Goal: Information Seeking & Learning: Check status

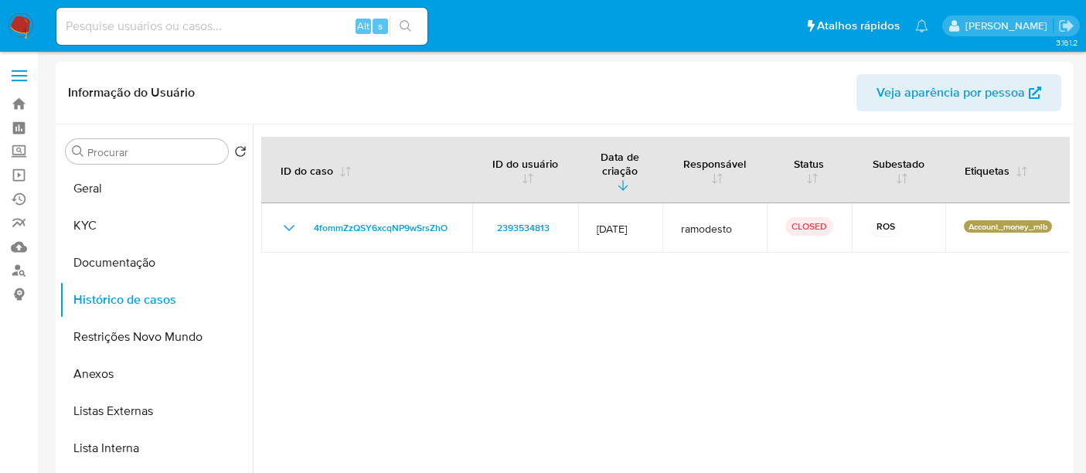
select select "10"
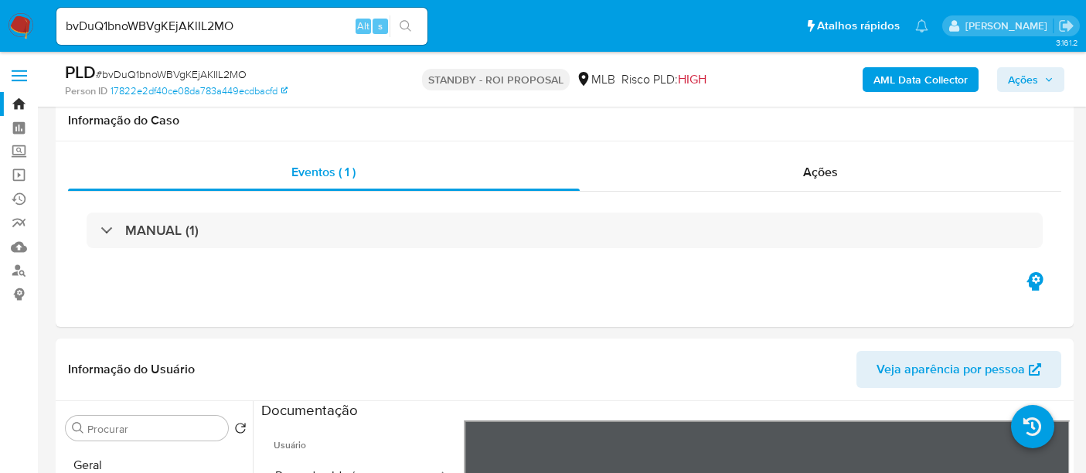
select select "10"
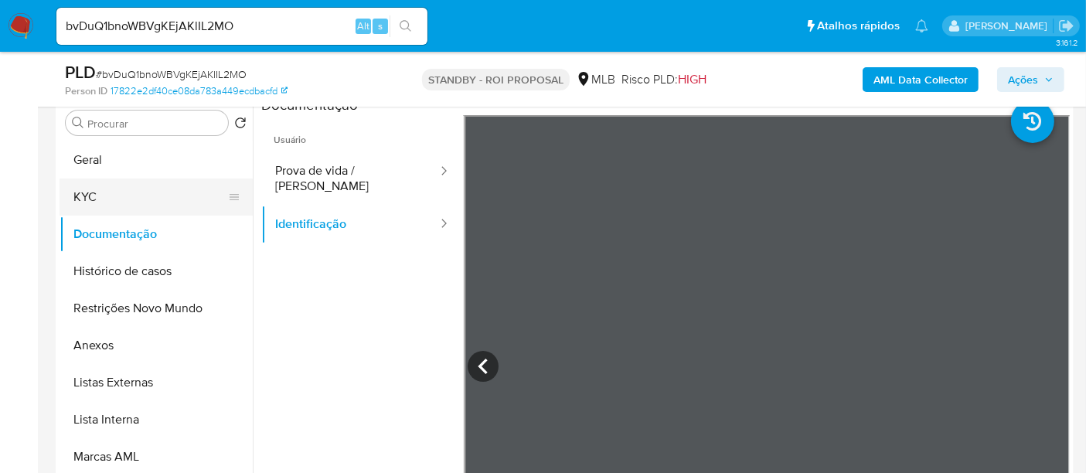
click at [94, 183] on button "KYC" at bounding box center [149, 196] width 181 height 37
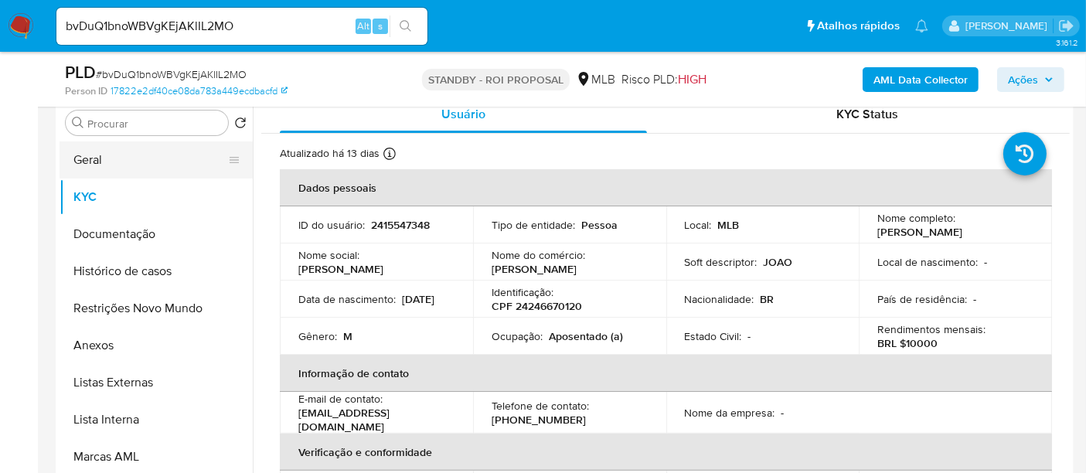
click at [99, 152] on button "Geral" at bounding box center [149, 159] width 181 height 37
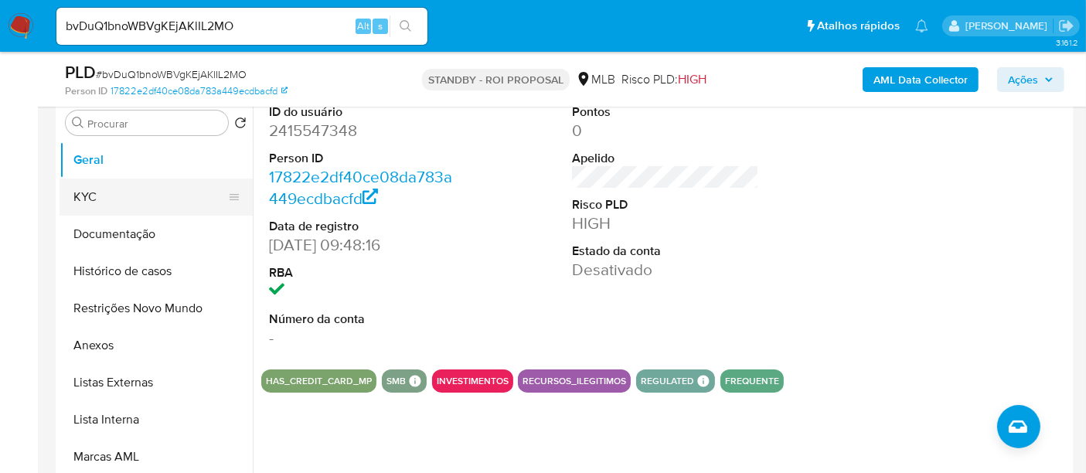
click at [90, 197] on button "KYC" at bounding box center [149, 196] width 181 height 37
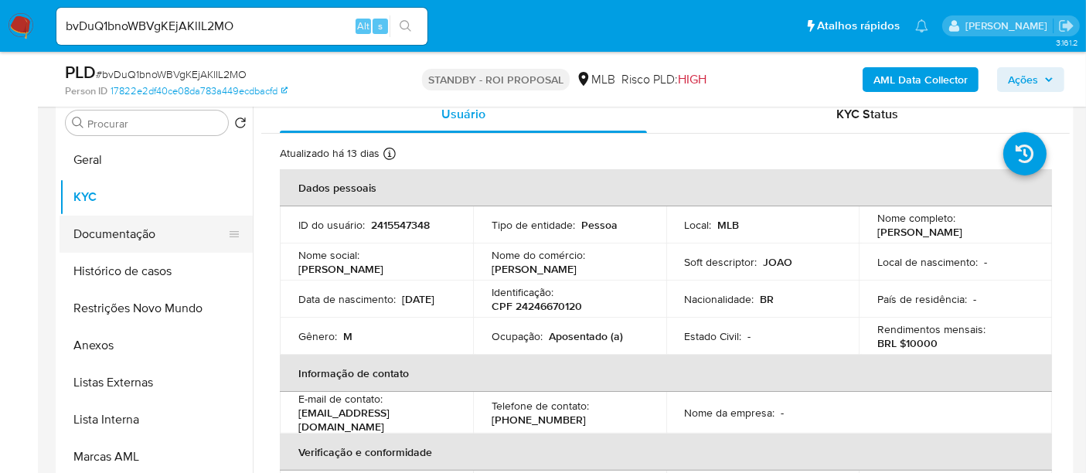
click at [121, 242] on button "Documentação" at bounding box center [149, 234] width 181 height 37
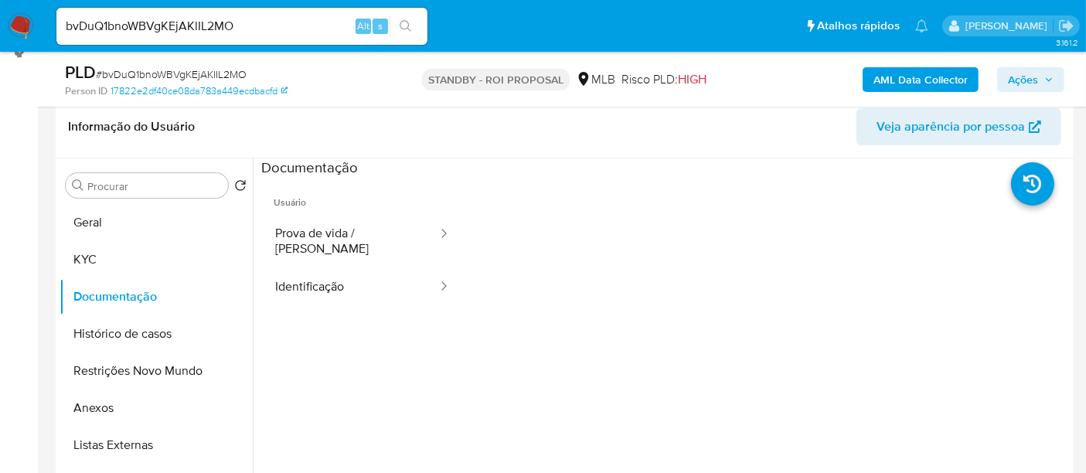
scroll to position [219, 0]
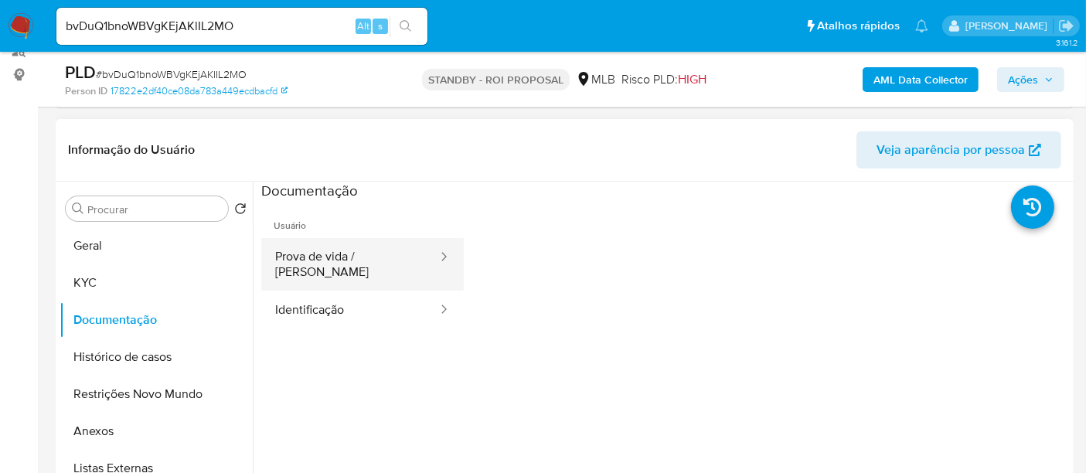
click at [367, 246] on button "Prova de vida / [PERSON_NAME]" at bounding box center [350, 264] width 178 height 53
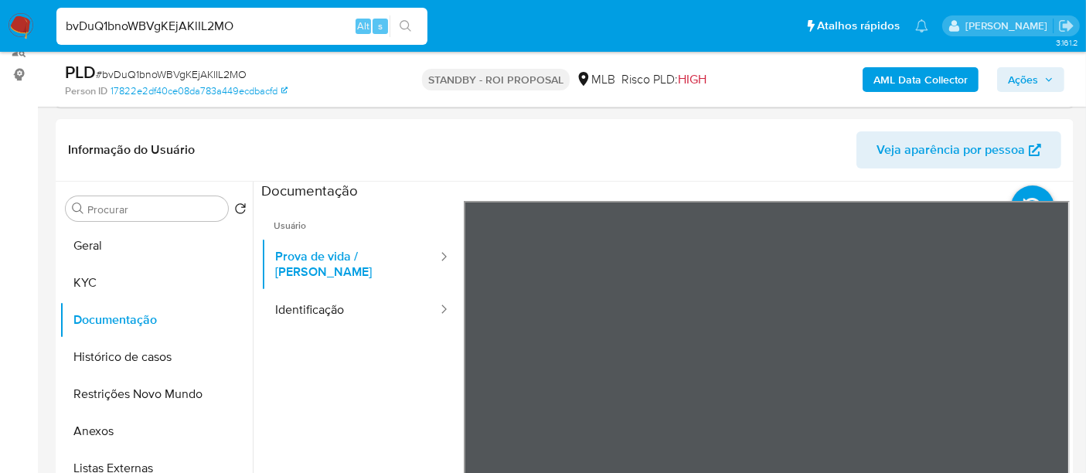
drag, startPoint x: 246, startPoint y: 26, endPoint x: 0, endPoint y: 32, distance: 245.8
click at [0, 32] on nav "Pausado Ver notificaciones bvDuQ1bnoWBVgKEjAKlIL2MO Alt s Atalhos rápidos Presi…" at bounding box center [543, 26] width 1086 height 52
paste input "mdNNm2Z1SA6rm8JKls3R51fF"
type input "mdNNm2Z1SA6rm8JKls3R51fF"
click at [408, 29] on icon "search-icon" at bounding box center [405, 26] width 12 height 12
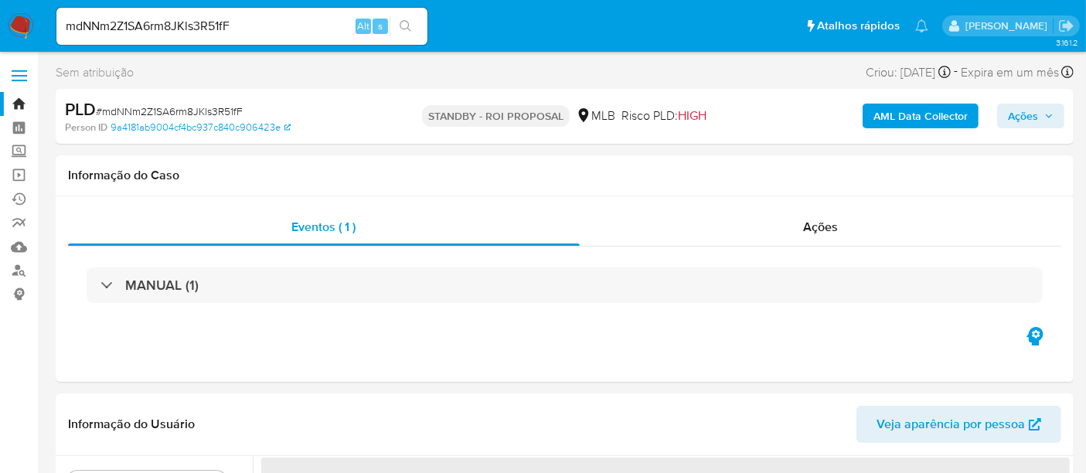
select select "10"
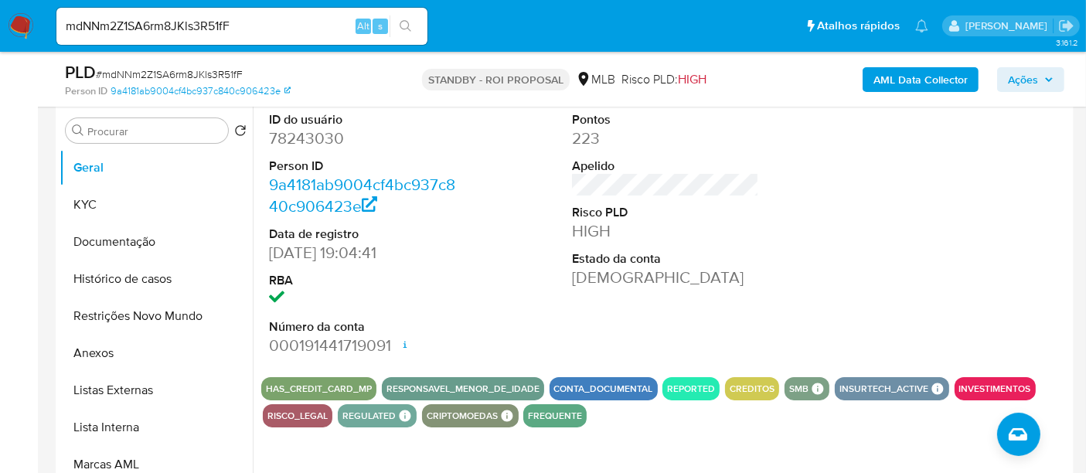
scroll to position [172, 0]
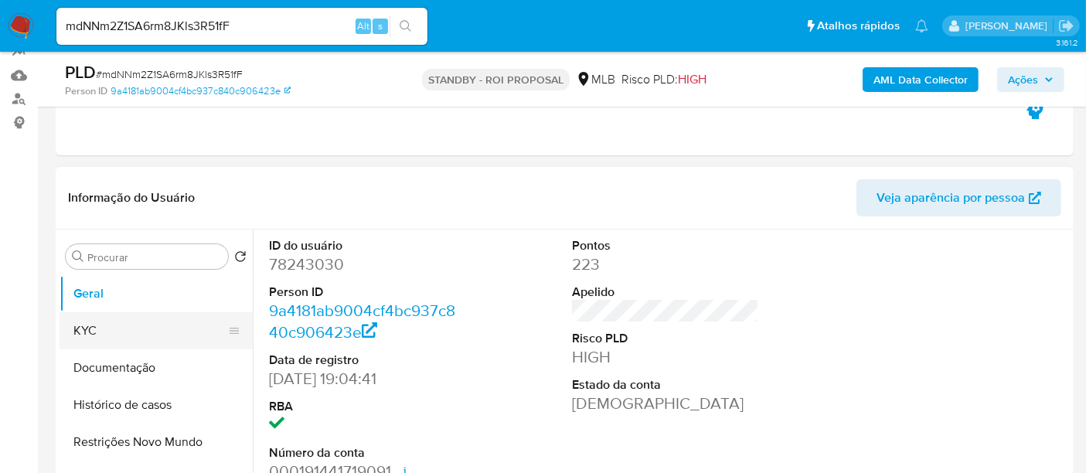
click at [89, 320] on button "KYC" at bounding box center [149, 330] width 181 height 37
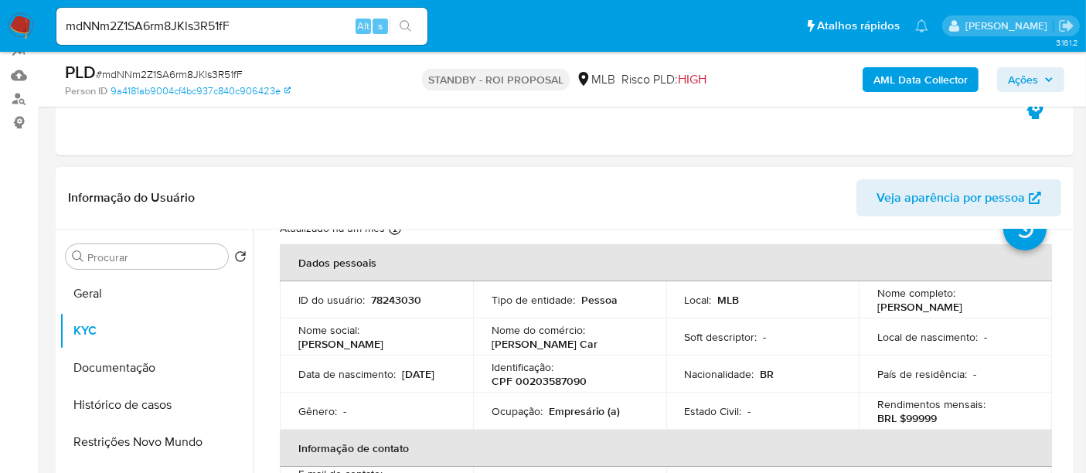
scroll to position [86, 0]
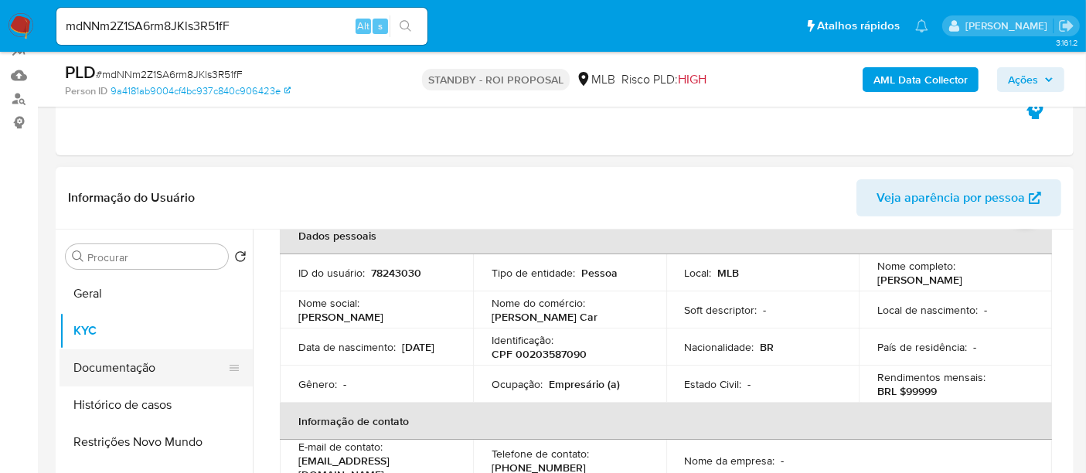
click at [121, 361] on button "Documentação" at bounding box center [149, 367] width 181 height 37
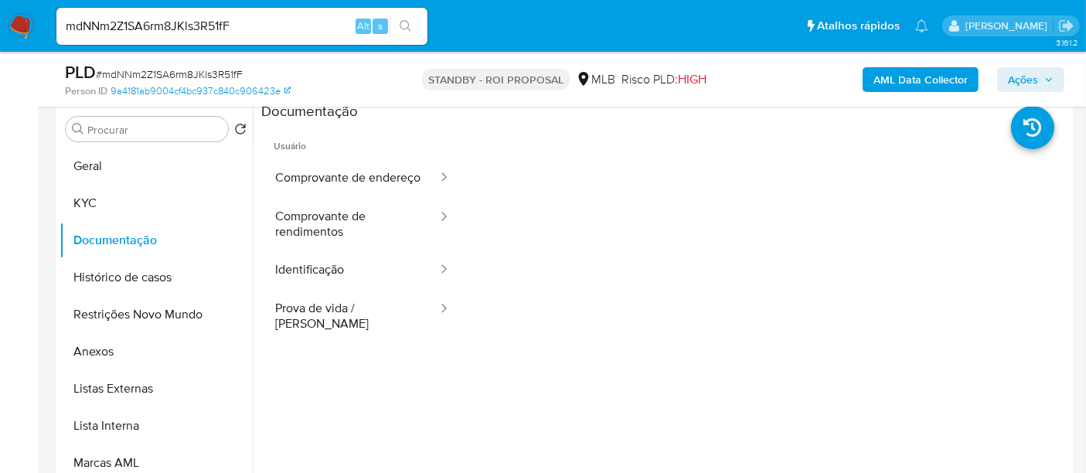
scroll to position [295, 0]
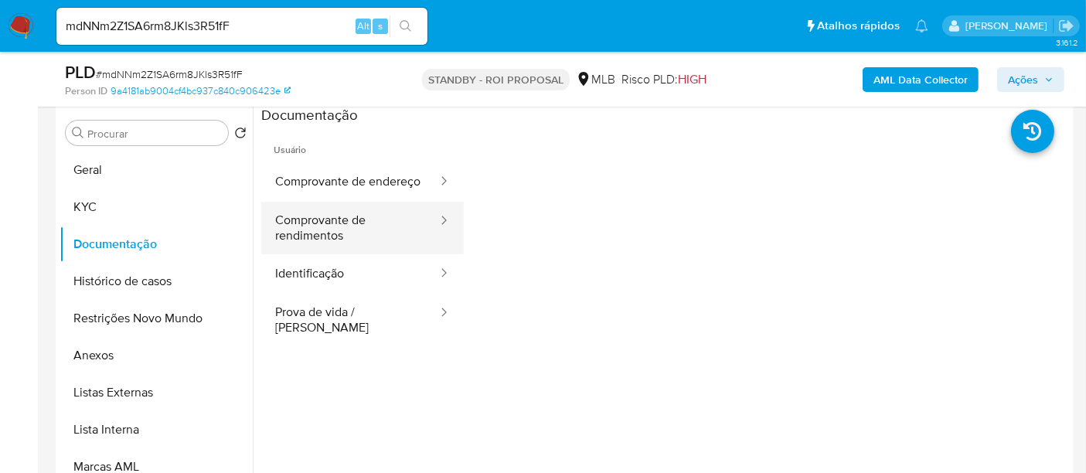
click at [332, 253] on button "Comprovante de rendimentos" at bounding box center [350, 228] width 178 height 53
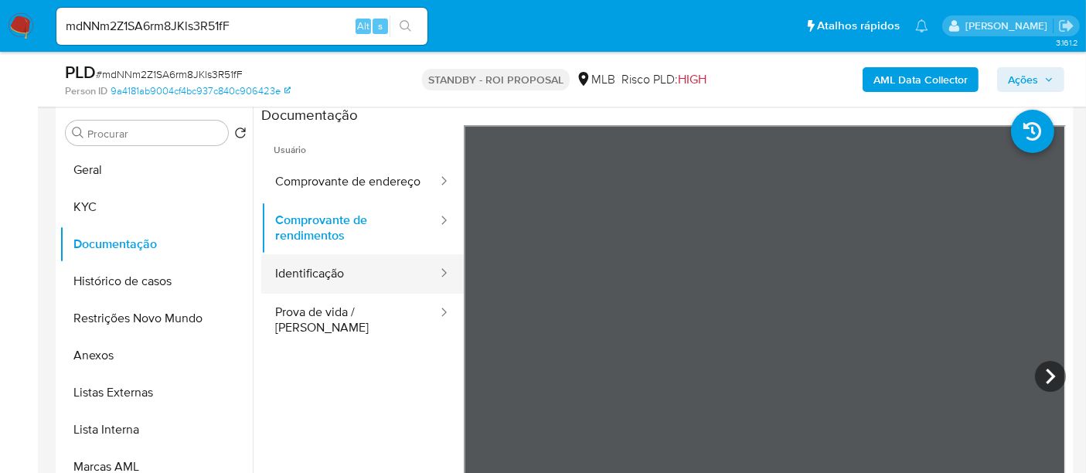
click at [315, 290] on button "Identificação" at bounding box center [350, 273] width 178 height 39
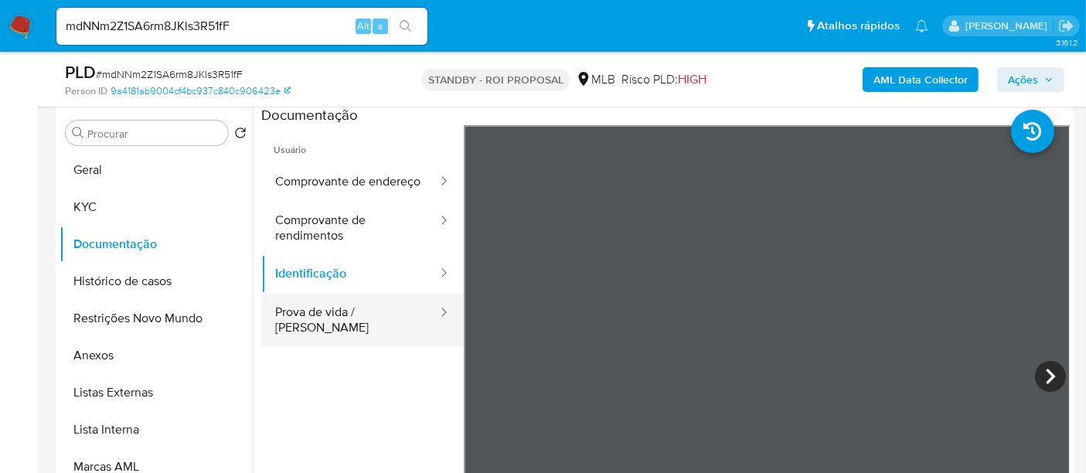
click at [340, 334] on button "Prova de vida / [PERSON_NAME]" at bounding box center [350, 320] width 178 height 53
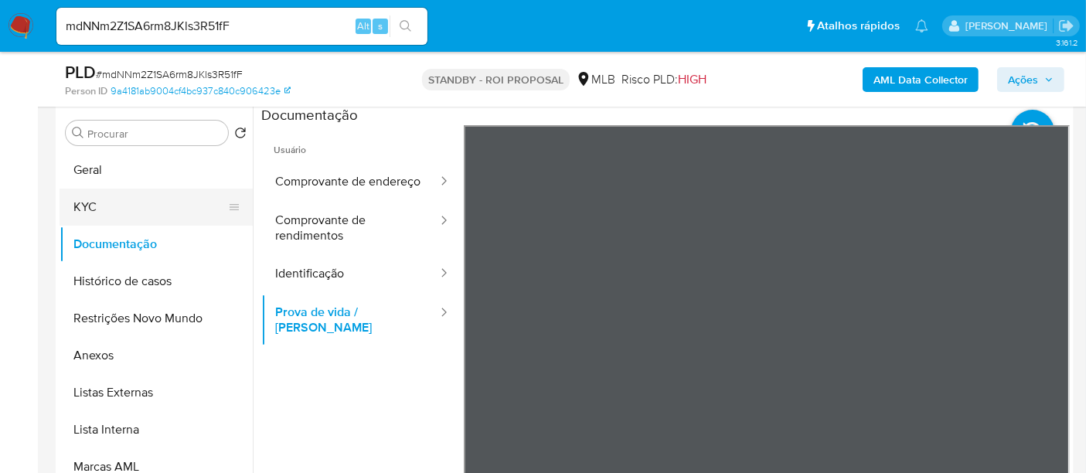
click at [107, 206] on button "KYC" at bounding box center [149, 207] width 181 height 37
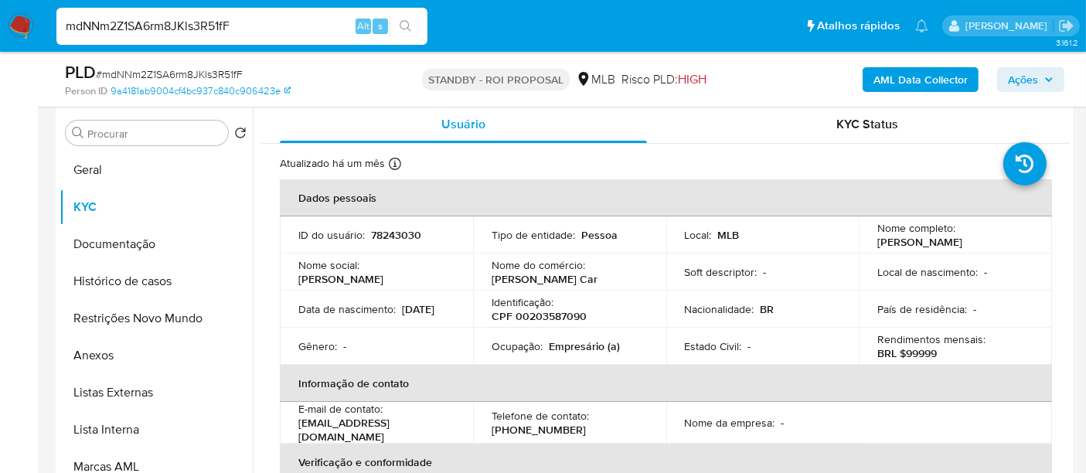
drag, startPoint x: 249, startPoint y: 26, endPoint x: 0, endPoint y: 86, distance: 255.8
paste input "wQ7XCIIFAEfGKQVO2FnWII5W"
type input "wQ7XCIIFAEfGKQVO2FnWII5W"
click at [403, 23] on icon "search-icon" at bounding box center [405, 26] width 12 height 12
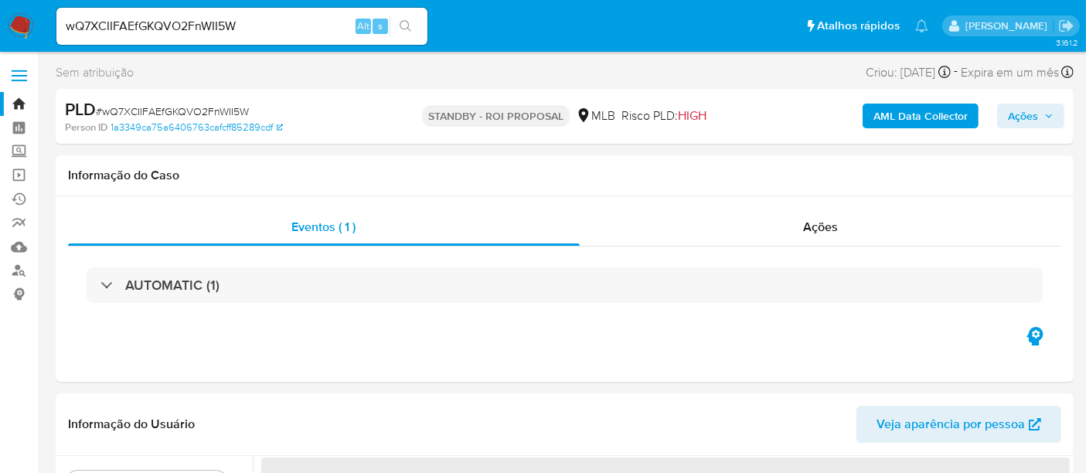
select select "10"
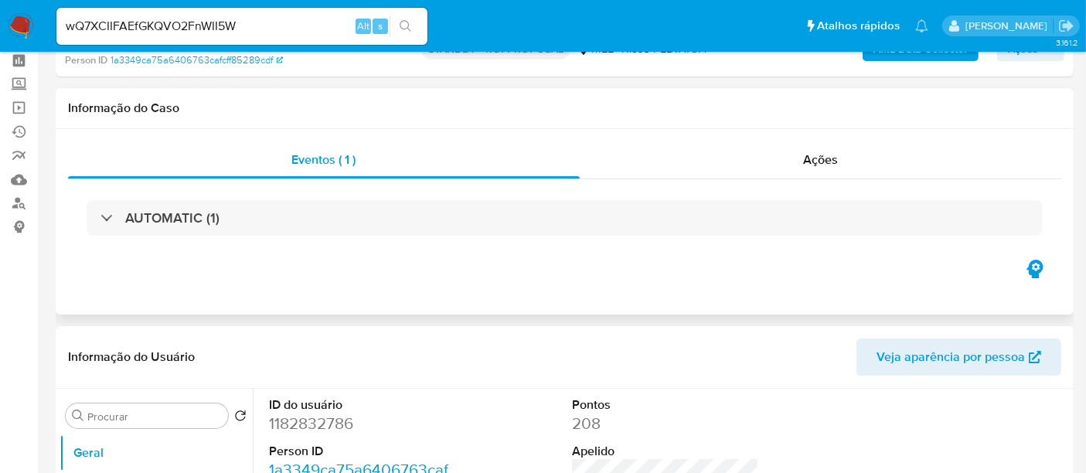
scroll to position [172, 0]
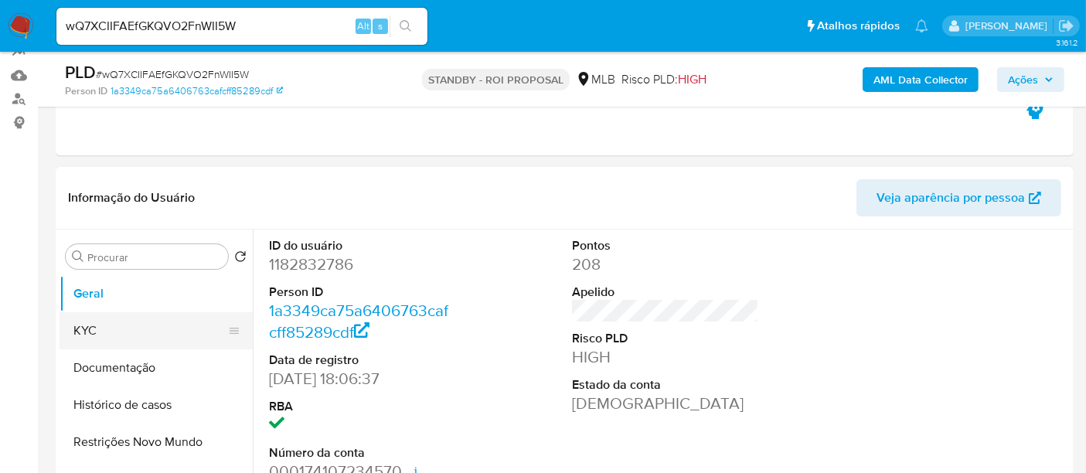
click at [157, 329] on button "KYC" at bounding box center [149, 330] width 181 height 37
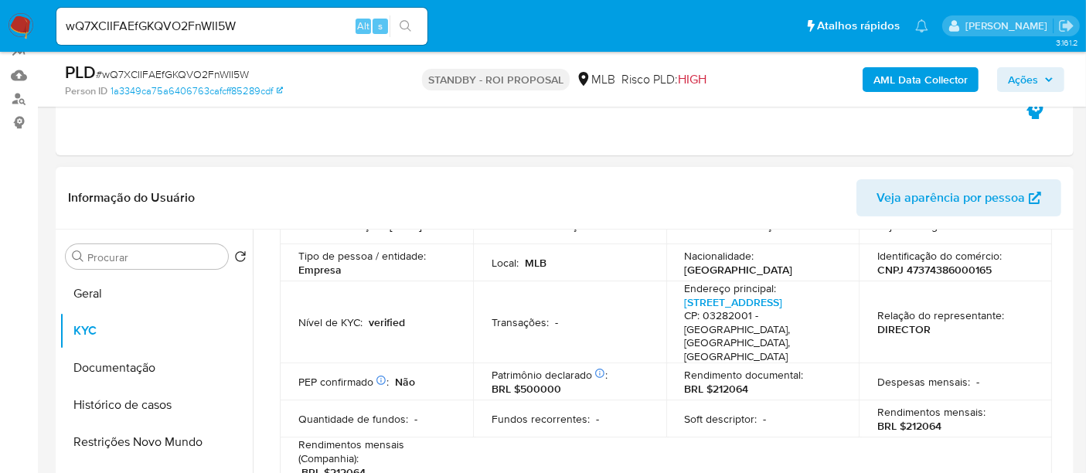
scroll to position [257, 0]
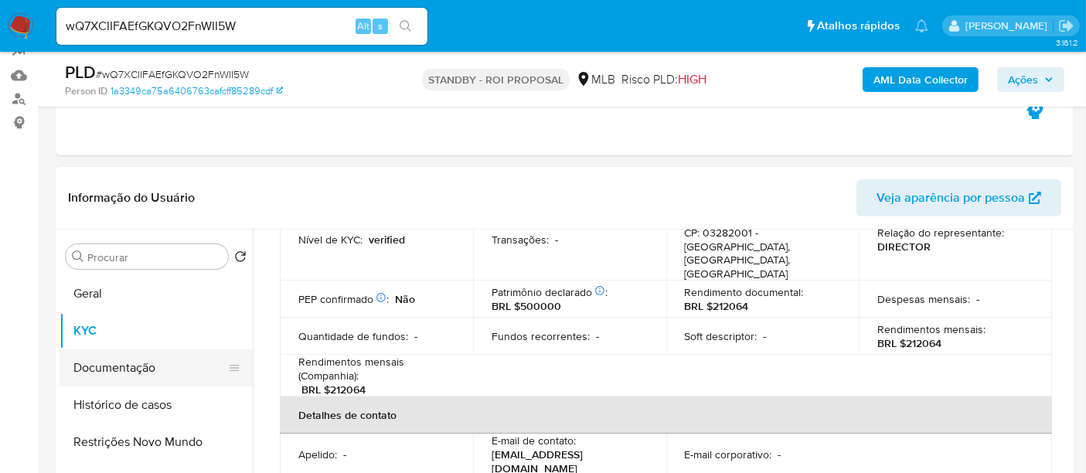
click at [118, 365] on button "Documentação" at bounding box center [149, 367] width 181 height 37
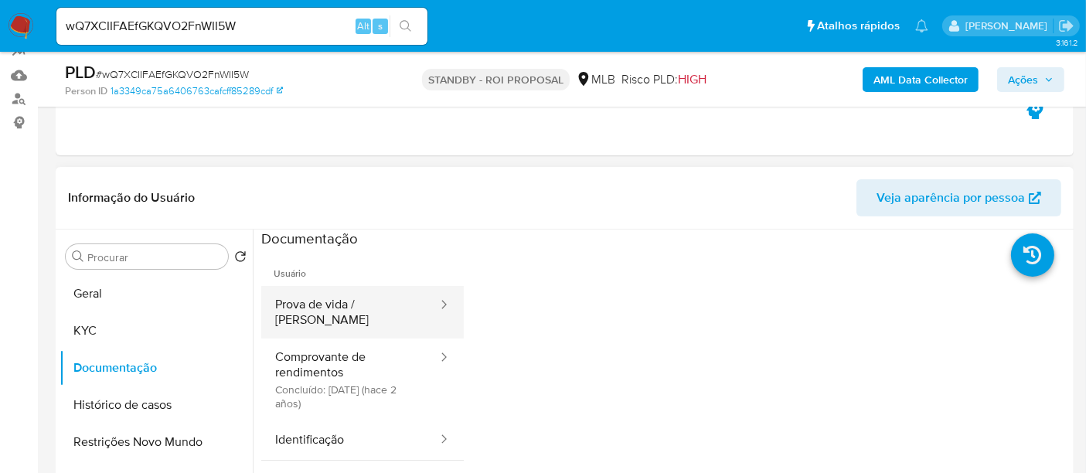
click at [326, 306] on button "Prova de vida / [PERSON_NAME]" at bounding box center [350, 312] width 178 height 53
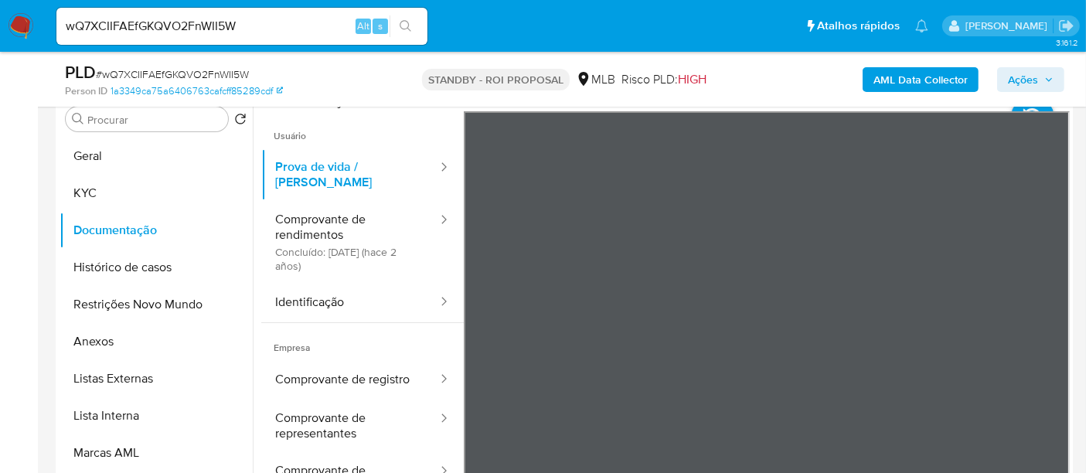
scroll to position [318, 0]
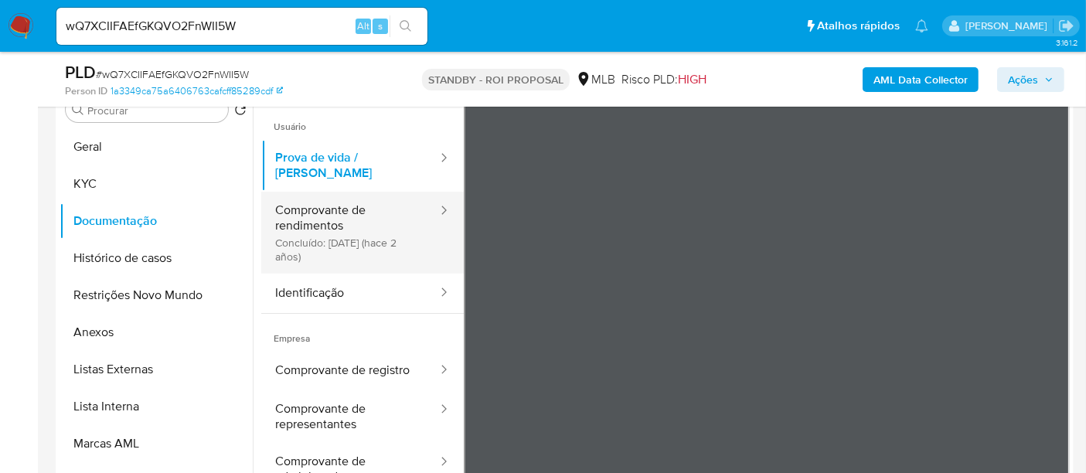
click at [325, 204] on button "Comprovante de rendimentos Concluído: [DATE] (hace 2 años)" at bounding box center [350, 233] width 178 height 82
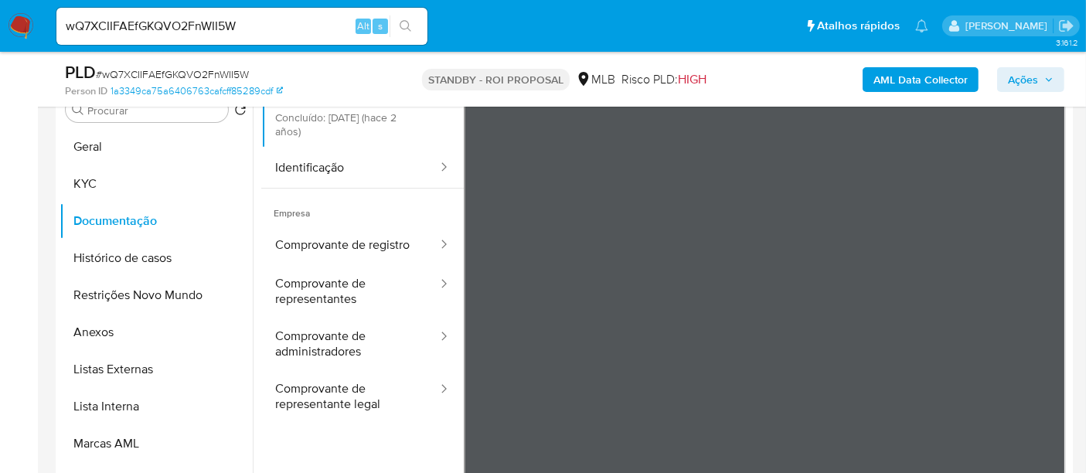
scroll to position [134, 0]
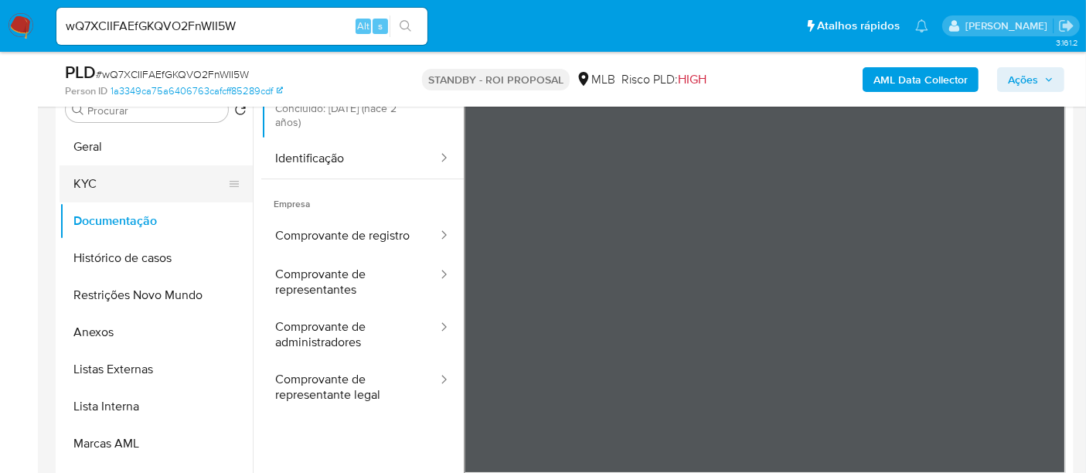
click at [139, 184] on button "KYC" at bounding box center [149, 183] width 181 height 37
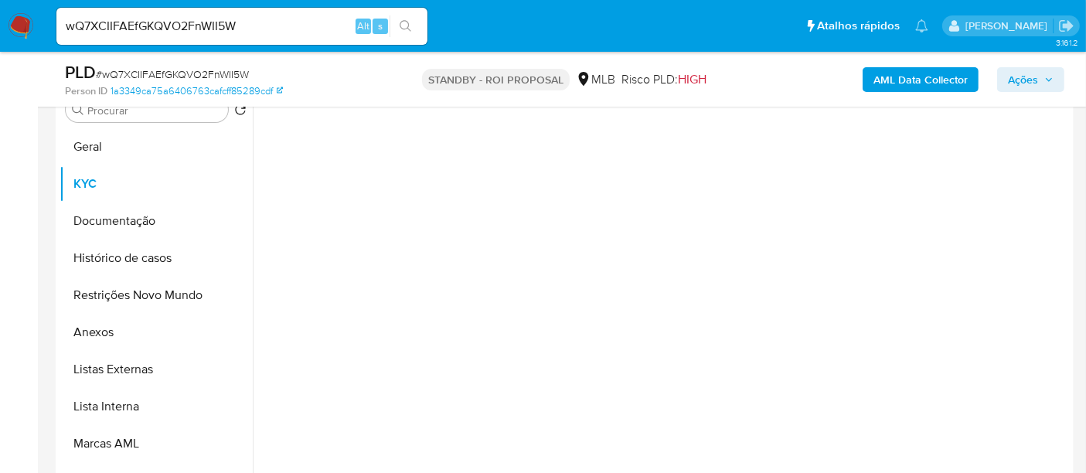
scroll to position [0, 0]
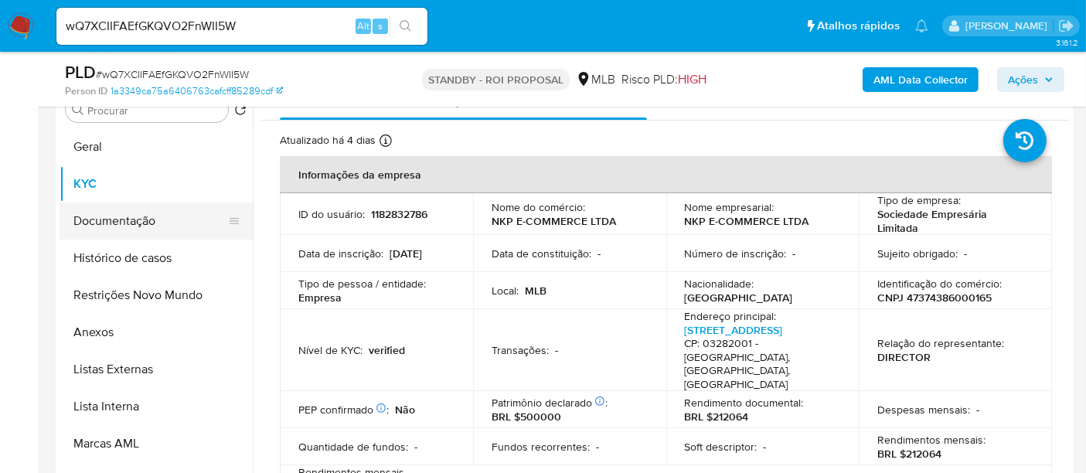
click at [113, 216] on button "Documentação" at bounding box center [149, 220] width 181 height 37
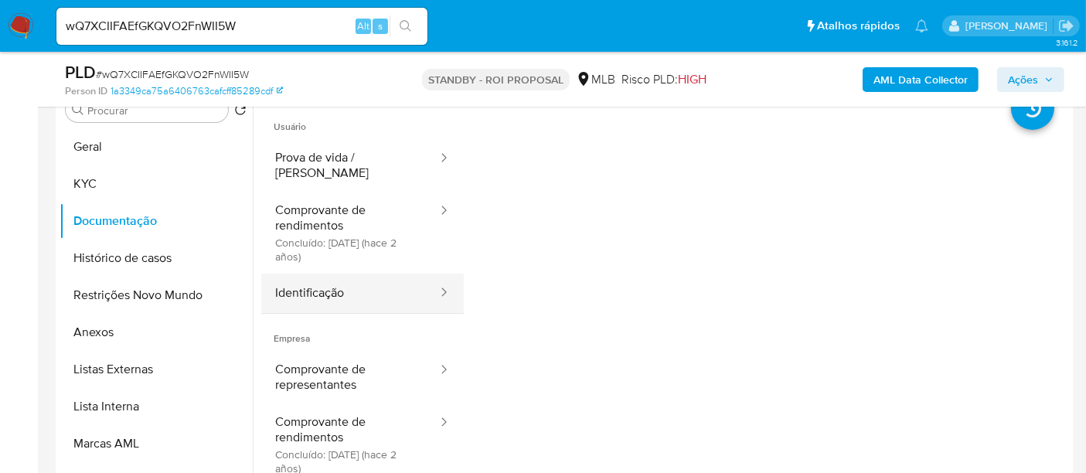
drag, startPoint x: 335, startPoint y: 277, endPoint x: 433, endPoint y: 281, distance: 98.2
click at [335, 276] on button "Identificação" at bounding box center [350, 293] width 178 height 39
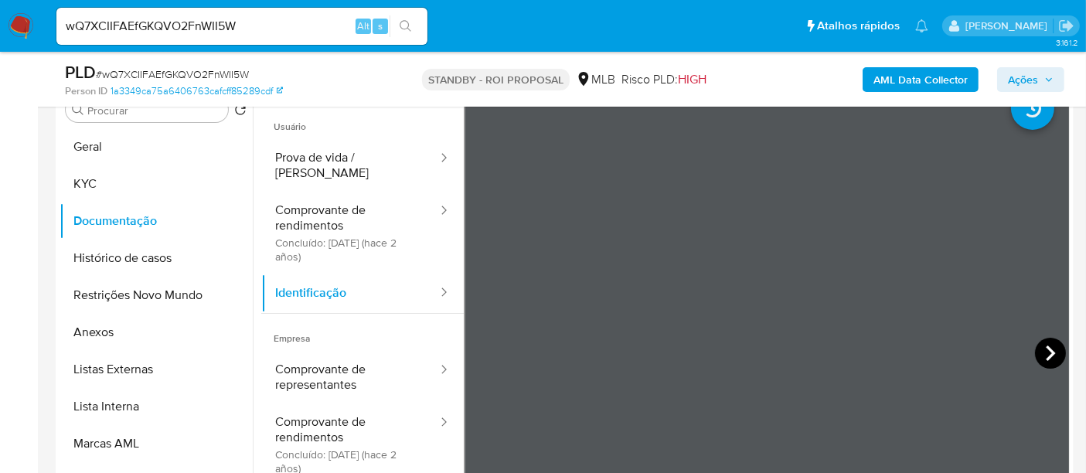
click at [1035, 346] on icon at bounding box center [1050, 353] width 31 height 31
click at [467, 352] on icon at bounding box center [482, 353] width 31 height 31
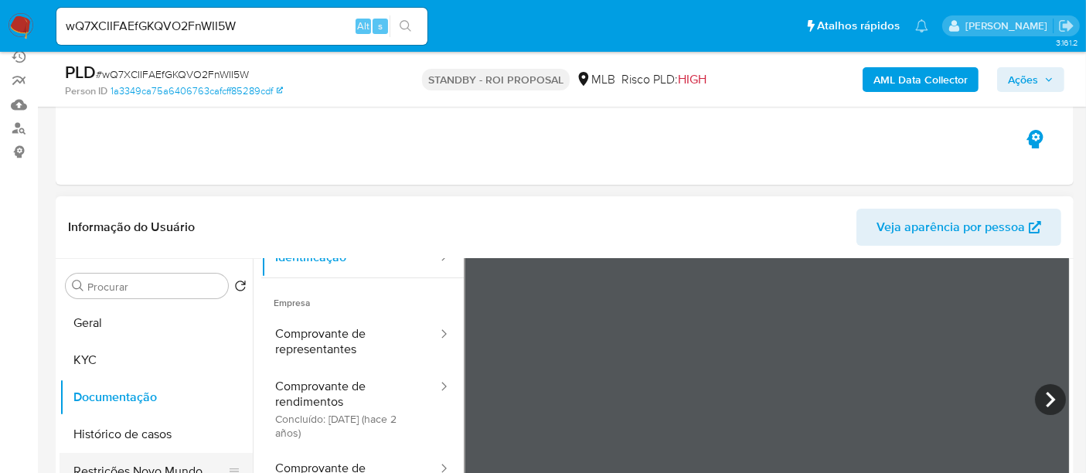
scroll to position [257, 0]
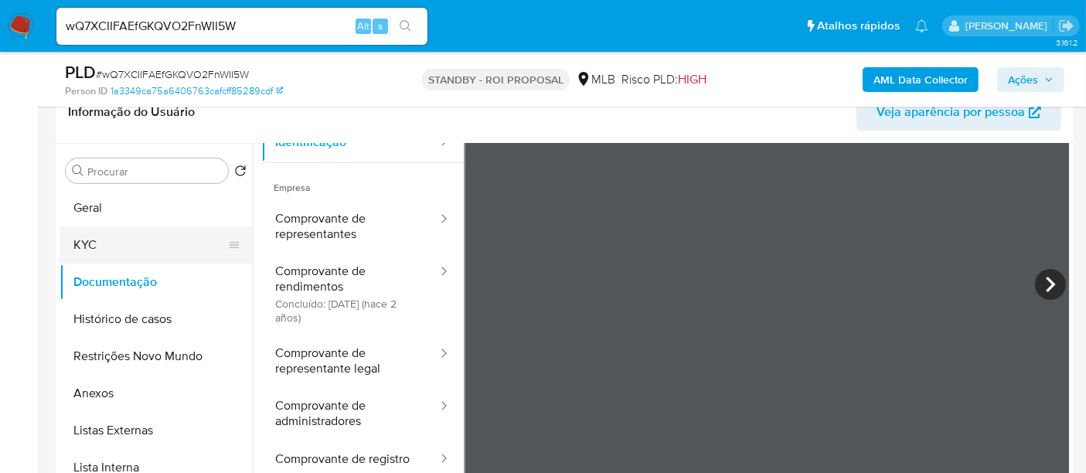
drag, startPoint x: 110, startPoint y: 244, endPoint x: 246, endPoint y: 263, distance: 137.3
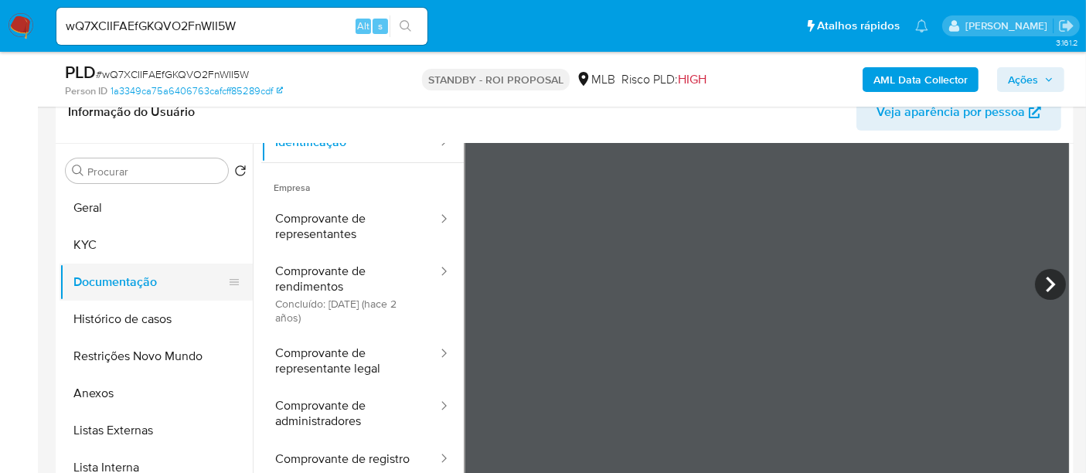
click at [110, 244] on button "KYC" at bounding box center [155, 244] width 193 height 37
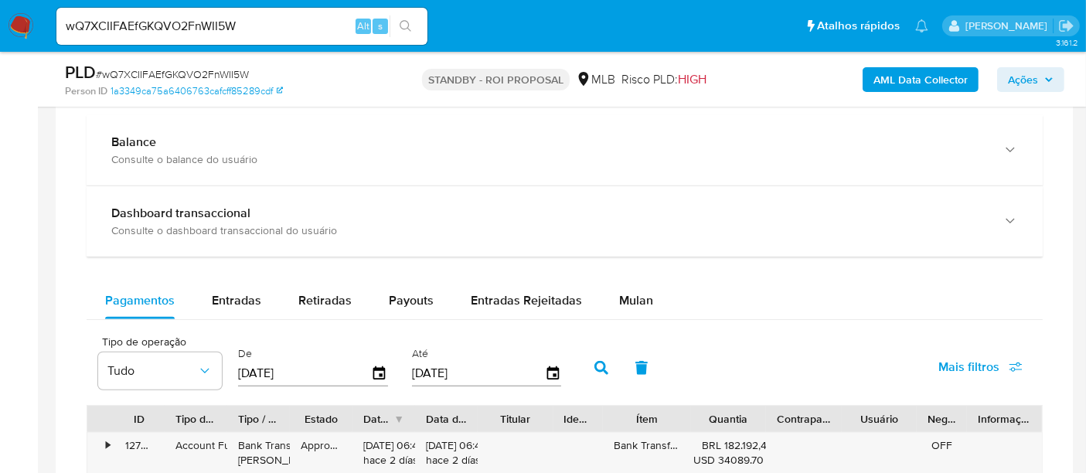
scroll to position [1116, 0]
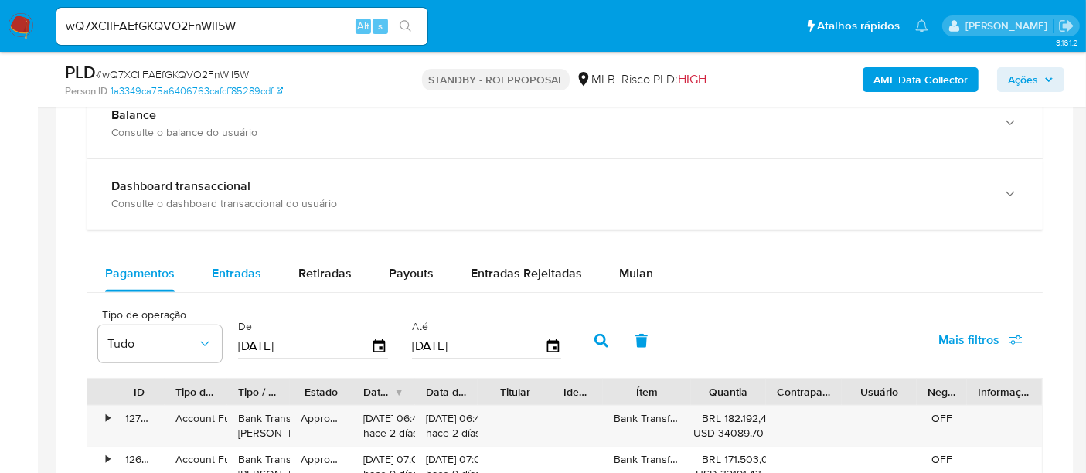
click at [238, 264] on span "Entradas" at bounding box center [236, 273] width 49 height 18
select select "10"
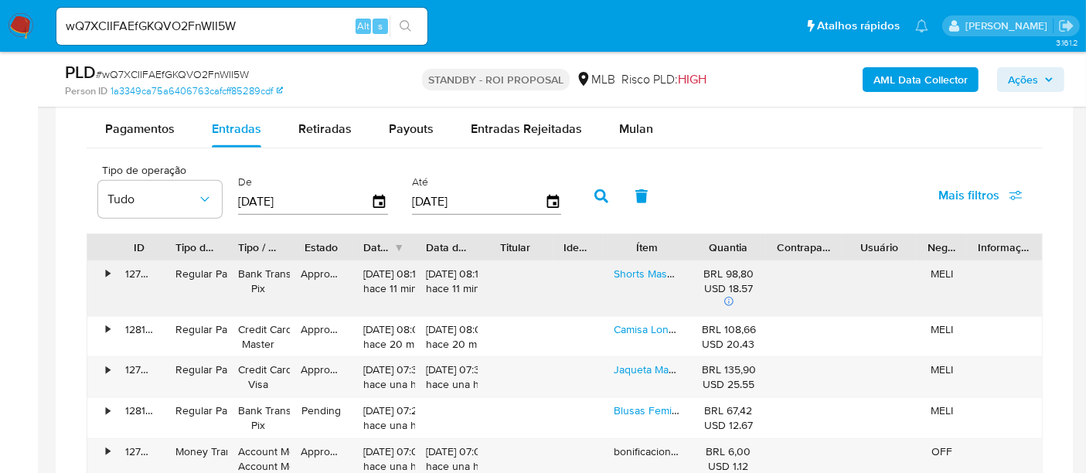
scroll to position [1287, 0]
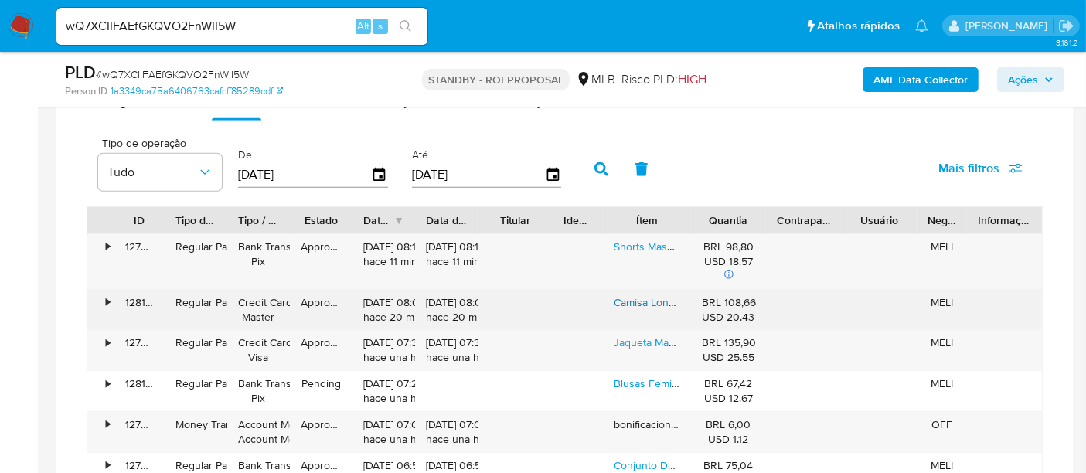
click at [640, 299] on link "Camisa Longa Feminina Listrada Manga Comprida" at bounding box center [731, 301] width 236 height 15
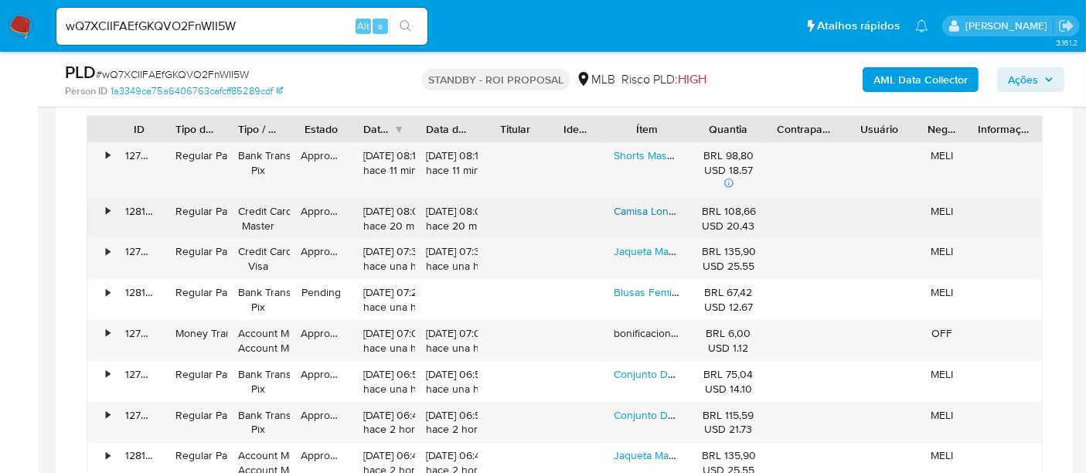
scroll to position [1459, 0]
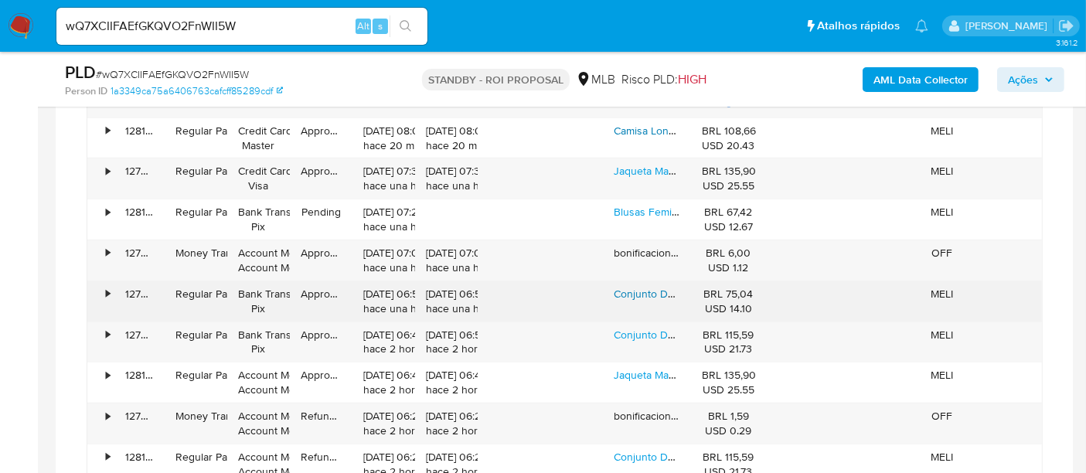
click at [650, 289] on link "Conjunto De 4 Peças Encobrimento De Biquíni Praia Feminino" at bounding box center [761, 293] width 297 height 15
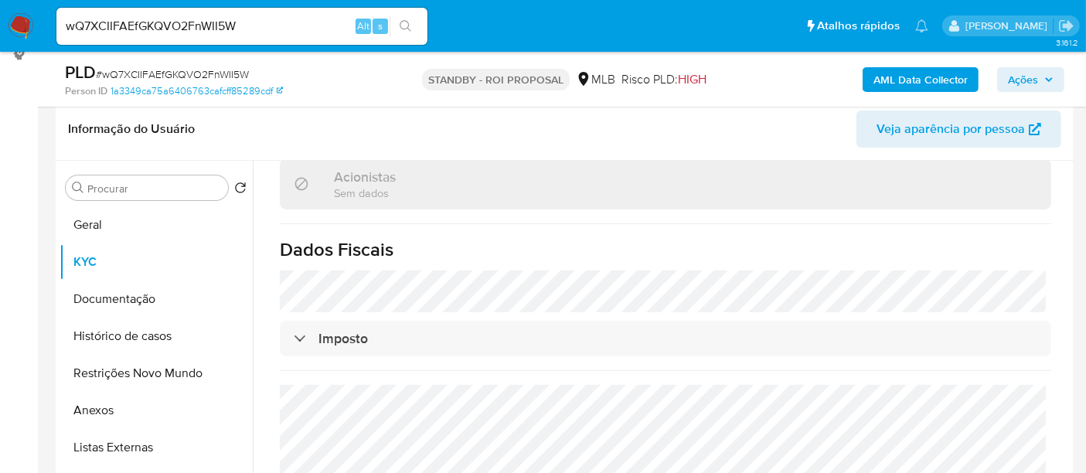
scroll to position [257, 0]
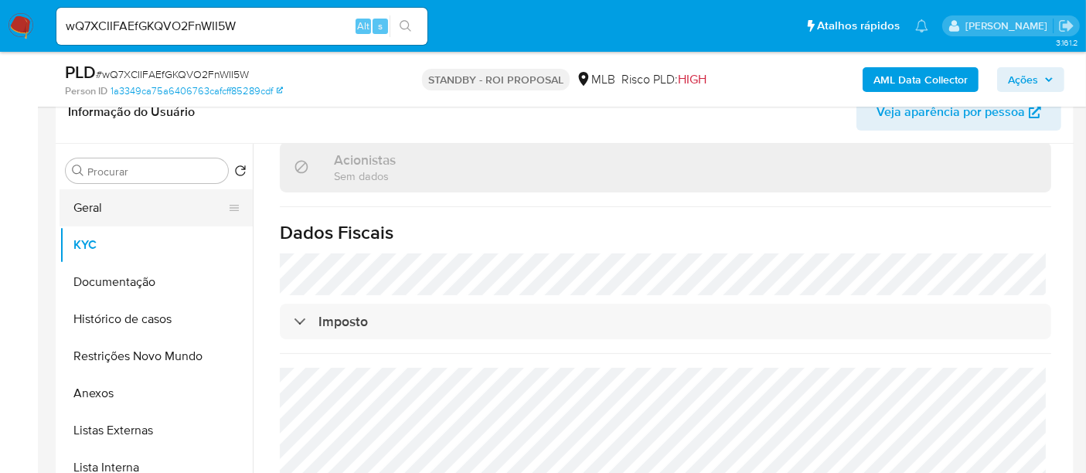
click at [90, 202] on button "Geral" at bounding box center [149, 207] width 181 height 37
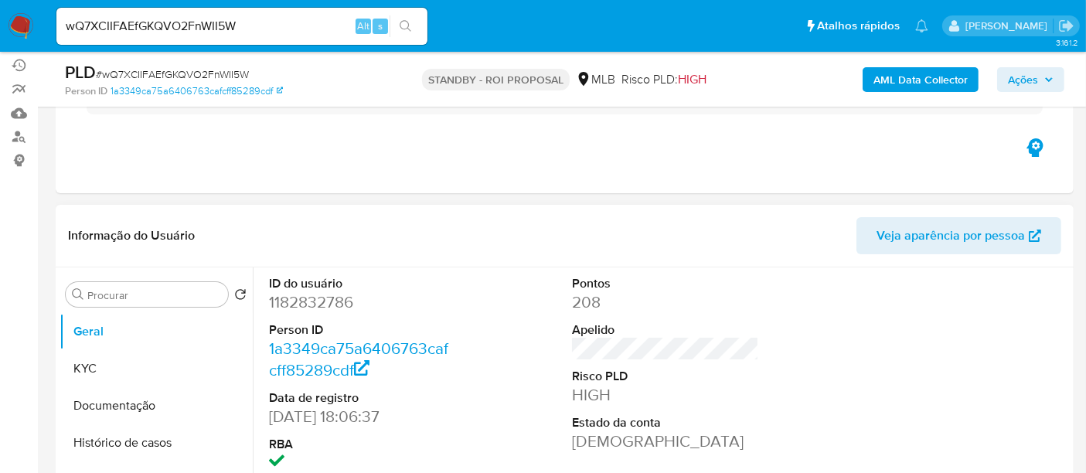
scroll to position [172, 0]
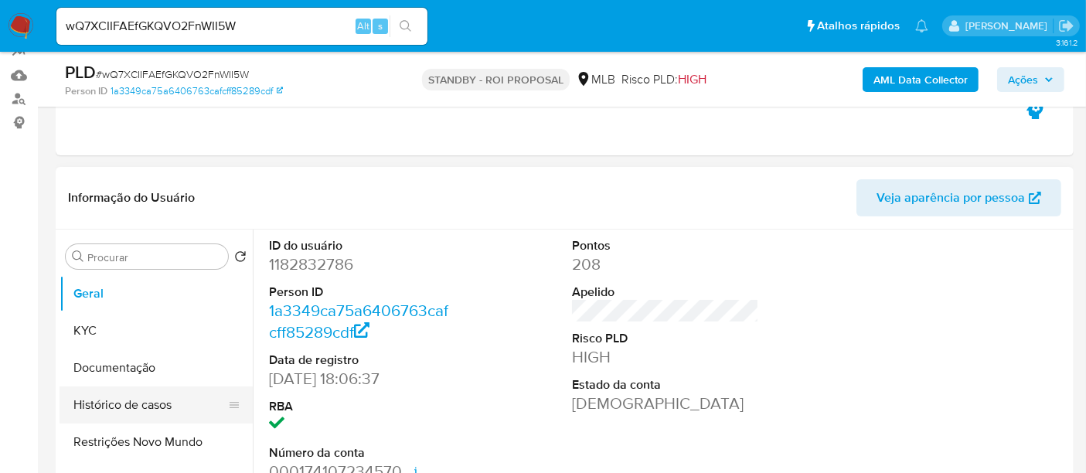
click at [135, 393] on button "Histórico de casos" at bounding box center [149, 404] width 181 height 37
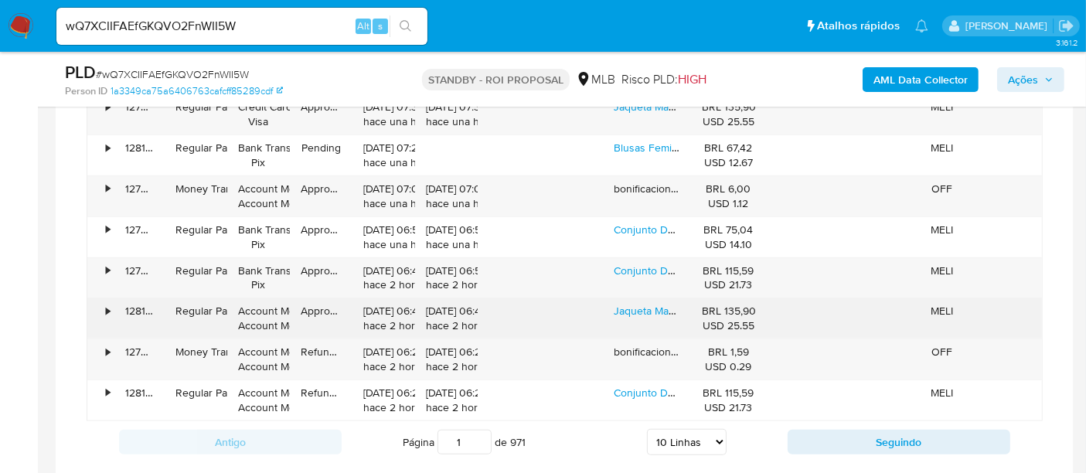
scroll to position [1631, 0]
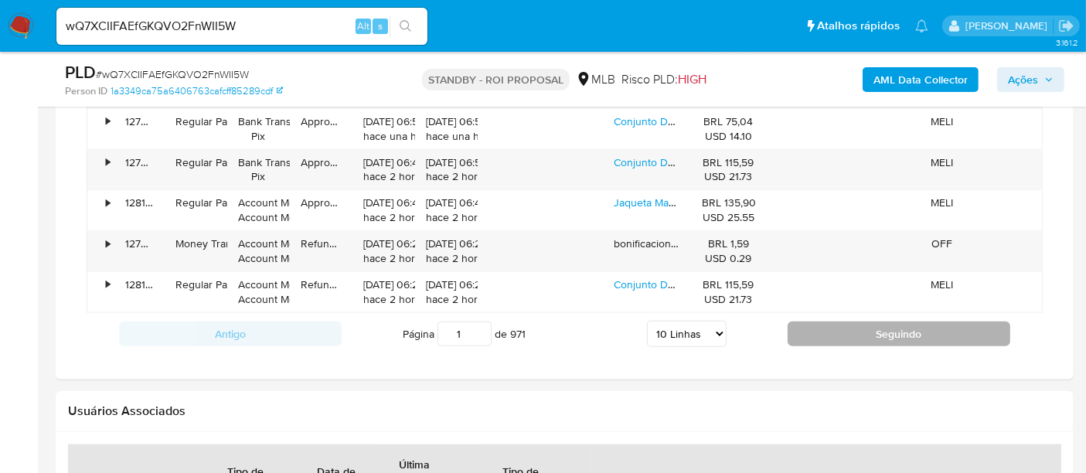
click at [908, 329] on button "Seguindo" at bounding box center [898, 333] width 223 height 25
type input "2"
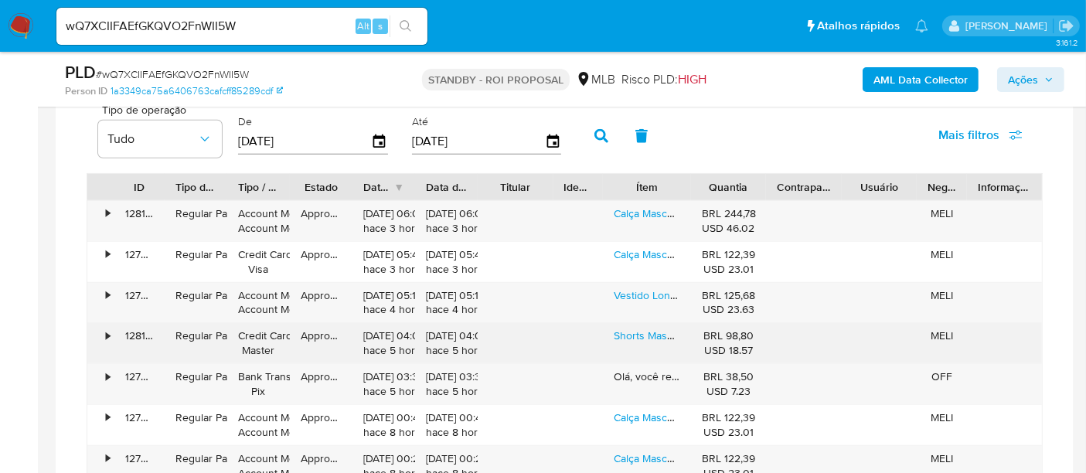
scroll to position [1492, 0]
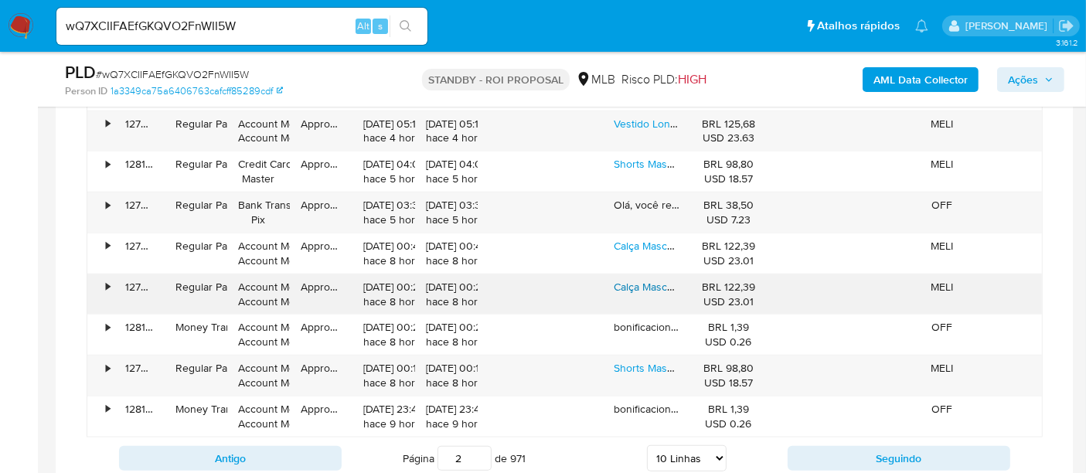
click at [647, 280] on link "Calça Masculina Tática Militares À Prova Dágua, Ix7" at bounding box center [733, 286] width 241 height 15
drag, startPoint x: 252, startPoint y: 18, endPoint x: 0, endPoint y: 53, distance: 254.4
paste input "mdA7tKvvA4dXwcMVxtqEc5cC"
type input "mdA7tKvvA4dXwcMVxtqEc5cC"
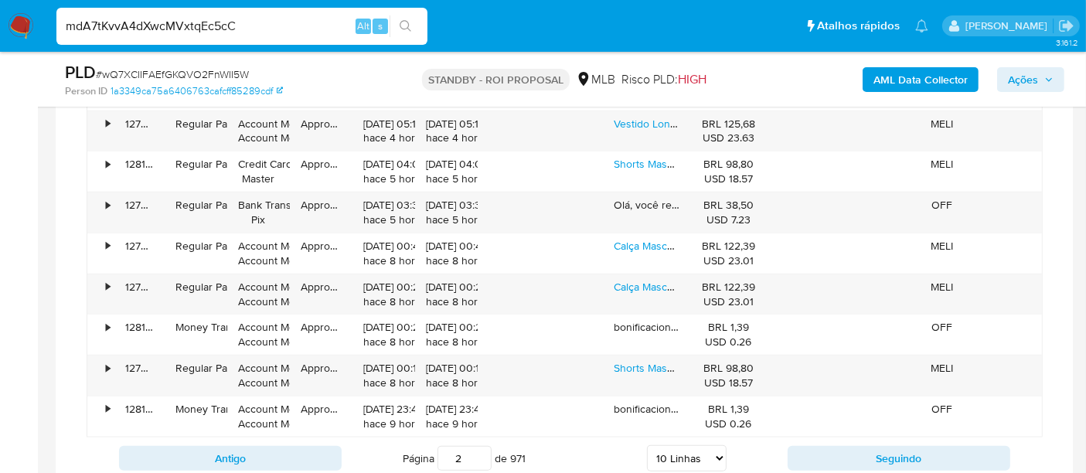
click at [402, 29] on icon "search-icon" at bounding box center [405, 26] width 12 height 12
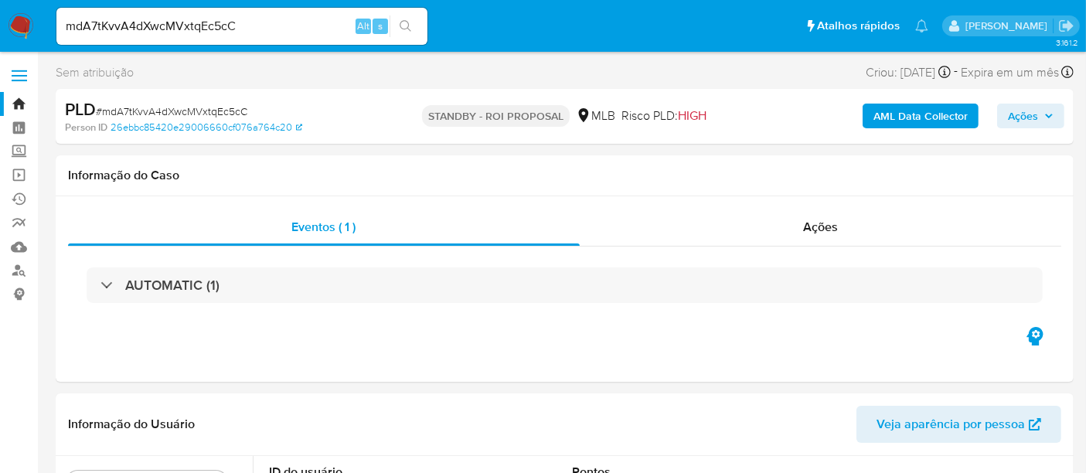
select select "10"
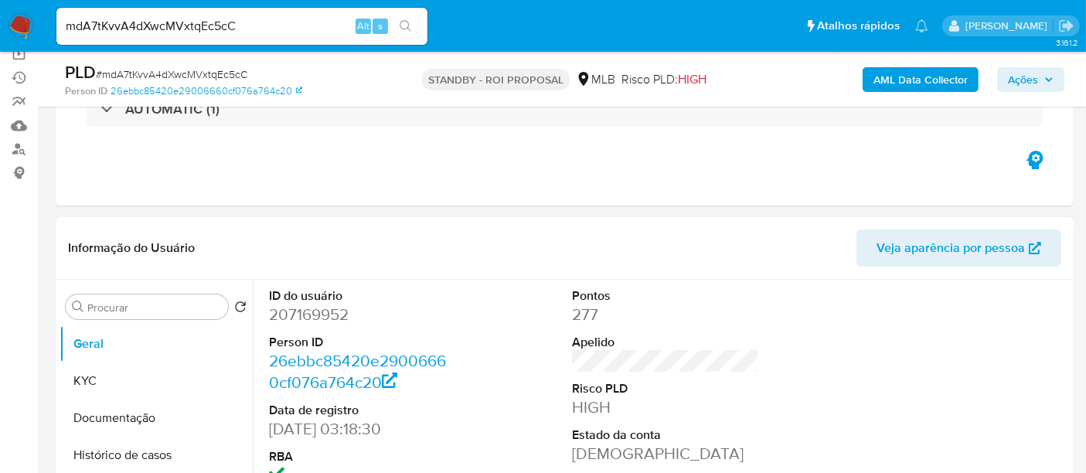
scroll to position [172, 0]
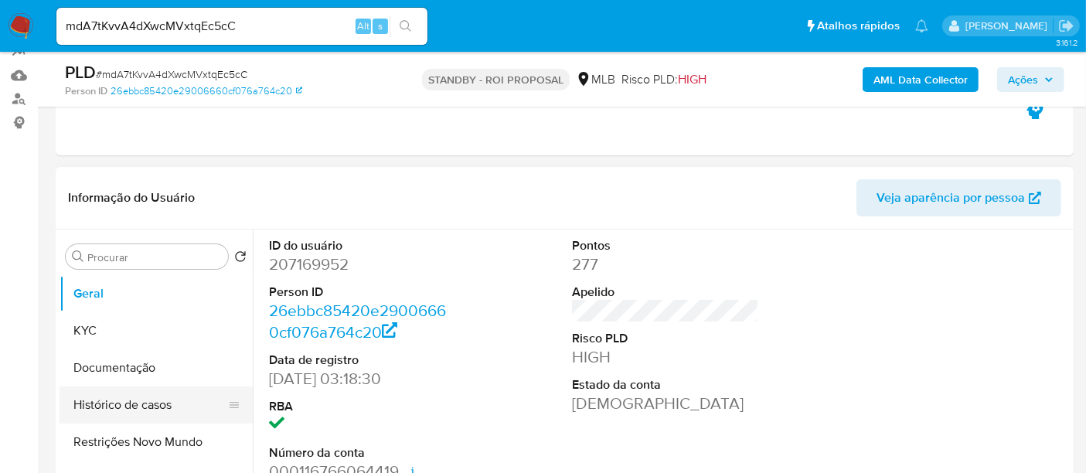
click at [153, 403] on button "Histórico de casos" at bounding box center [149, 404] width 181 height 37
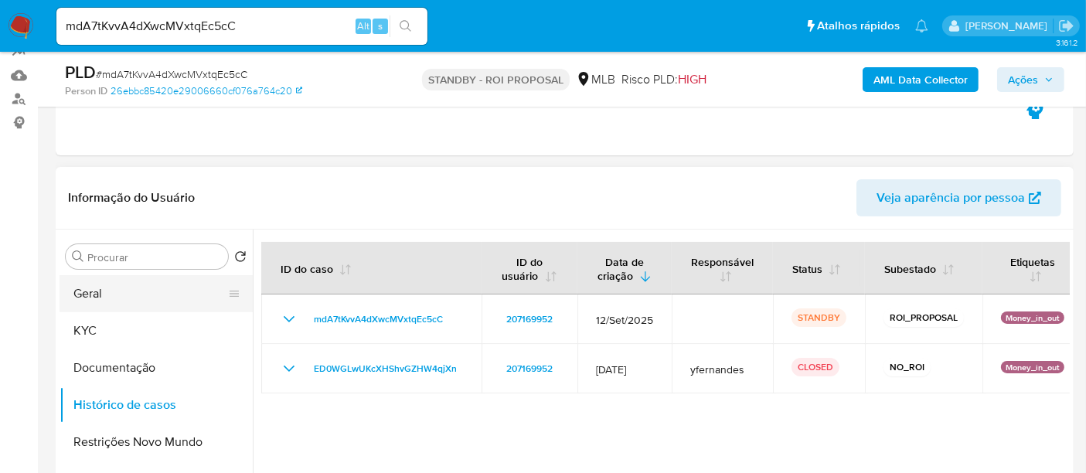
click at [90, 299] on button "Geral" at bounding box center [149, 293] width 181 height 37
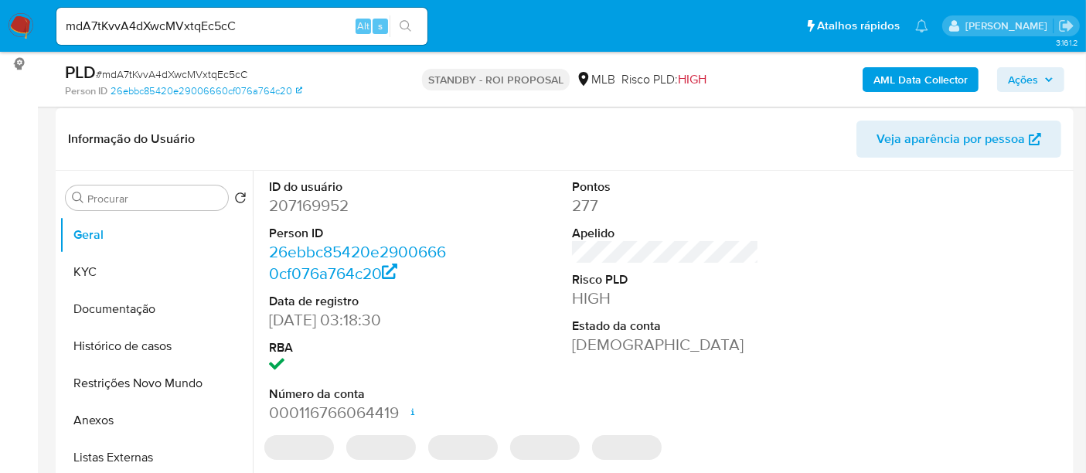
scroll to position [257, 0]
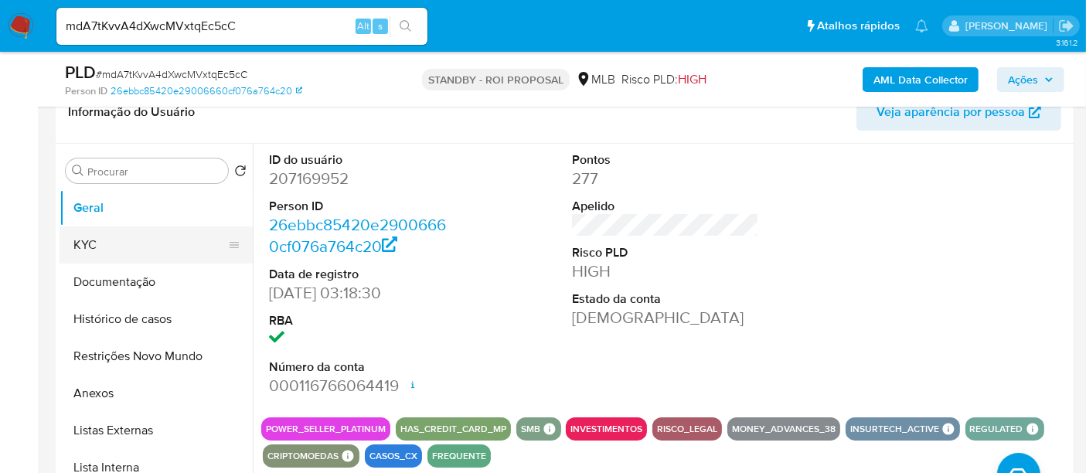
click at [97, 244] on button "KYC" at bounding box center [149, 244] width 181 height 37
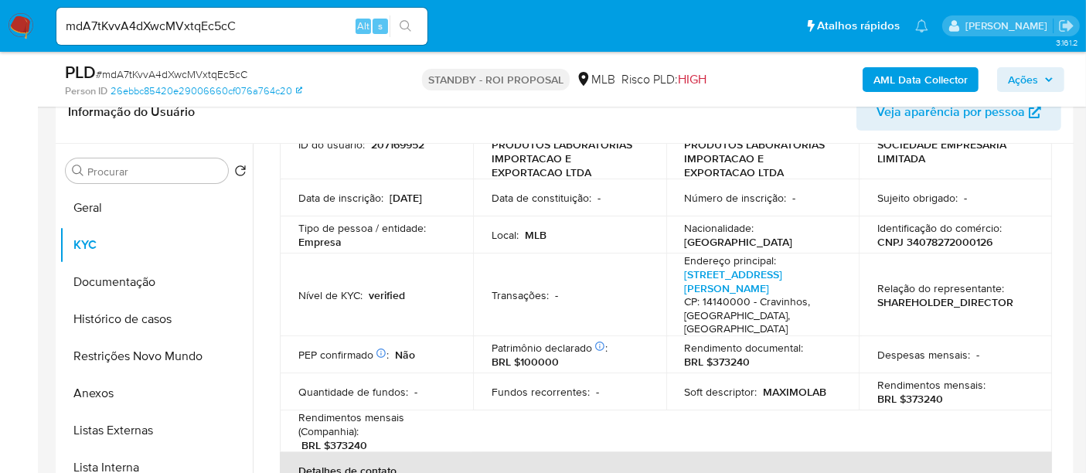
scroll to position [172, 0]
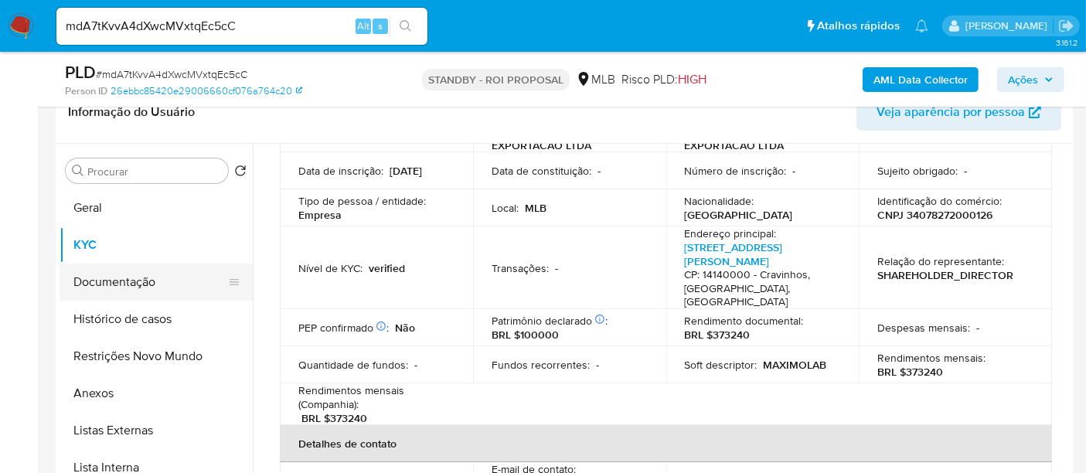
click at [142, 281] on button "Documentação" at bounding box center [149, 281] width 181 height 37
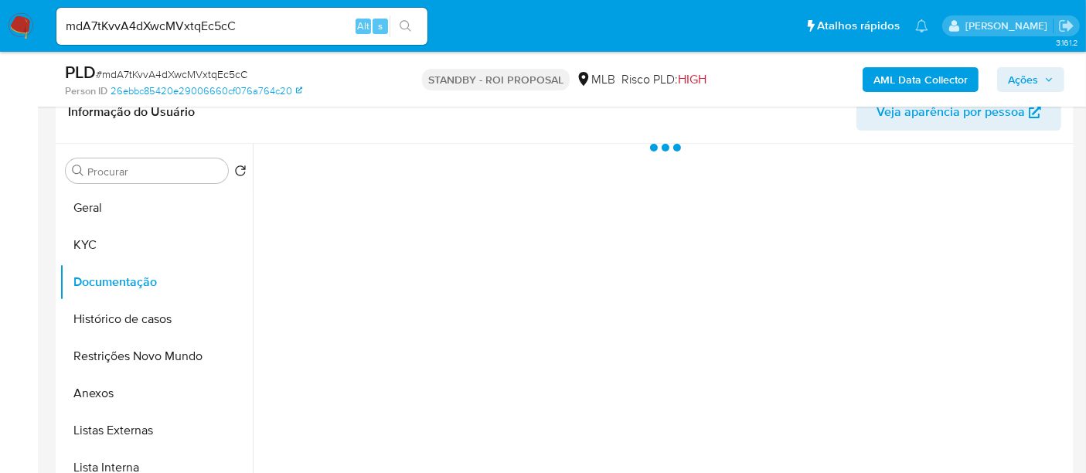
scroll to position [0, 0]
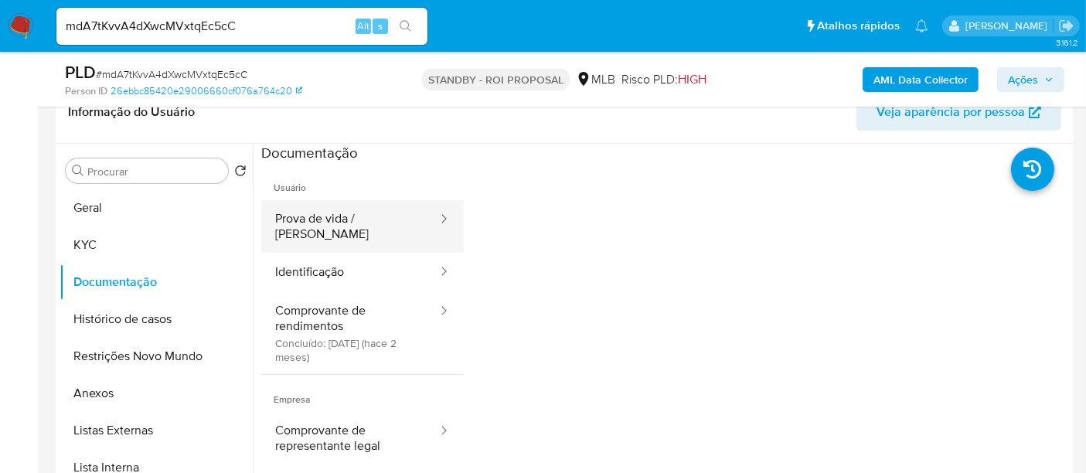
click at [363, 217] on button "Prova de vida / [PERSON_NAME]" at bounding box center [350, 226] width 178 height 53
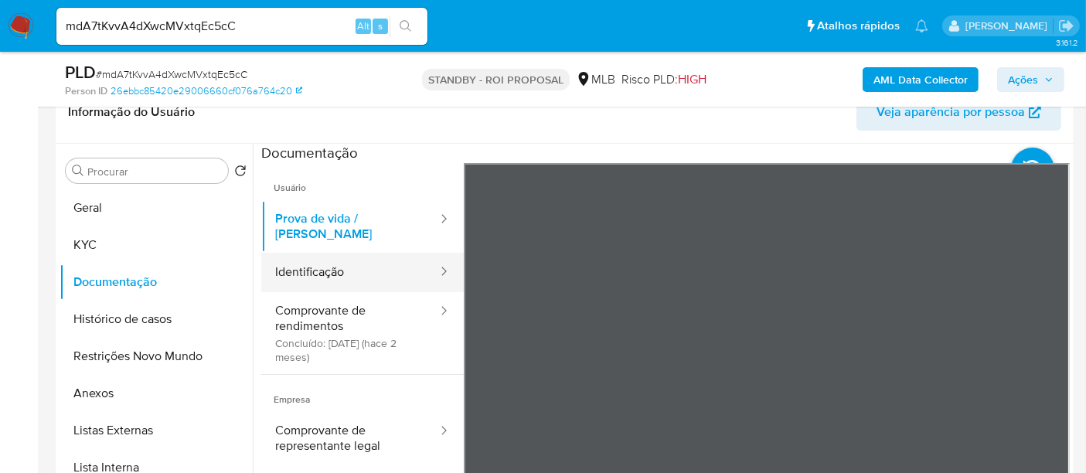
click at [308, 261] on button "Identificação" at bounding box center [350, 272] width 178 height 39
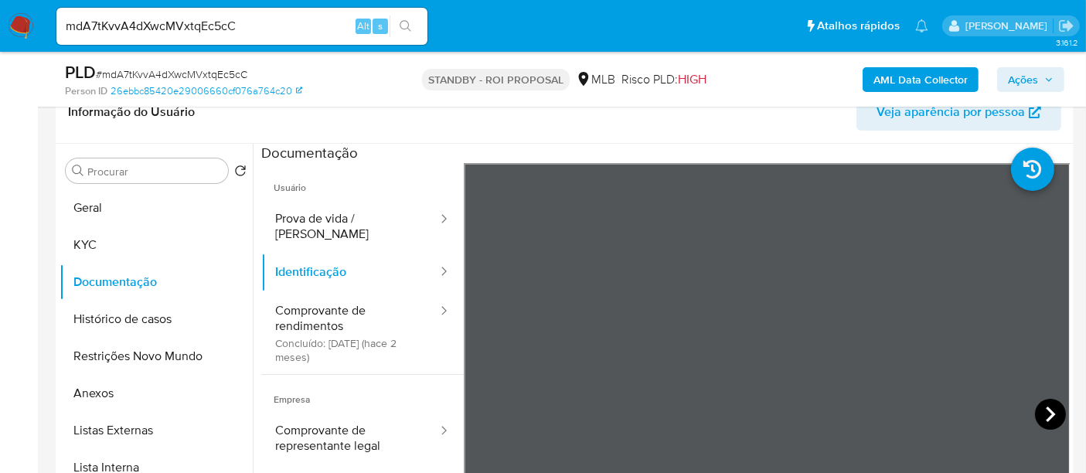
click at [1042, 413] on icon at bounding box center [1050, 414] width 31 height 31
drag, startPoint x: 344, startPoint y: 303, endPoint x: 459, endPoint y: 303, distance: 115.1
click at [344, 303] on button "Comprovante de rendimentos Concluído: [DATE] (hace 2 meses)" at bounding box center [350, 333] width 178 height 82
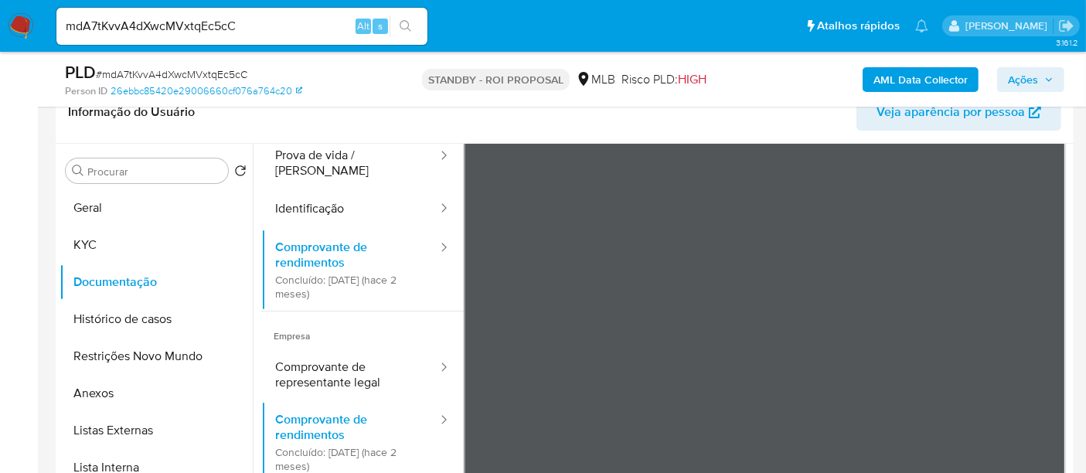
scroll to position [86, 0]
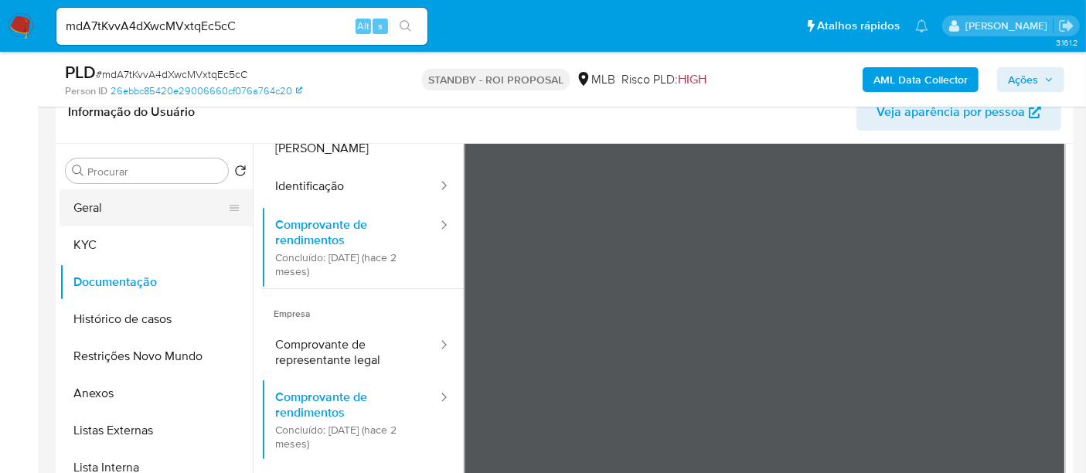
click at [108, 206] on button "Geral" at bounding box center [149, 207] width 181 height 37
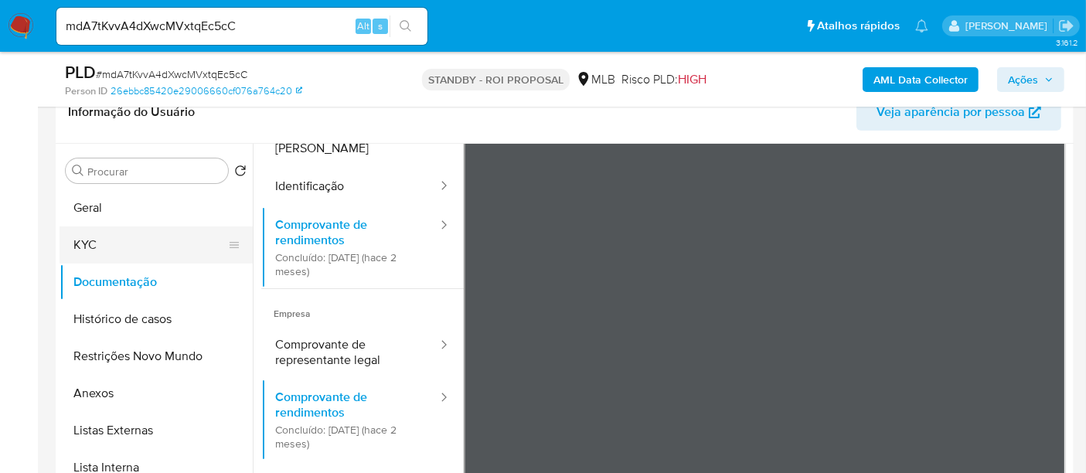
scroll to position [0, 0]
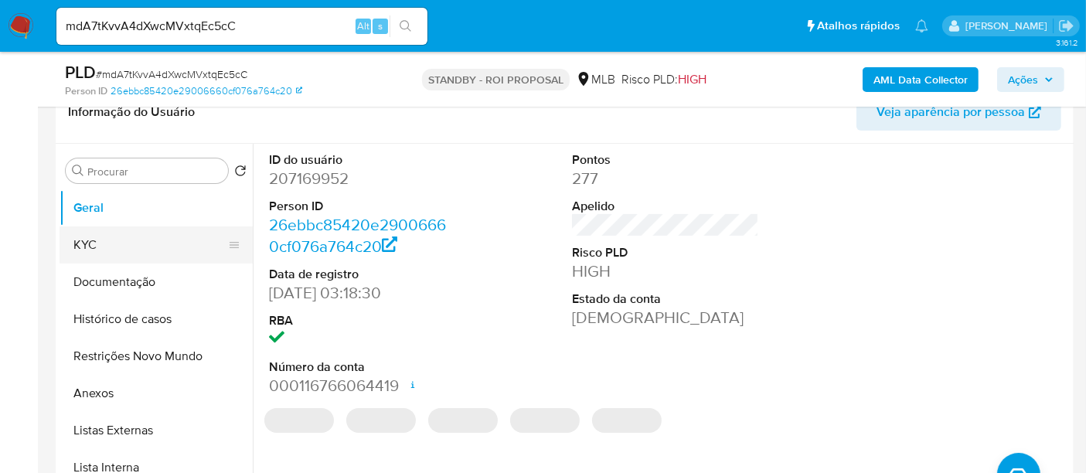
click at [93, 243] on button "KYC" at bounding box center [149, 244] width 181 height 37
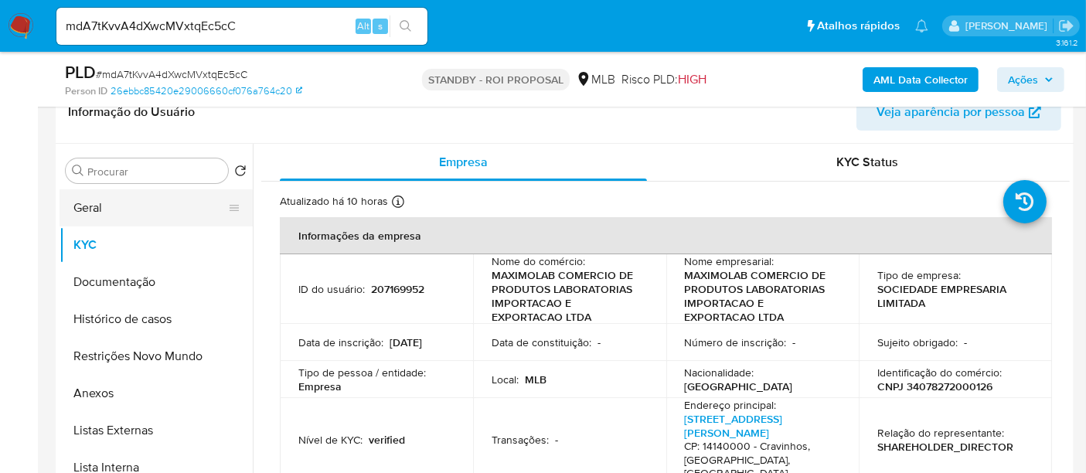
click at [77, 210] on button "Geral" at bounding box center [149, 207] width 181 height 37
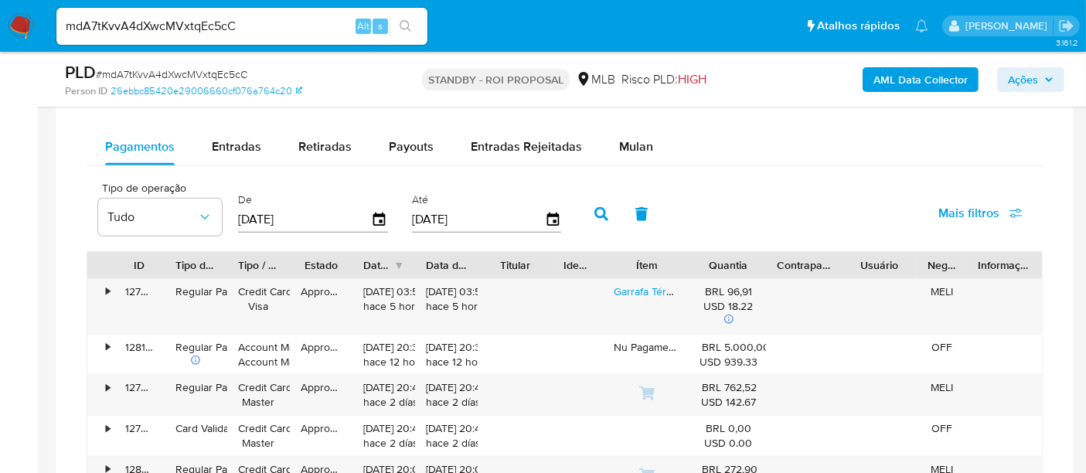
scroll to position [1116, 0]
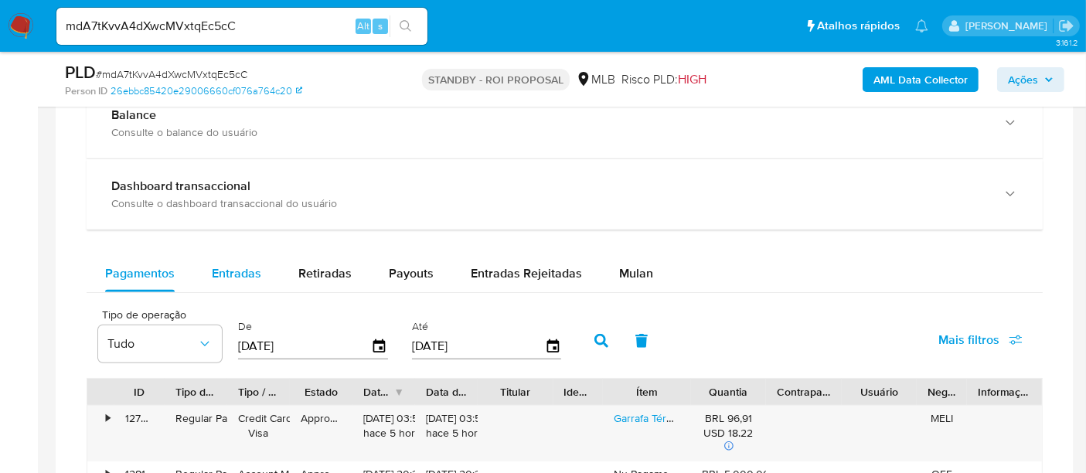
click at [240, 268] on span "Entradas" at bounding box center [236, 273] width 49 height 18
select select "10"
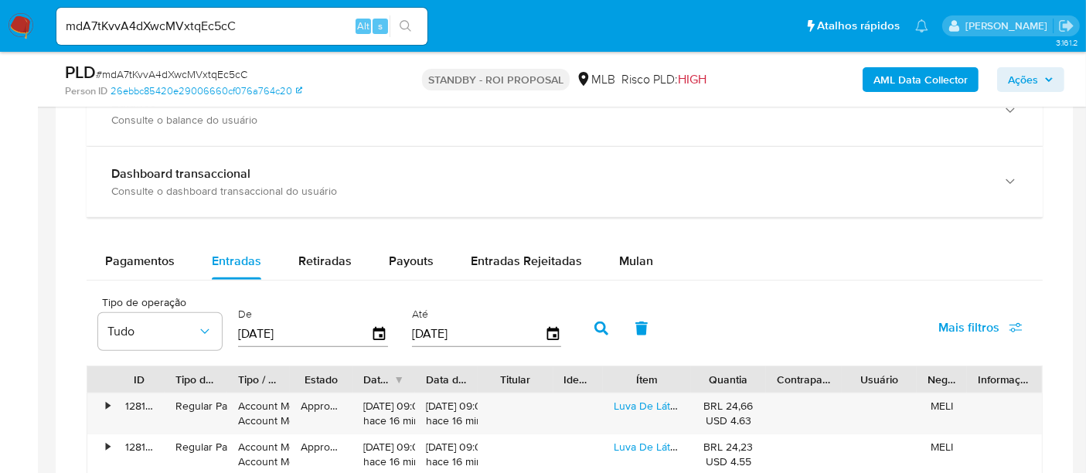
scroll to position [1201, 0]
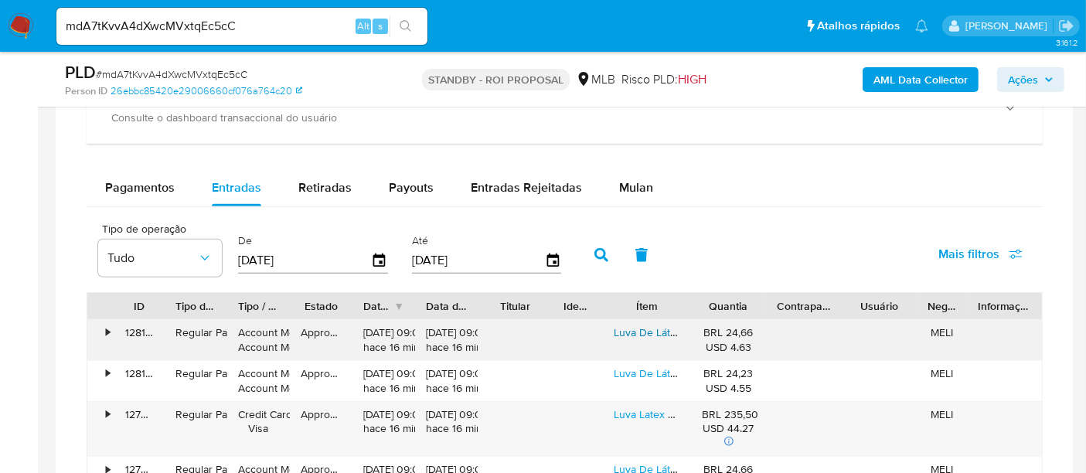
click at [666, 326] on link "Luva De Látex Branca Com Pó Inoven Tamanho P" at bounding box center [731, 332] width 236 height 15
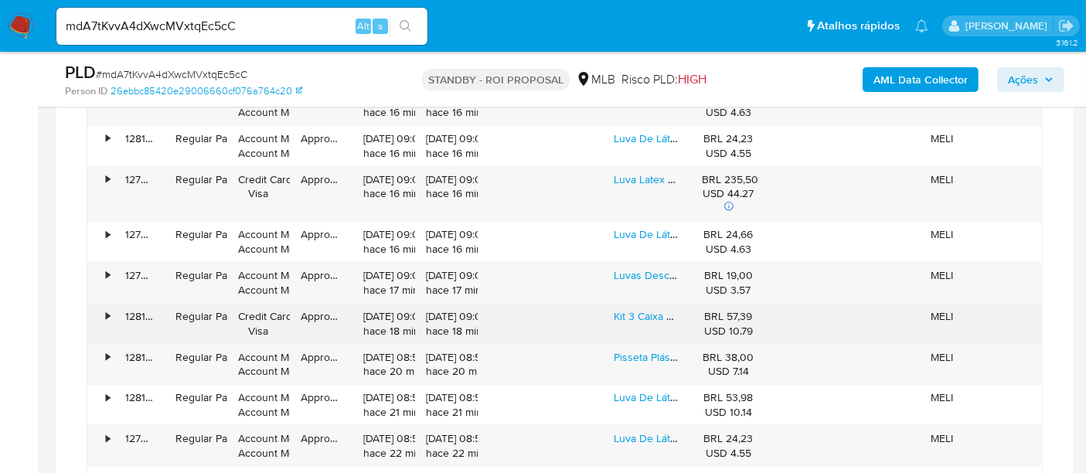
scroll to position [1459, 0]
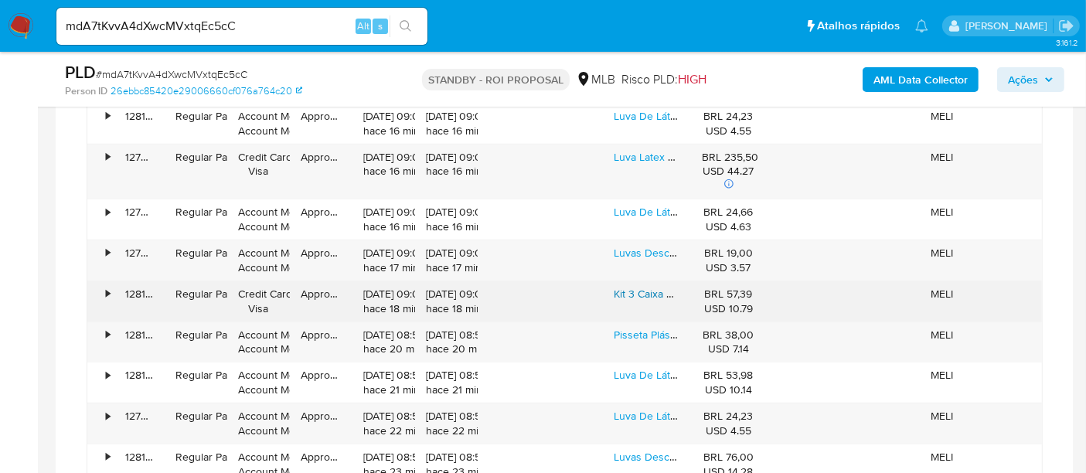
click at [638, 289] on link "Kit 3 Caixa Organizadora 8l Branca Com Tampa Ref 0512" at bounding box center [748, 293] width 270 height 15
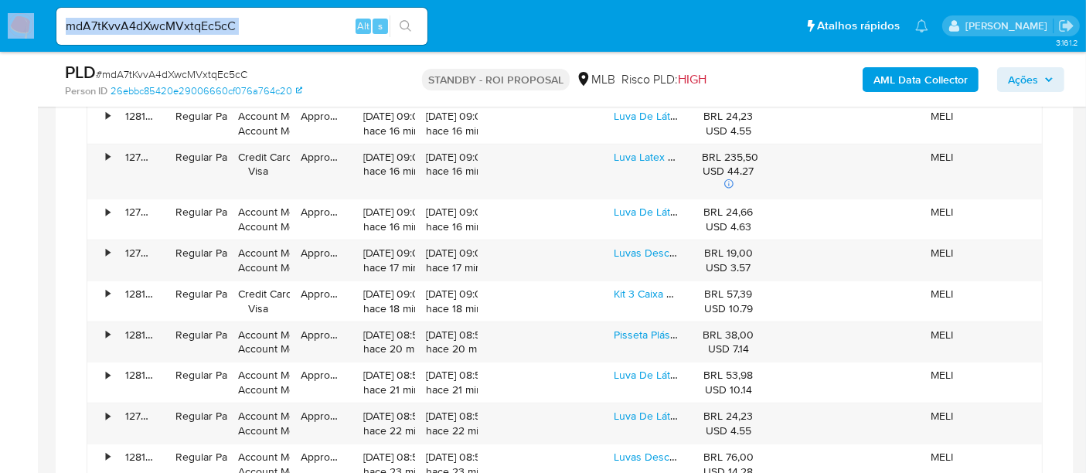
drag, startPoint x: 263, startPoint y: 36, endPoint x: 0, endPoint y: 14, distance: 263.6
click at [0, 14] on nav "Pausado Ver notificaciones mdA7tKvvA4dXwcMVxtqEc5cC Alt s Atalhos rápidos Presi…" at bounding box center [543, 26] width 1086 height 52
click at [292, 25] on input "mdA7tKvvA4dXwcMVxtqEc5cC" at bounding box center [241, 26] width 371 height 20
type input "m"
paste input "scarvalhaes"
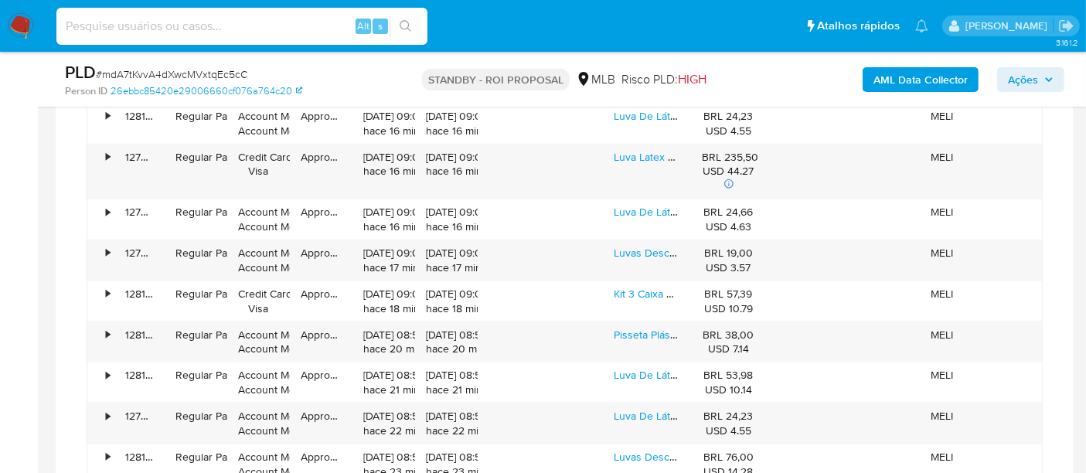
type input "scarvalhaes"
drag, startPoint x: 134, startPoint y: 25, endPoint x: 0, endPoint y: 19, distance: 134.6
click at [0, 19] on nav "Pausado Ver notificaciones scarvalhaes Alt s Atalhos rápidos Presiona las sigui…" at bounding box center [543, 26] width 1086 height 52
click at [247, 29] on input at bounding box center [241, 26] width 371 height 20
paste input "kzszWM62zpCzl0QNLPpLhy8E"
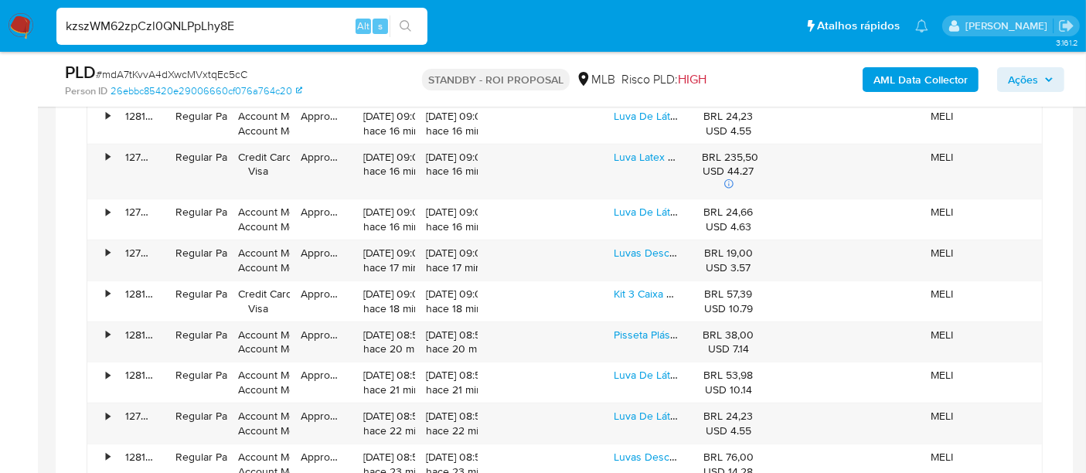
type input "kzszWM62zpCzl0QNLPpLhy8E"
click at [401, 25] on icon "search-icon" at bounding box center [405, 26] width 12 height 12
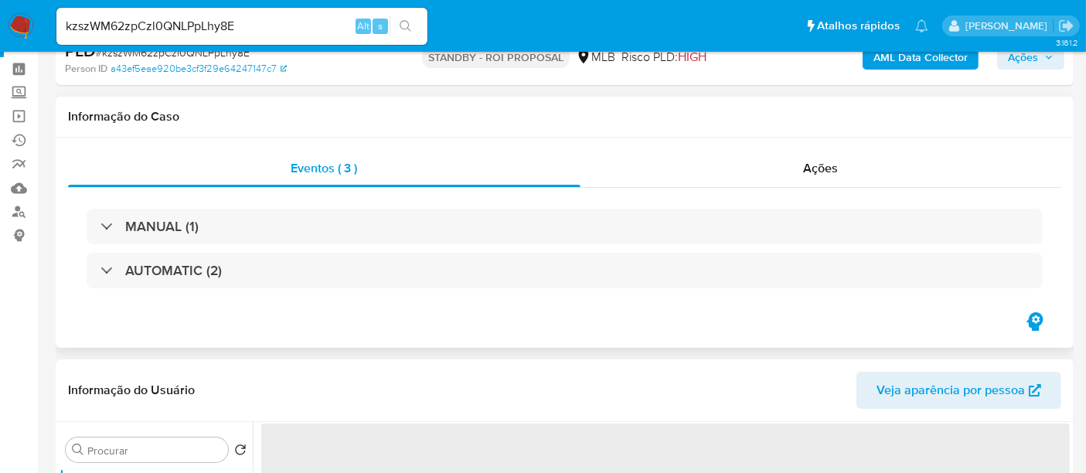
select select "10"
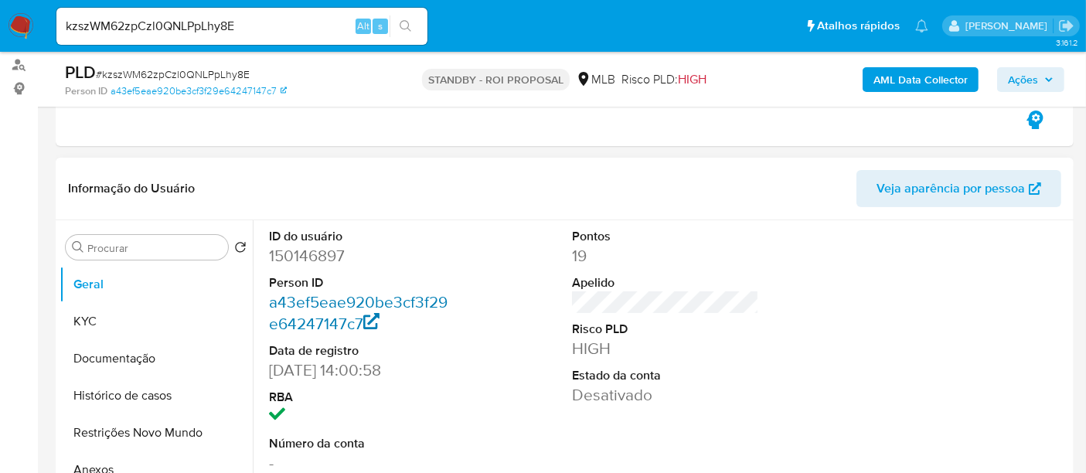
scroll to position [257, 0]
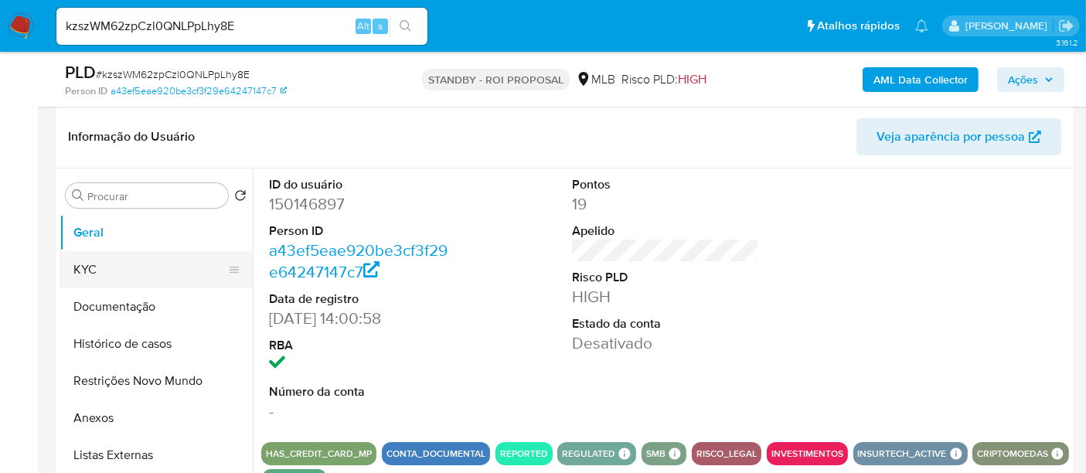
drag, startPoint x: 88, startPoint y: 261, endPoint x: 216, endPoint y: 273, distance: 128.8
click at [88, 261] on button "KYC" at bounding box center [149, 269] width 181 height 37
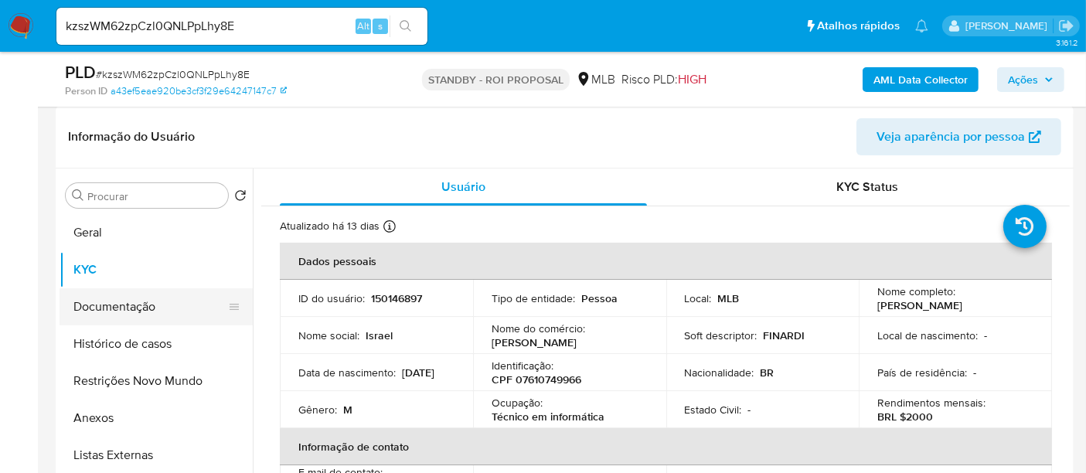
drag, startPoint x: 111, startPoint y: 300, endPoint x: 251, endPoint y: 314, distance: 140.6
click at [112, 301] on button "Documentação" at bounding box center [155, 306] width 193 height 37
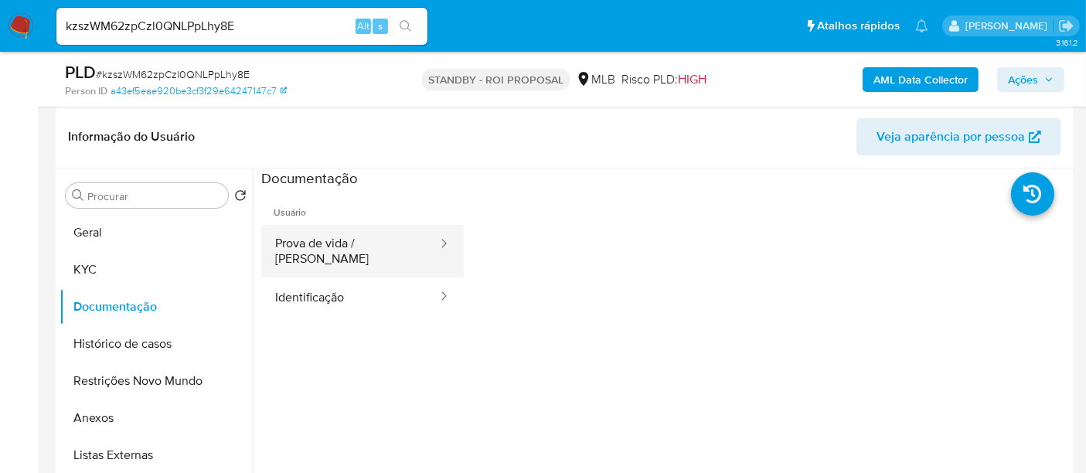
click at [364, 236] on button "Prova de vida / [PERSON_NAME]" at bounding box center [350, 251] width 178 height 53
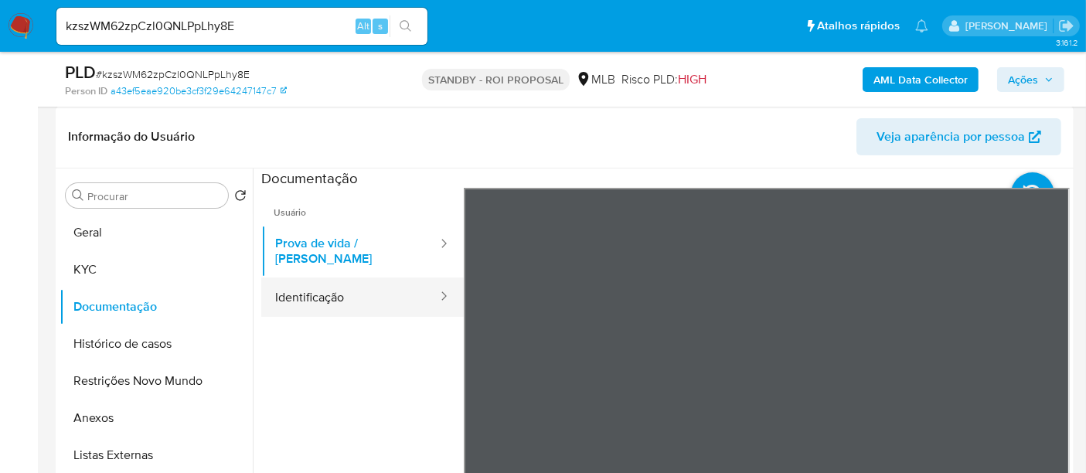
click at [328, 283] on button "Identificação" at bounding box center [350, 296] width 178 height 39
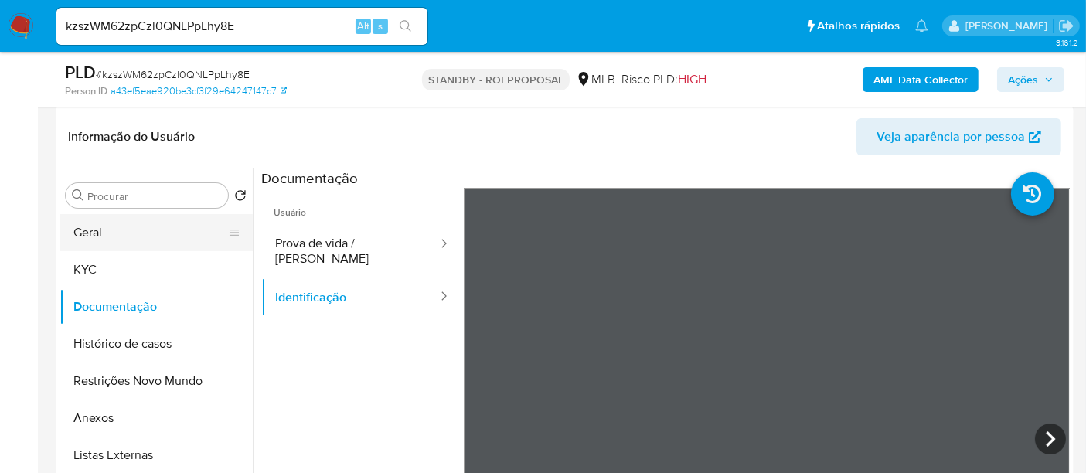
click at [115, 236] on button "Geral" at bounding box center [149, 232] width 181 height 37
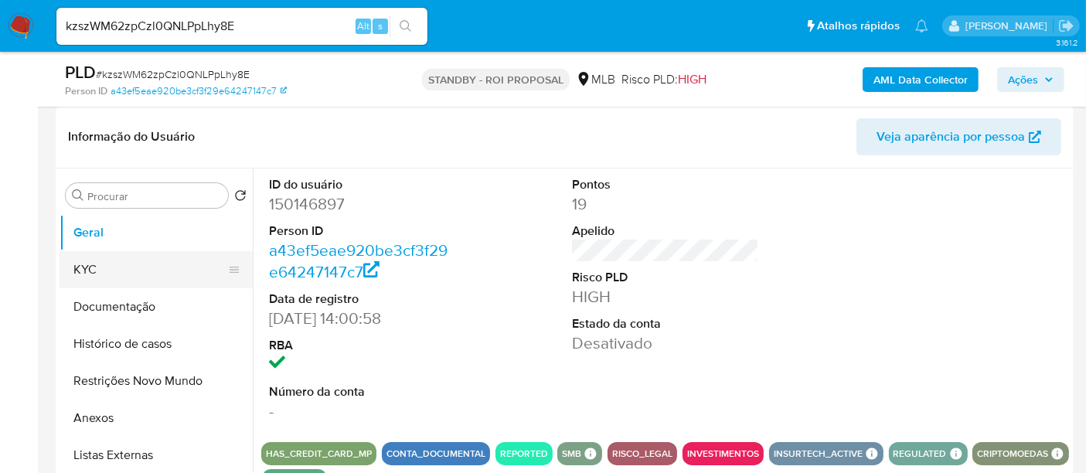
drag, startPoint x: 104, startPoint y: 270, endPoint x: 154, endPoint y: 261, distance: 51.1
click at [104, 272] on button "KYC" at bounding box center [149, 269] width 181 height 37
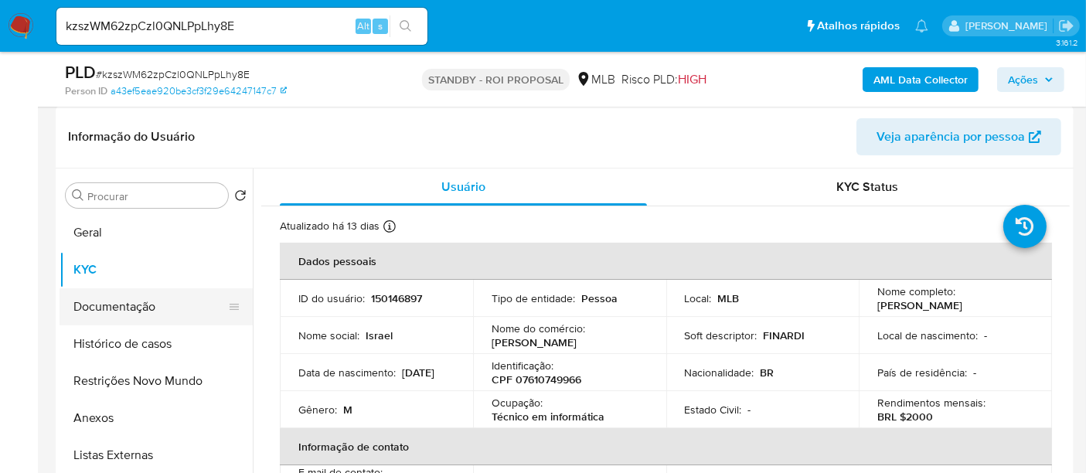
click at [129, 303] on button "Documentação" at bounding box center [149, 306] width 181 height 37
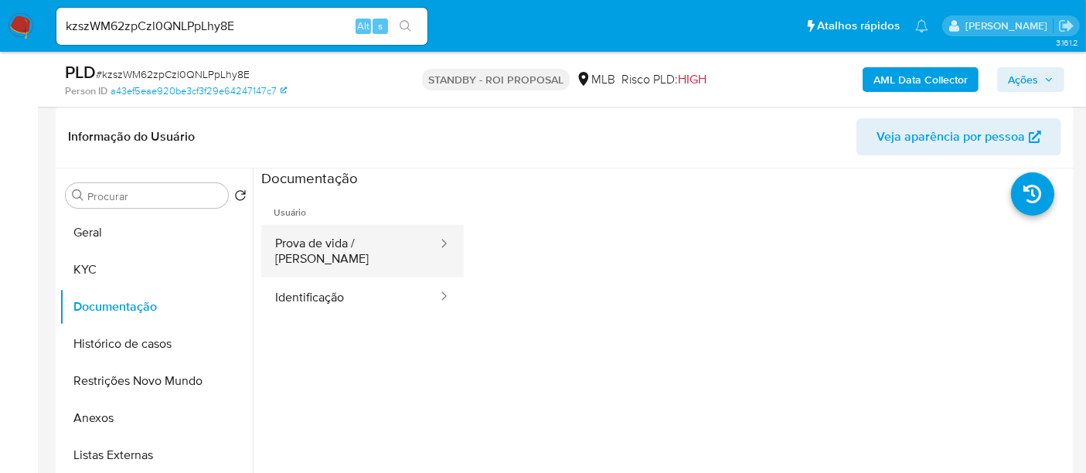
click at [371, 241] on button "Prova de vida / [PERSON_NAME]" at bounding box center [350, 251] width 178 height 53
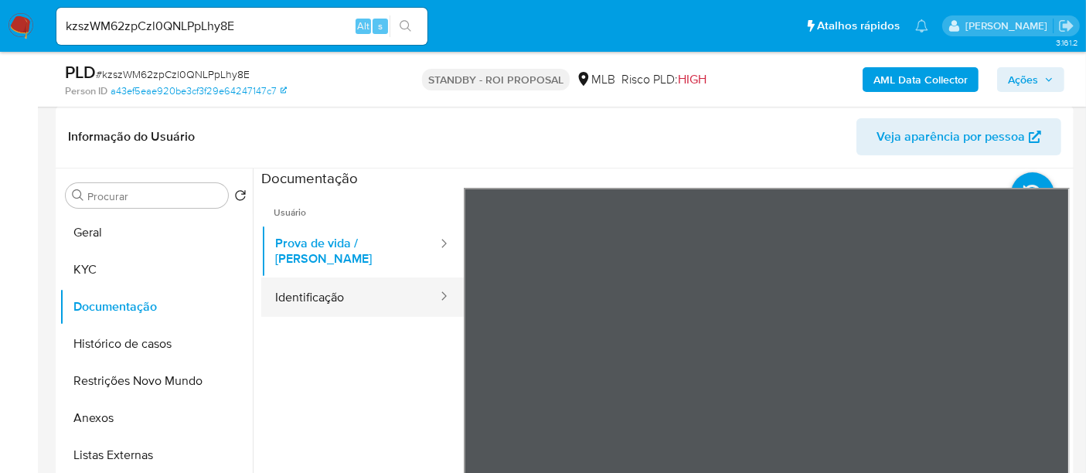
click at [339, 287] on button "Identificação" at bounding box center [350, 296] width 178 height 39
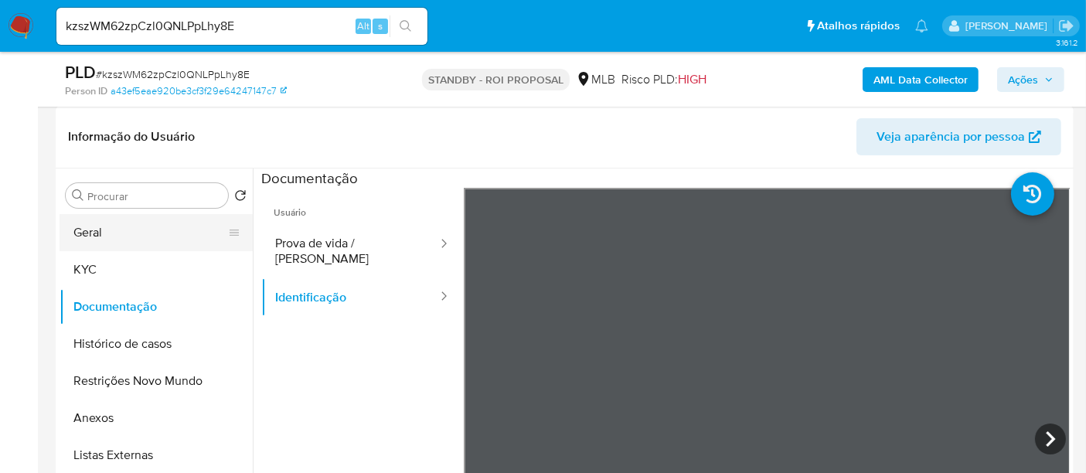
click at [106, 229] on button "Geral" at bounding box center [149, 232] width 181 height 37
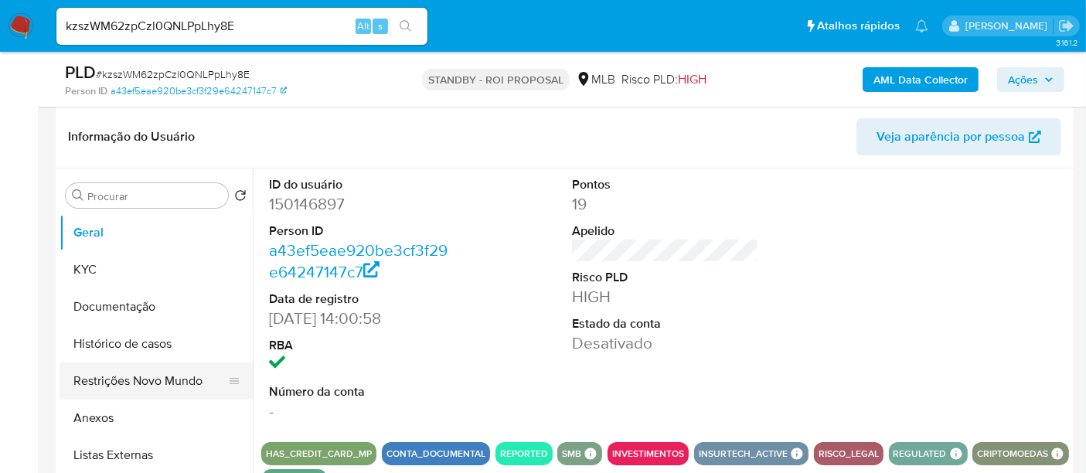
click at [125, 385] on button "Restrições Novo Mundo" at bounding box center [149, 380] width 181 height 37
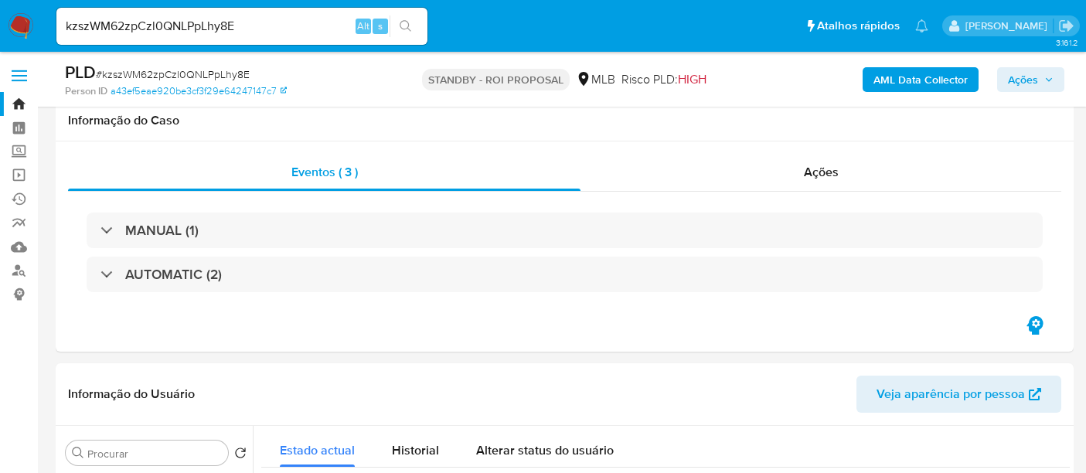
select select "10"
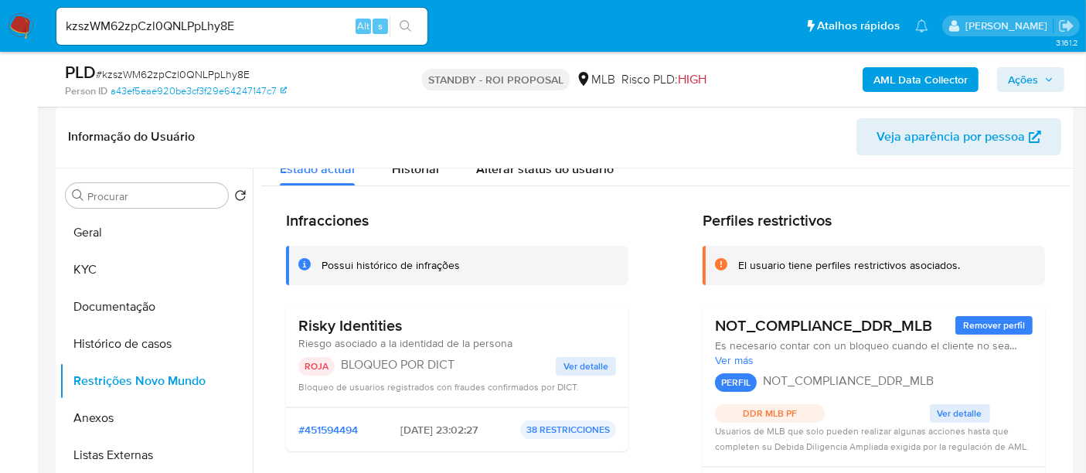
scroll to position [86, 0]
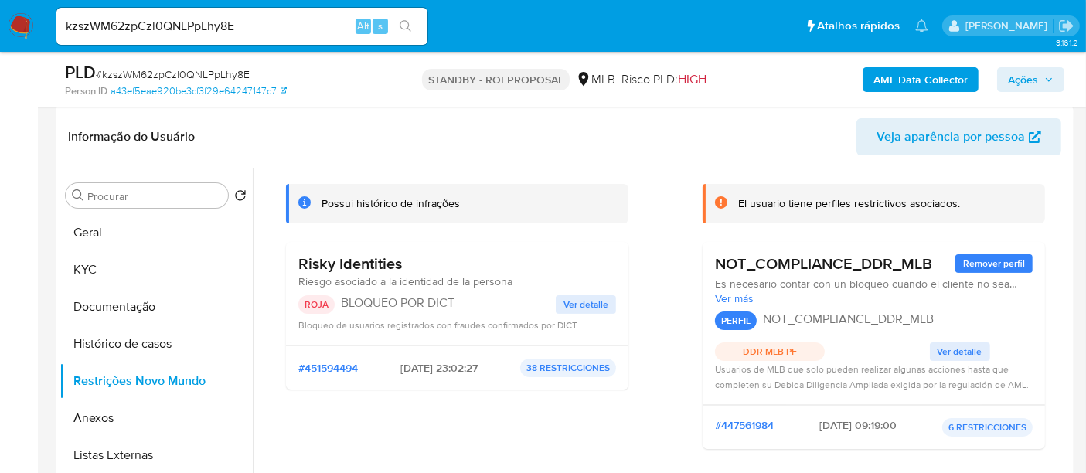
click at [588, 297] on span "Ver detalle" at bounding box center [585, 304] width 45 height 15
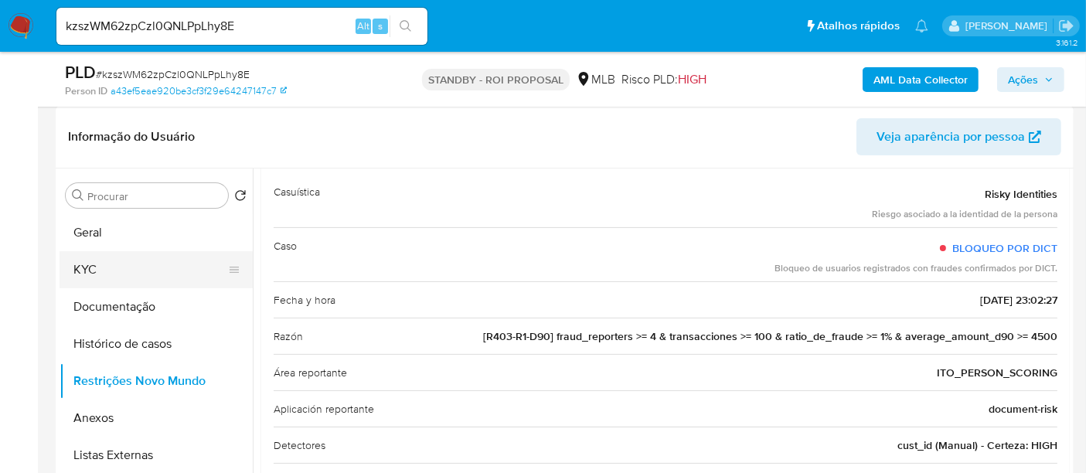
drag, startPoint x: 110, startPoint y: 272, endPoint x: 151, endPoint y: 273, distance: 40.2
click at [110, 272] on button "KYC" at bounding box center [149, 269] width 181 height 37
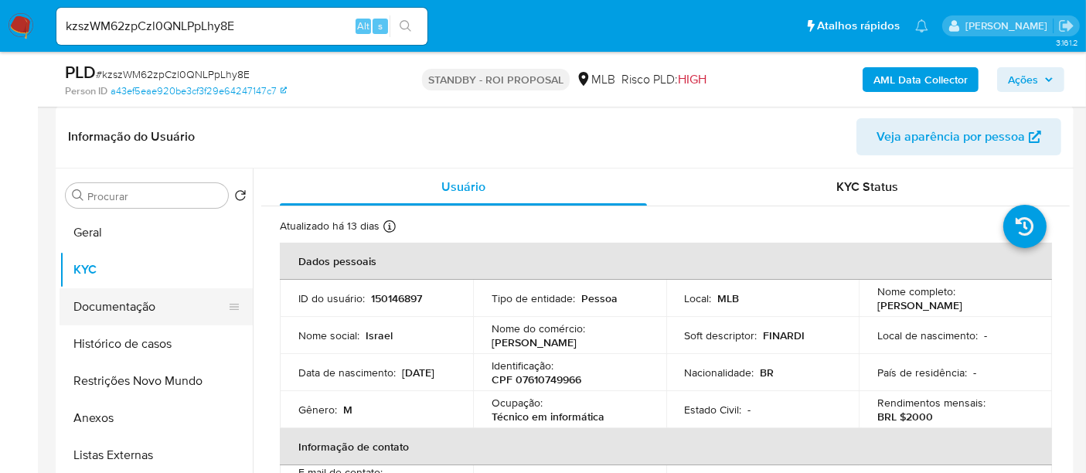
click at [119, 314] on button "Documentação" at bounding box center [149, 306] width 181 height 37
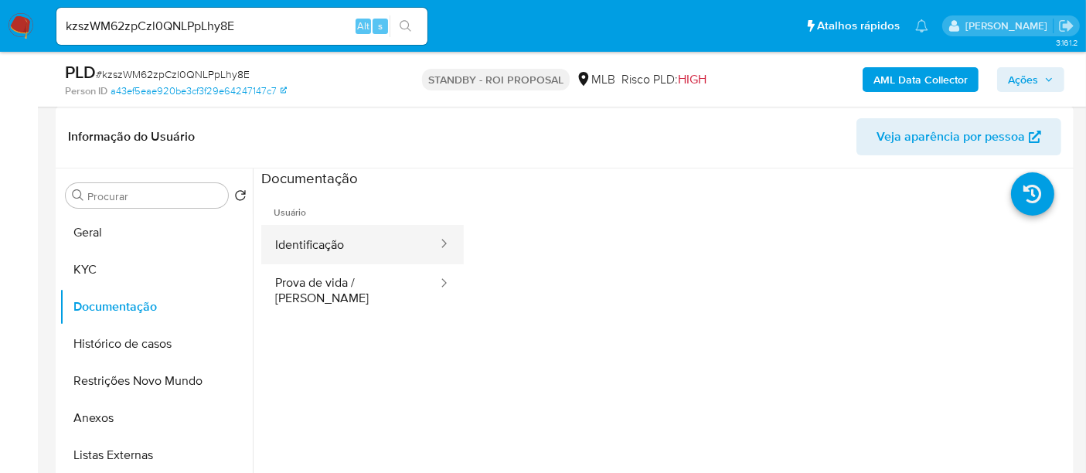
click at [358, 246] on button "Identificação" at bounding box center [350, 244] width 178 height 39
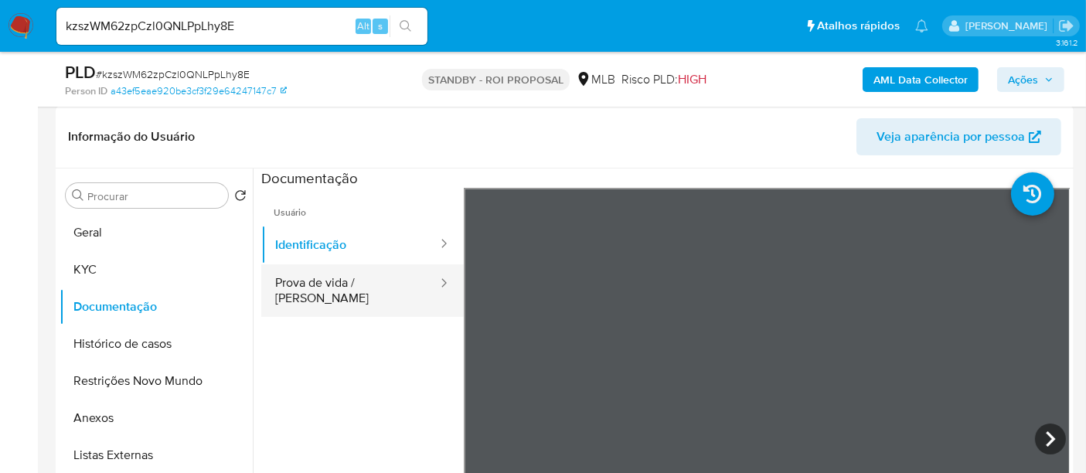
click at [313, 281] on button "Prova de vida / [PERSON_NAME]" at bounding box center [350, 290] width 178 height 53
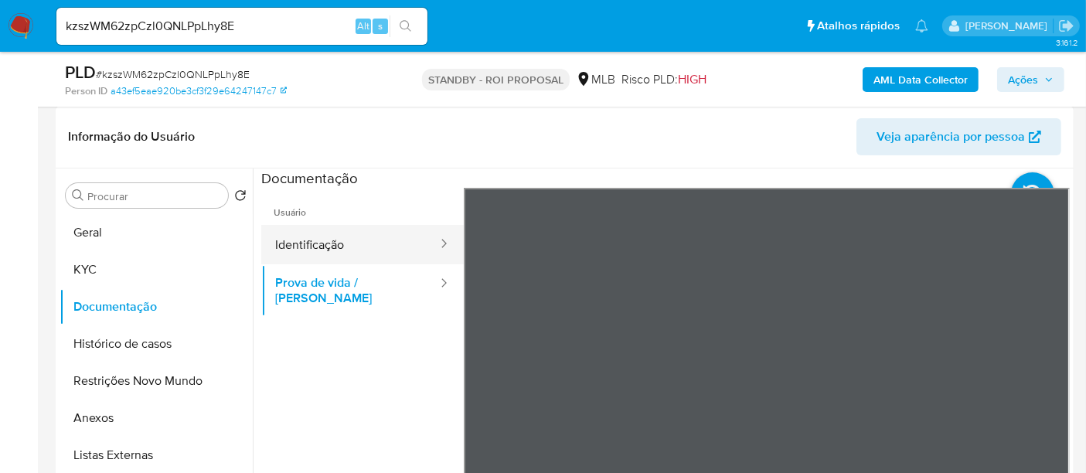
click at [313, 246] on button "Identificação" at bounding box center [350, 244] width 178 height 39
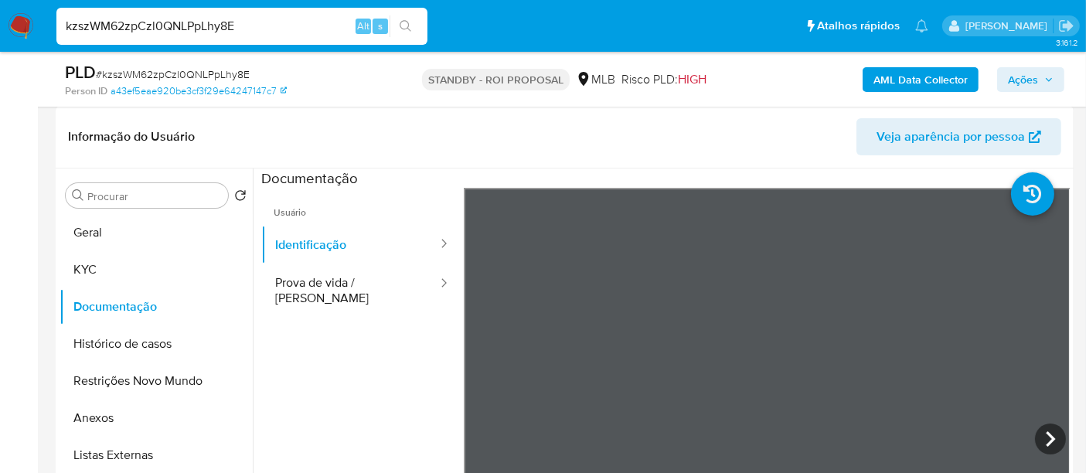
drag, startPoint x: 265, startPoint y: 29, endPoint x: 0, endPoint y: 34, distance: 265.1
click at [0, 34] on nav "Pausado Ver notificaciones kzszWM62zpCzl0QNLPpLhy8E Alt s Atalhos rápidos Presi…" at bounding box center [543, 26] width 1086 height 52
paste input "vELvX1pJX5BTl3mjuUtgwYwf"
type input "vELvX1pJX5BTl3mjuUtgwYwf"
click at [403, 21] on icon "search-icon" at bounding box center [405, 26] width 12 height 12
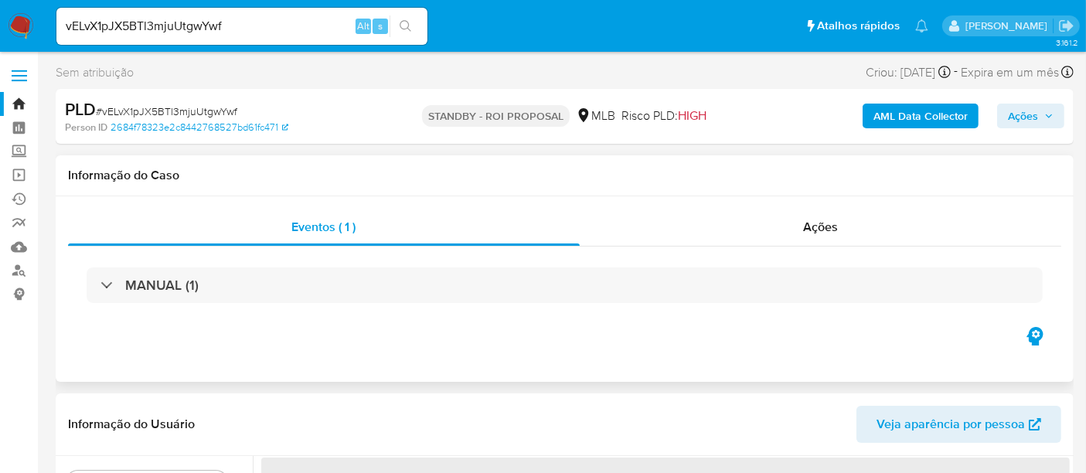
select select "10"
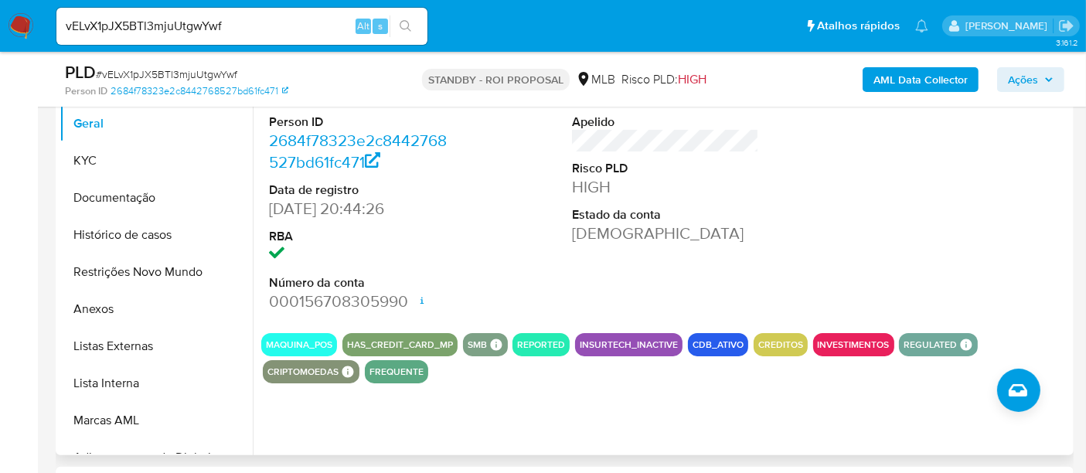
scroll to position [343, 0]
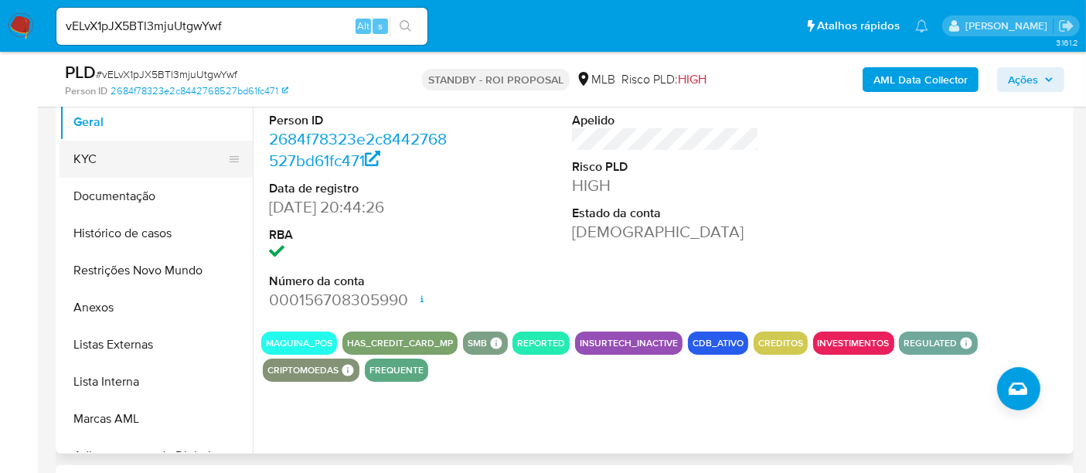
click at [94, 158] on button "KYC" at bounding box center [149, 159] width 181 height 37
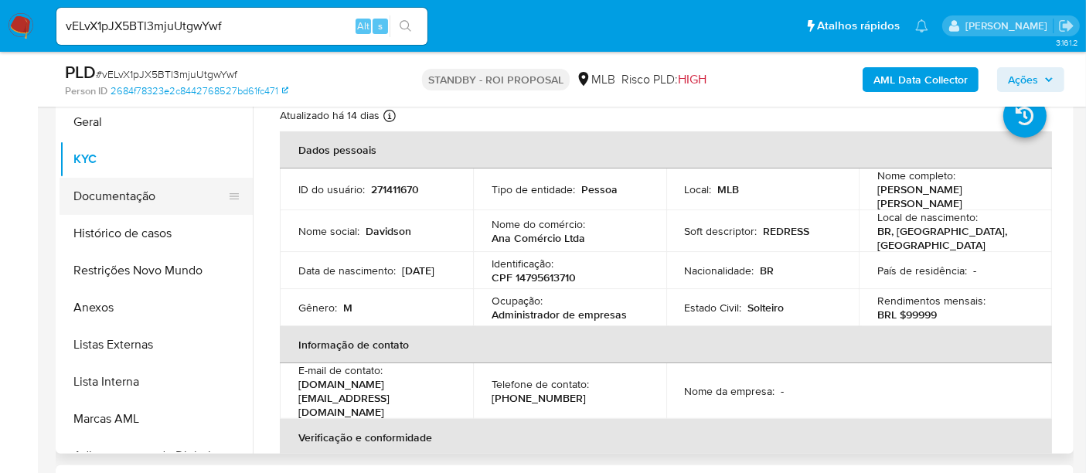
drag, startPoint x: 140, startPoint y: 202, endPoint x: 250, endPoint y: 202, distance: 110.5
click at [141, 202] on button "Documentação" at bounding box center [155, 196] width 193 height 37
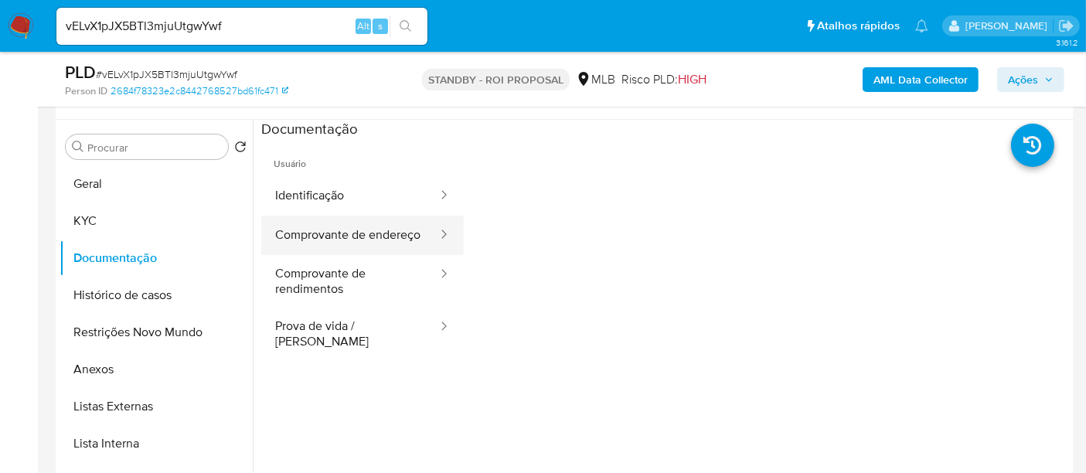
scroll to position [257, 0]
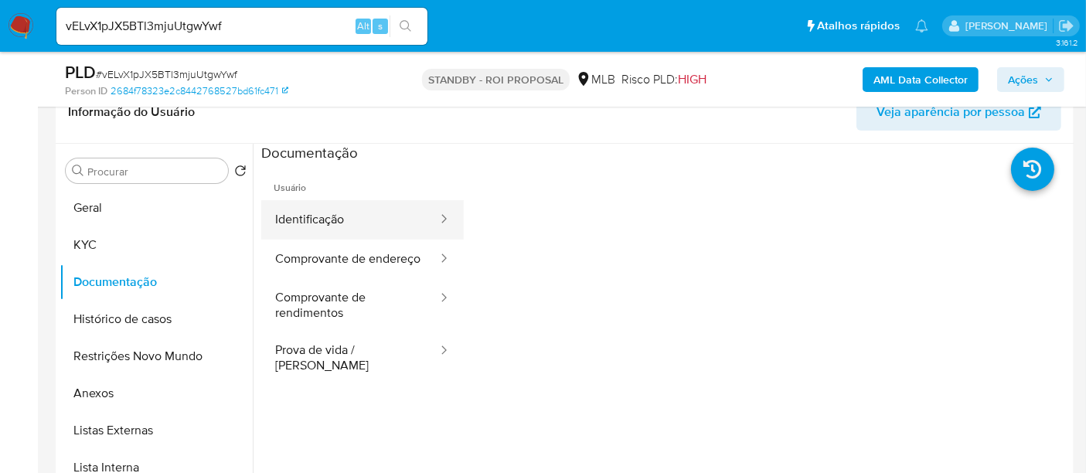
click at [340, 224] on button "Identificação" at bounding box center [350, 219] width 178 height 39
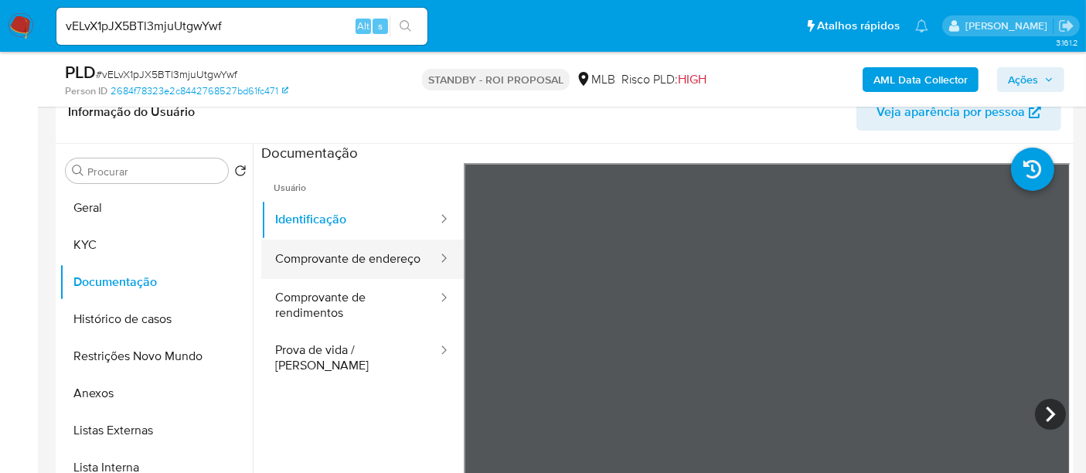
drag, startPoint x: 308, startPoint y: 261, endPoint x: 439, endPoint y: 260, distance: 130.6
click at [313, 261] on button "Comprovante de endereço" at bounding box center [350, 259] width 178 height 39
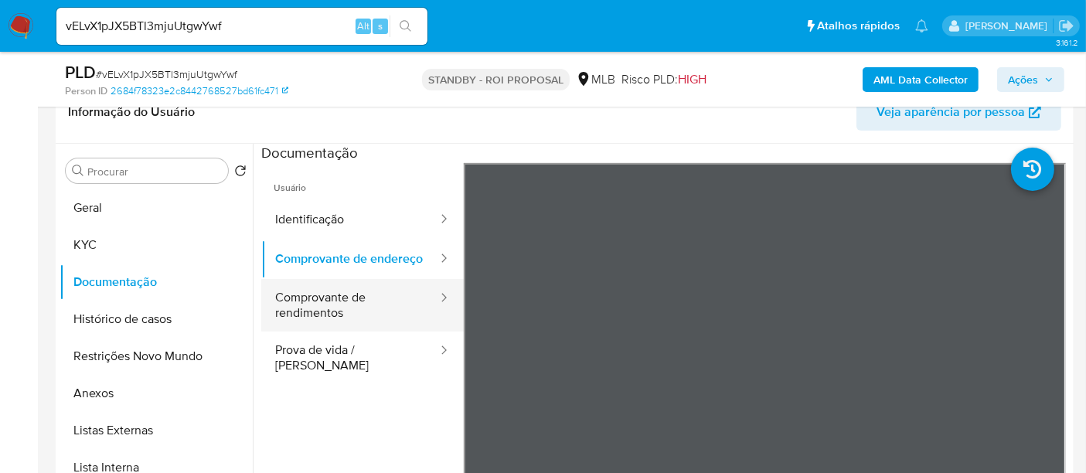
drag, startPoint x: 309, startPoint y: 316, endPoint x: 442, endPoint y: 308, distance: 133.1
click at [309, 316] on button "Comprovante de rendimentos" at bounding box center [350, 305] width 178 height 53
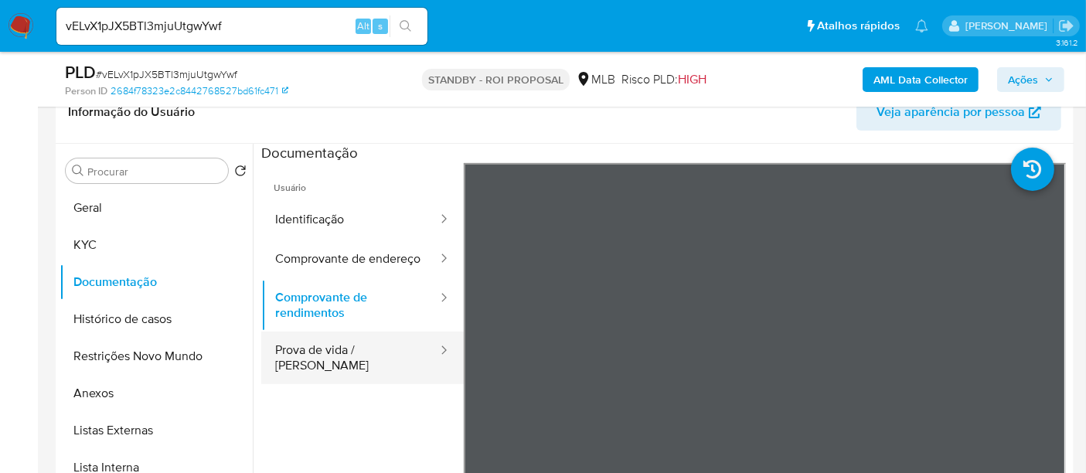
click at [360, 363] on button "Prova de vida / [PERSON_NAME]" at bounding box center [350, 357] width 178 height 53
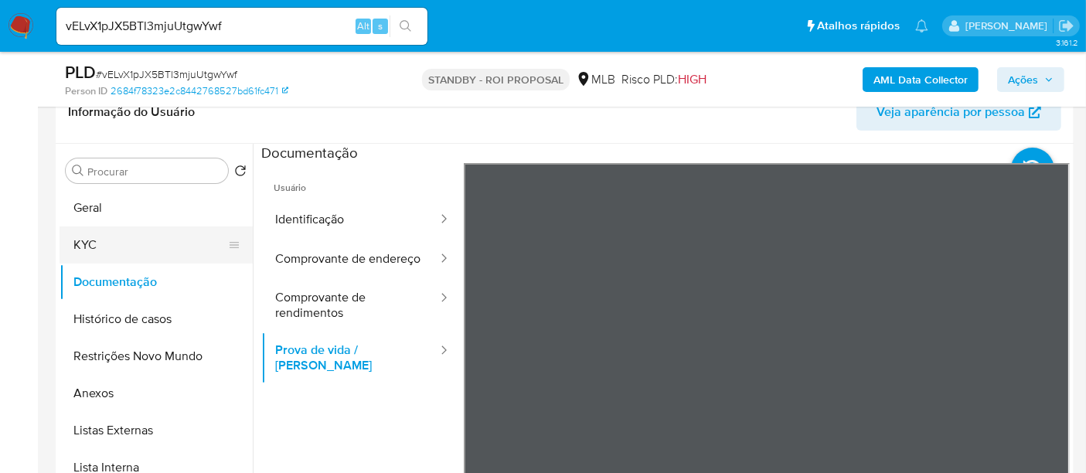
click at [83, 240] on button "KYC" at bounding box center [149, 244] width 181 height 37
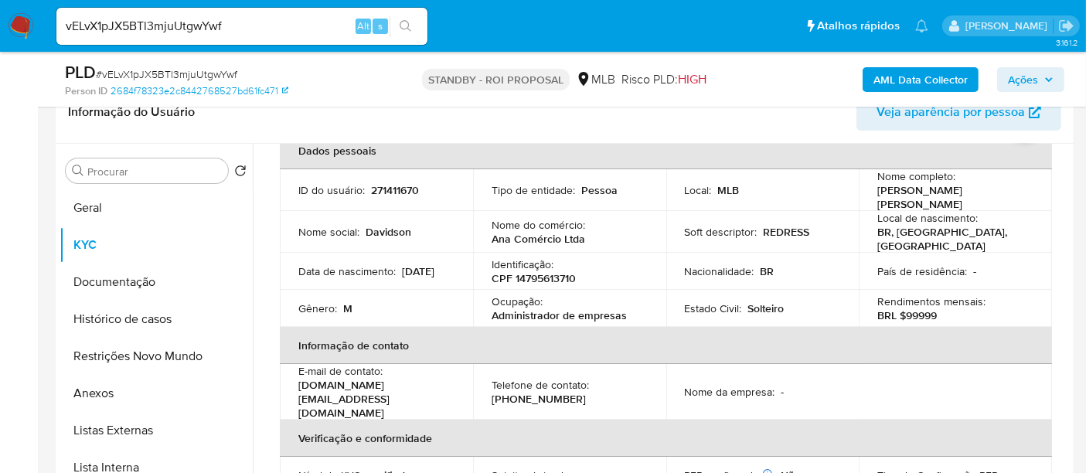
scroll to position [0, 0]
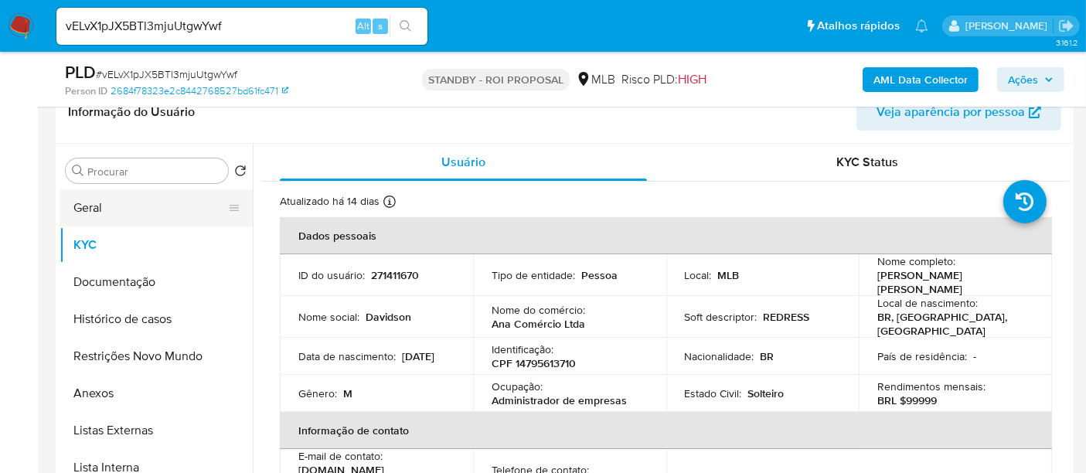
drag, startPoint x: 97, startPoint y: 208, endPoint x: 218, endPoint y: 208, distance: 121.3
click at [97, 208] on button "Geral" at bounding box center [149, 207] width 181 height 37
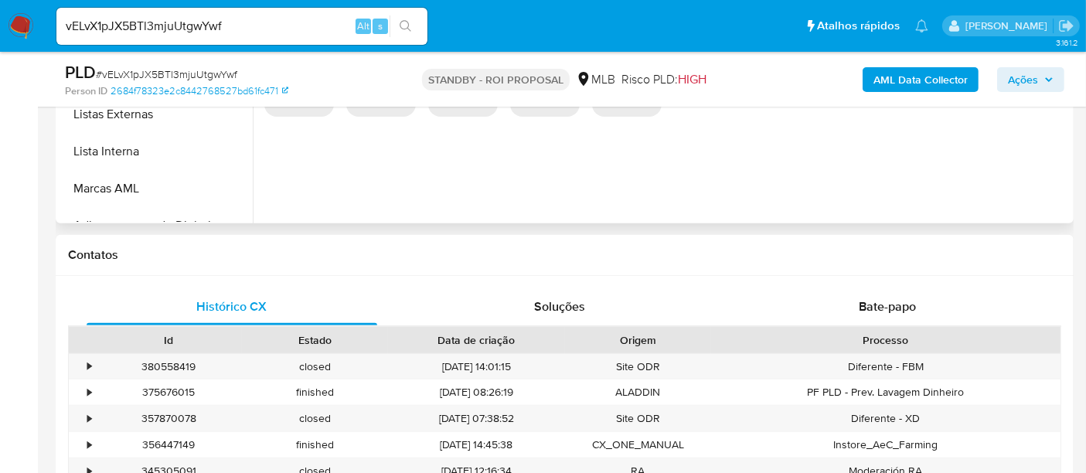
scroll to position [600, 0]
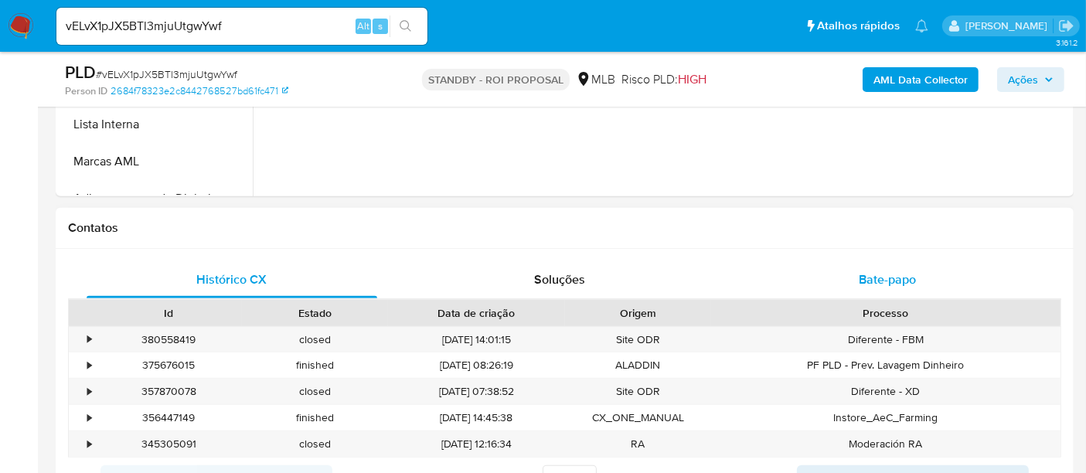
click at [894, 281] on span "Bate-papo" at bounding box center [886, 279] width 57 height 18
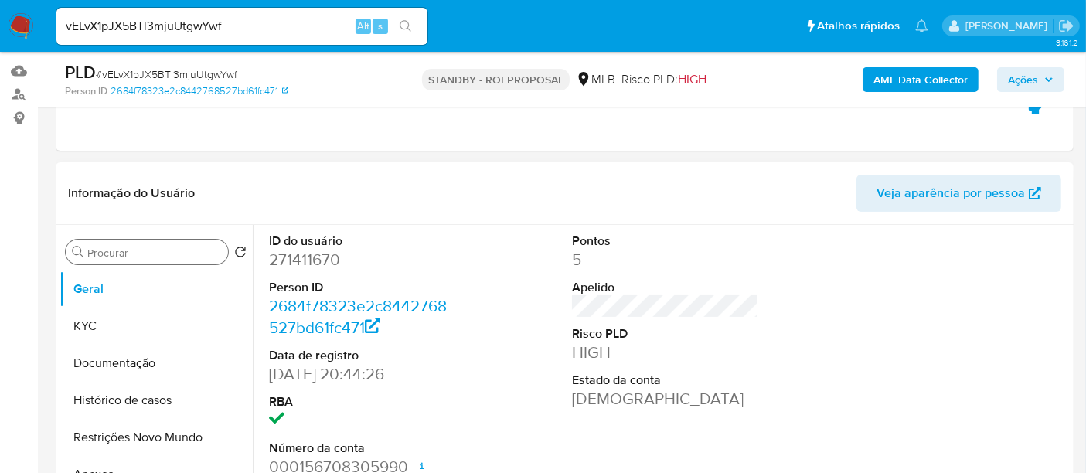
scroll to position [172, 0]
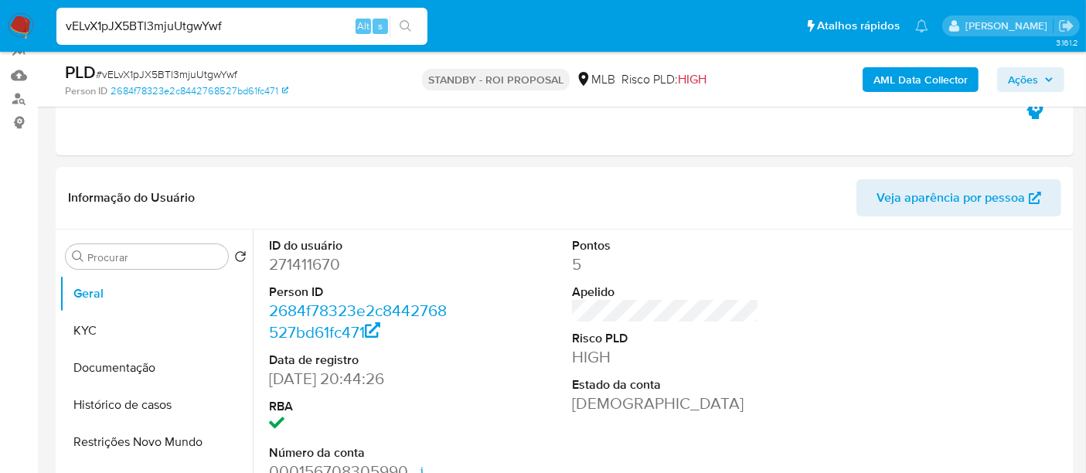
drag, startPoint x: 236, startPoint y: 23, endPoint x: 0, endPoint y: 27, distance: 235.7
click at [0, 27] on nav "Pausado Ver notificaciones vELvX1pJX5BTl3mjuUtgwYwf Alt s Atalhos rápidos Presi…" at bounding box center [543, 26] width 1086 height 52
paste input "pbarbante"
drag, startPoint x: 0, startPoint y: 29, endPoint x: 0, endPoint y: 12, distance: 17.8
click at [0, 12] on nav "Pausado Ver notificaciones pbarbante Alt s Atalhos rápidos Presiona las siguien…" at bounding box center [543, 26] width 1086 height 52
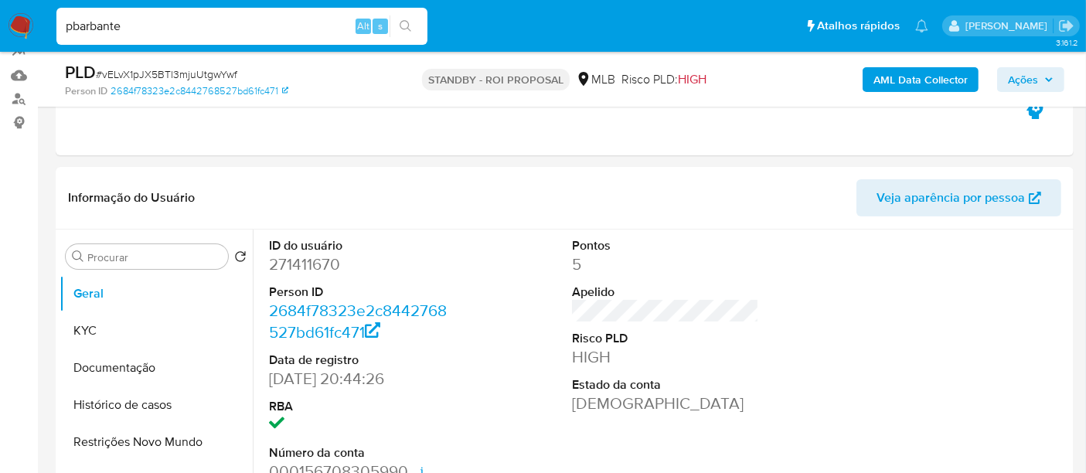
paste input "GczVTdDmQrQfPPAlSlyMoCli"
type input "GczVTdDmQrQfPPAlSlyMoCli"
click at [402, 22] on icon "search-icon" at bounding box center [405, 26] width 12 height 12
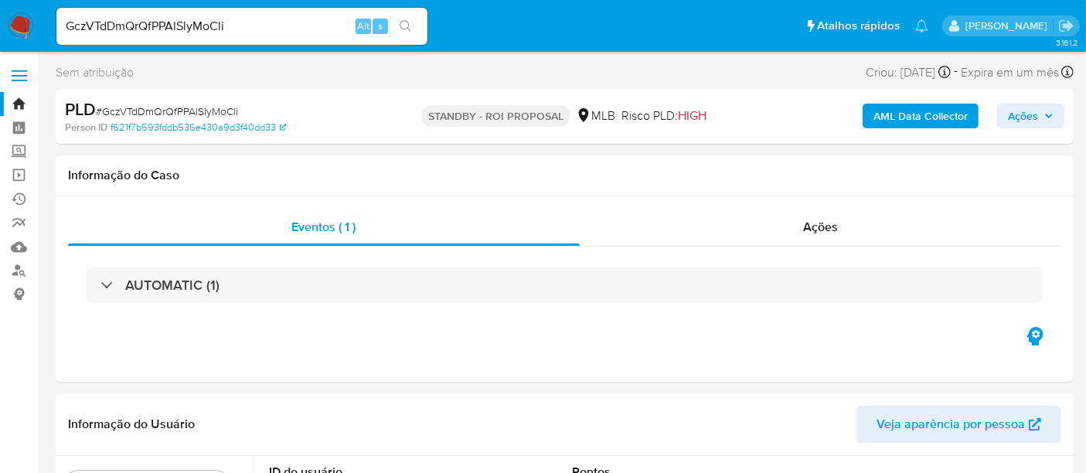
select select "10"
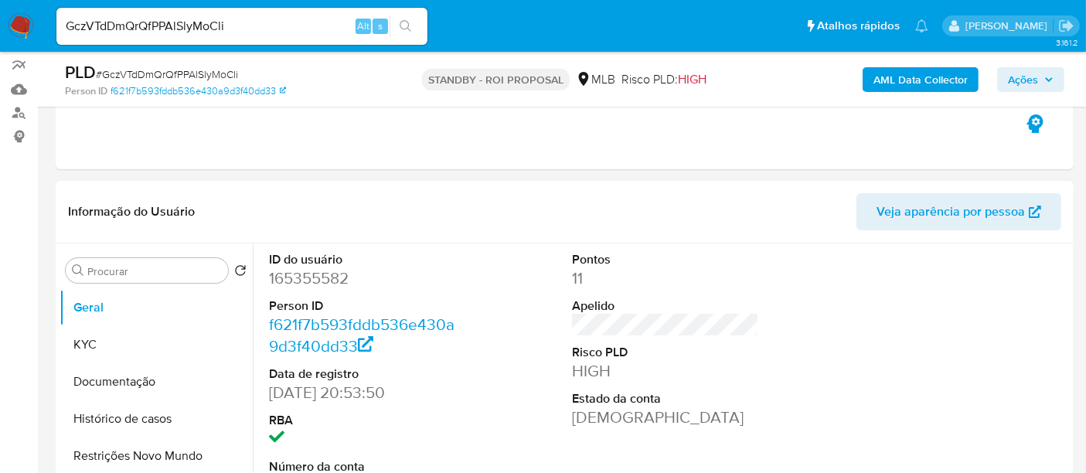
scroll to position [257, 0]
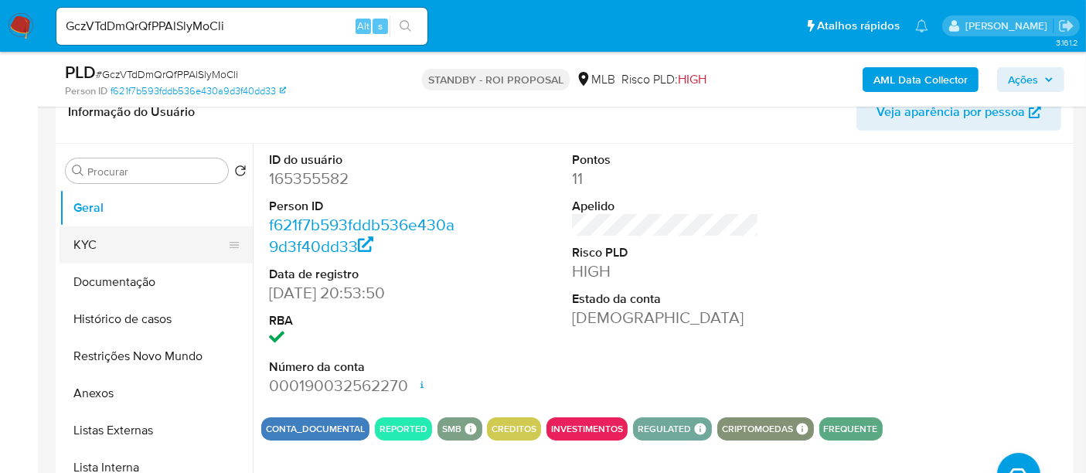
click at [101, 243] on button "KYC" at bounding box center [149, 244] width 181 height 37
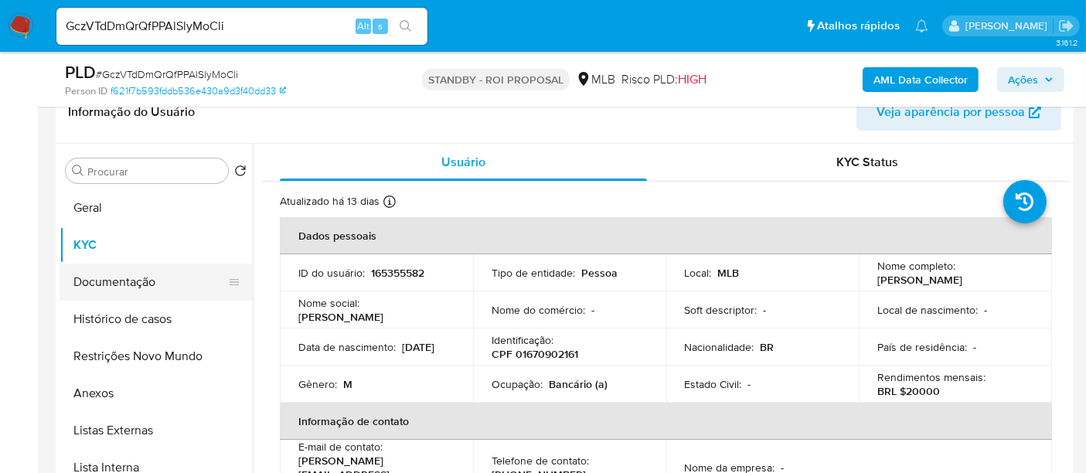
click at [101, 274] on button "Documentação" at bounding box center [149, 281] width 181 height 37
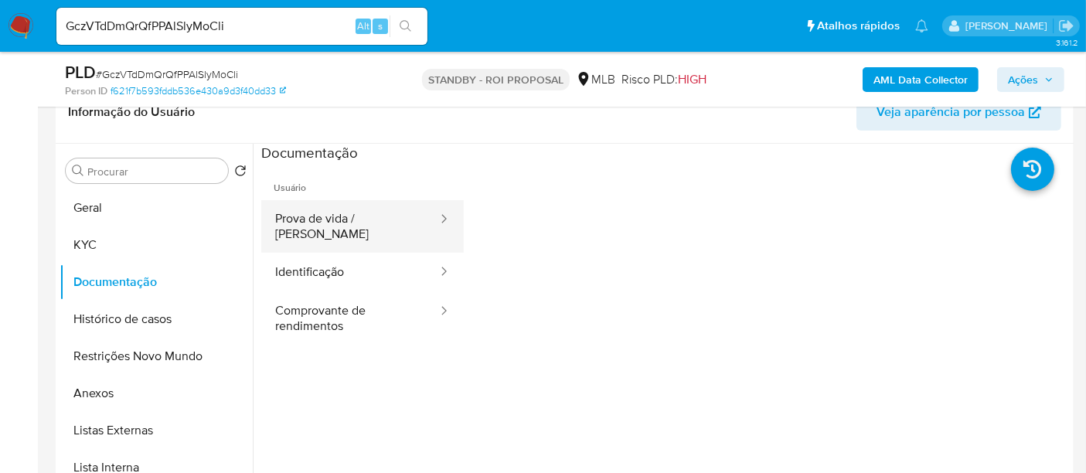
click at [355, 219] on button "Prova de vida / [PERSON_NAME]" at bounding box center [350, 226] width 178 height 53
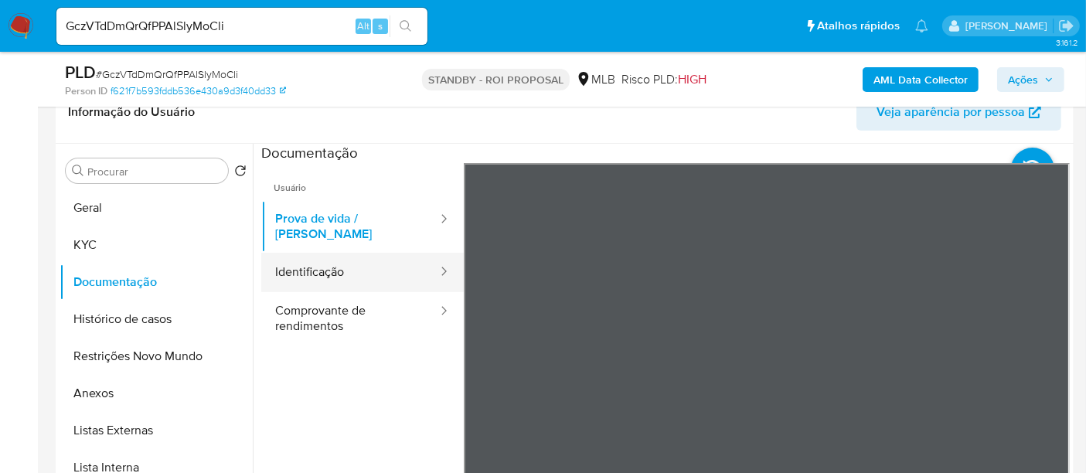
click at [329, 266] on button "Identificação" at bounding box center [350, 272] width 178 height 39
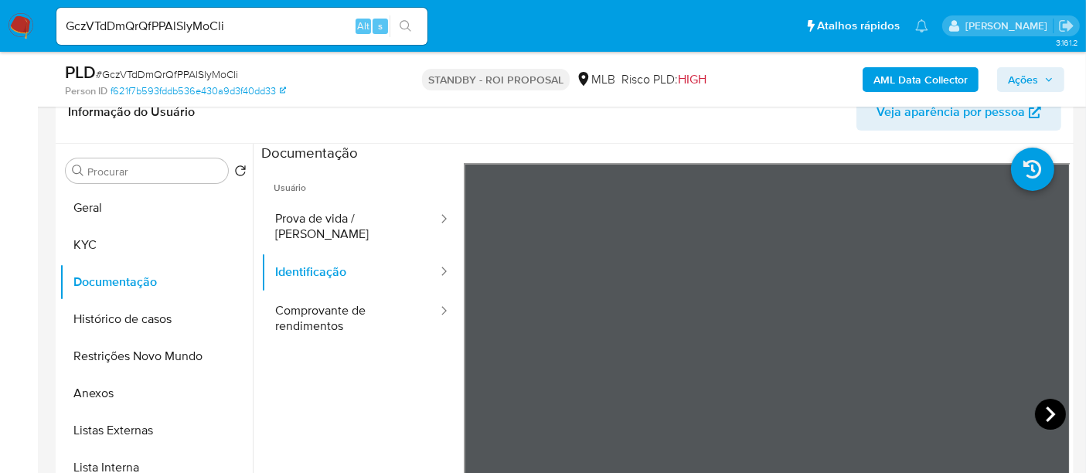
click at [1046, 409] on icon at bounding box center [1050, 414] width 31 height 31
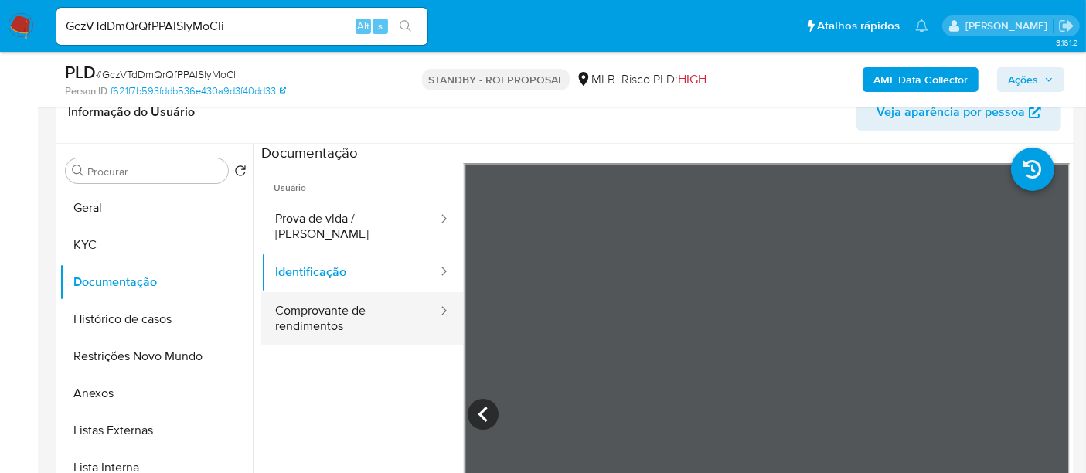
drag, startPoint x: 335, startPoint y: 294, endPoint x: 345, endPoint y: 299, distance: 11.1
click at [335, 294] on button "Comprovante de rendimentos" at bounding box center [350, 318] width 178 height 53
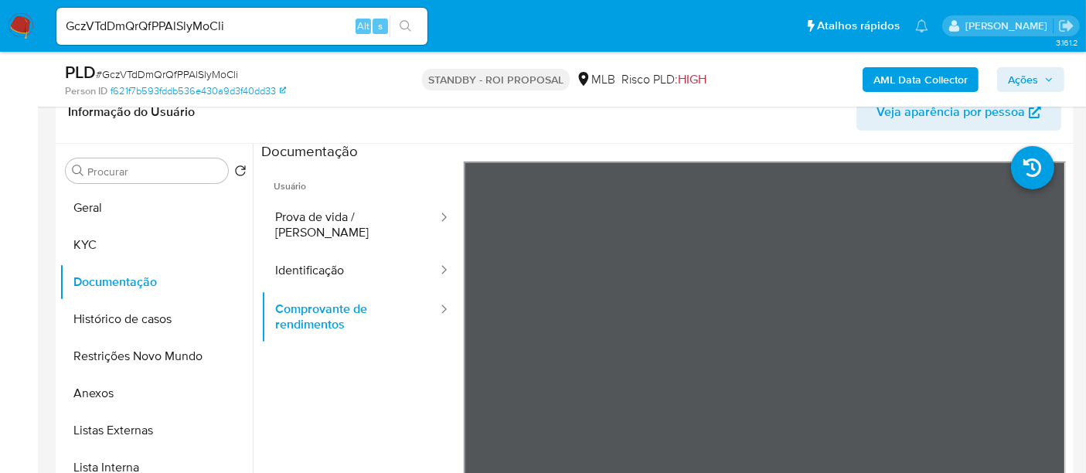
scroll to position [0, 0]
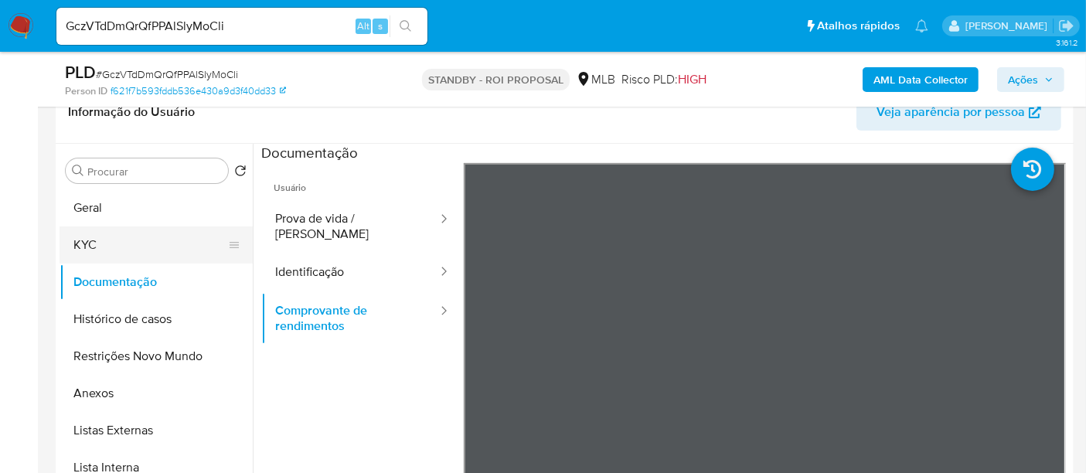
click at [97, 245] on button "KYC" at bounding box center [149, 244] width 181 height 37
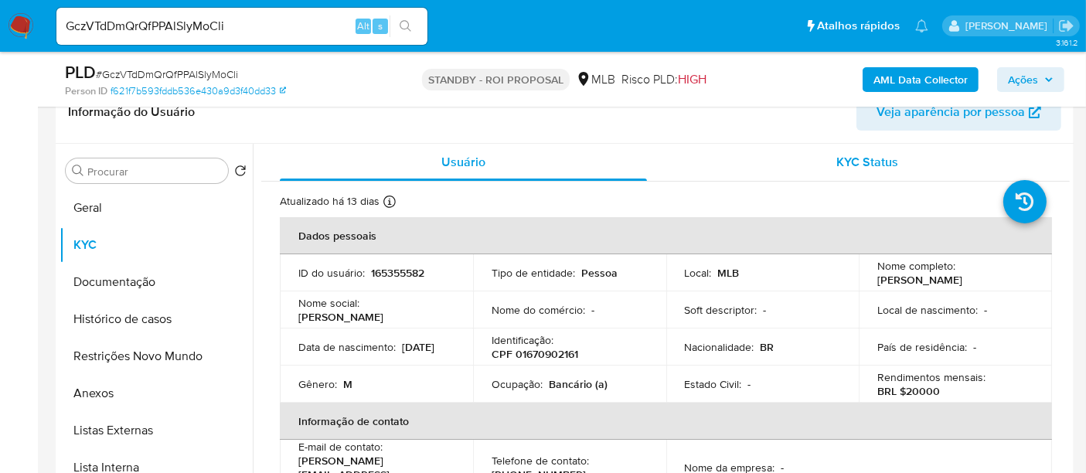
click at [861, 166] on span "KYC Status" at bounding box center [868, 162] width 62 height 18
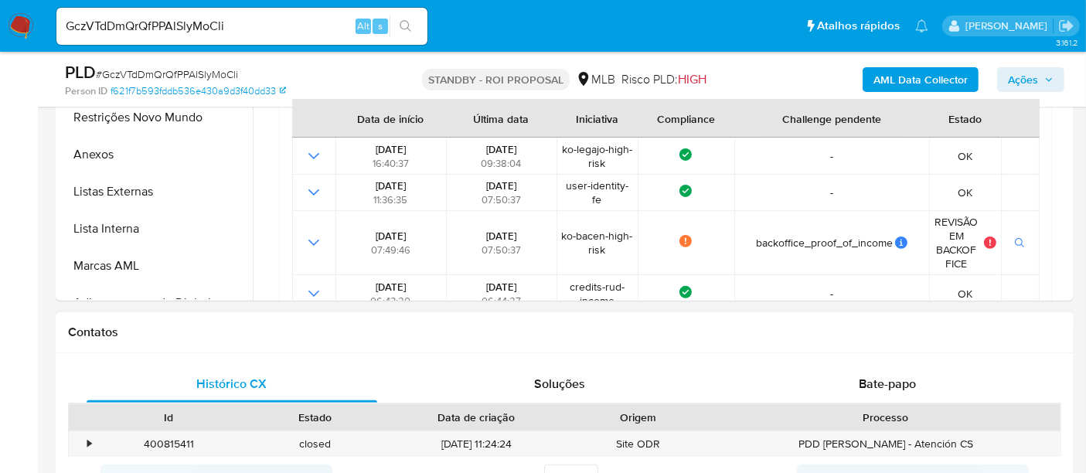
scroll to position [257, 0]
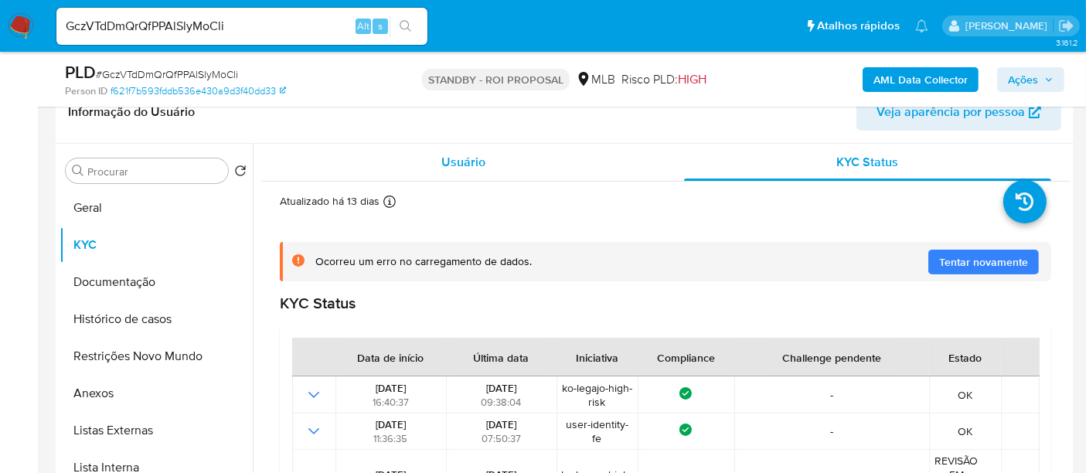
click at [457, 160] on span "Usuário" at bounding box center [463, 162] width 44 height 18
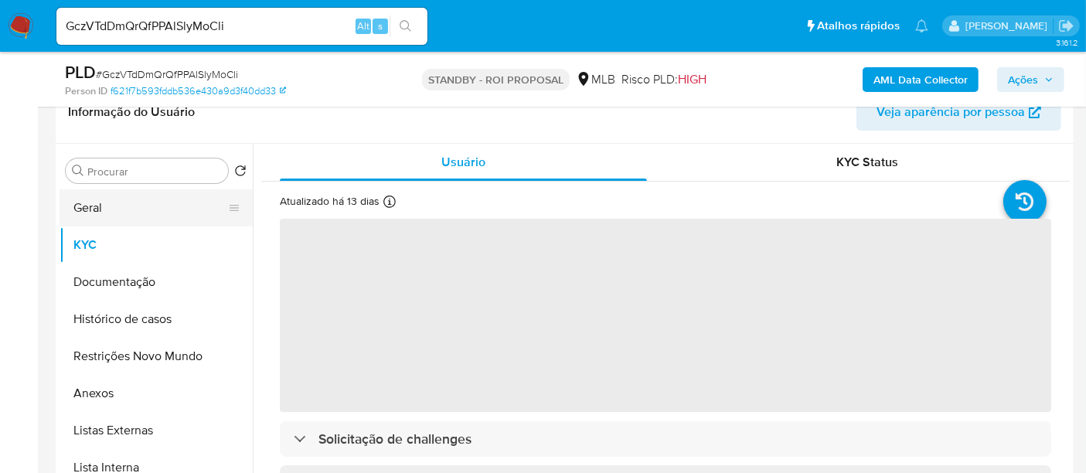
click at [124, 204] on button "Geral" at bounding box center [149, 207] width 181 height 37
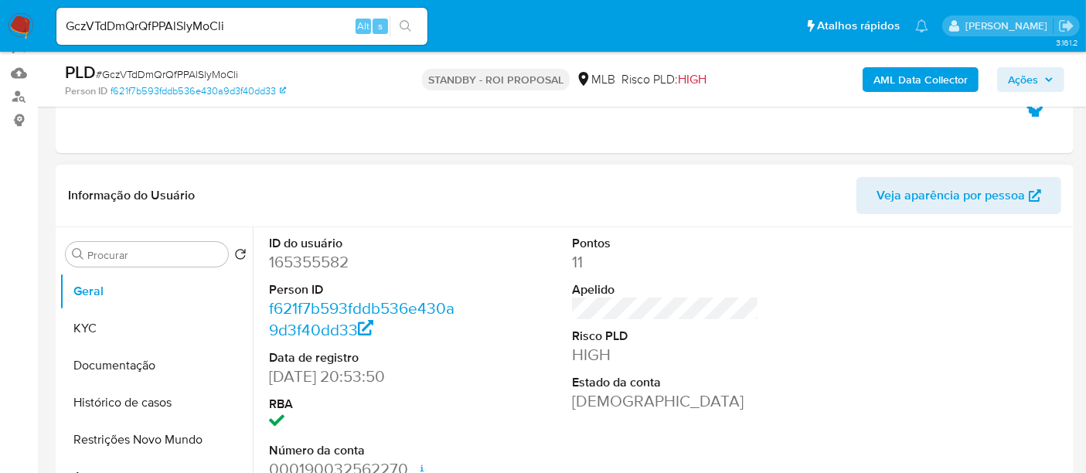
scroll to position [86, 0]
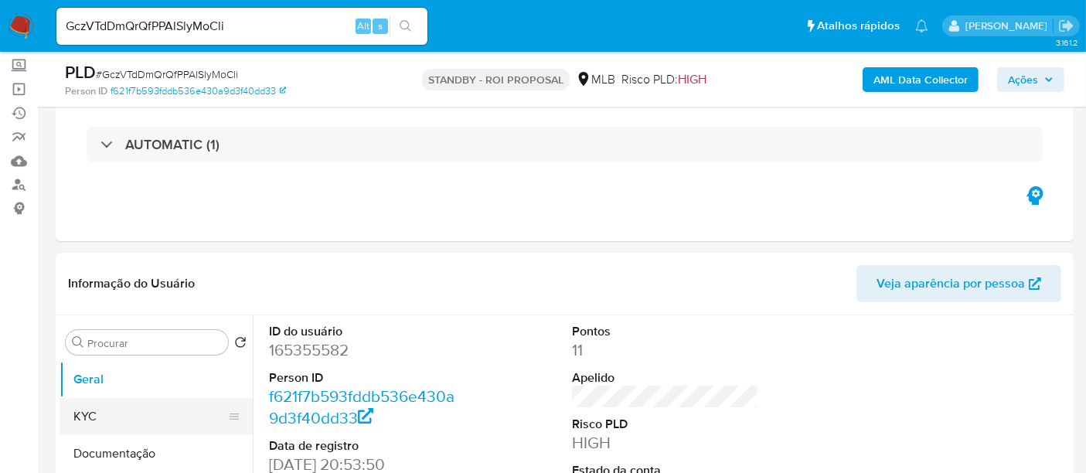
drag, startPoint x: 86, startPoint y: 411, endPoint x: 253, endPoint y: 416, distance: 167.7
click at [86, 411] on button "KYC" at bounding box center [149, 416] width 181 height 37
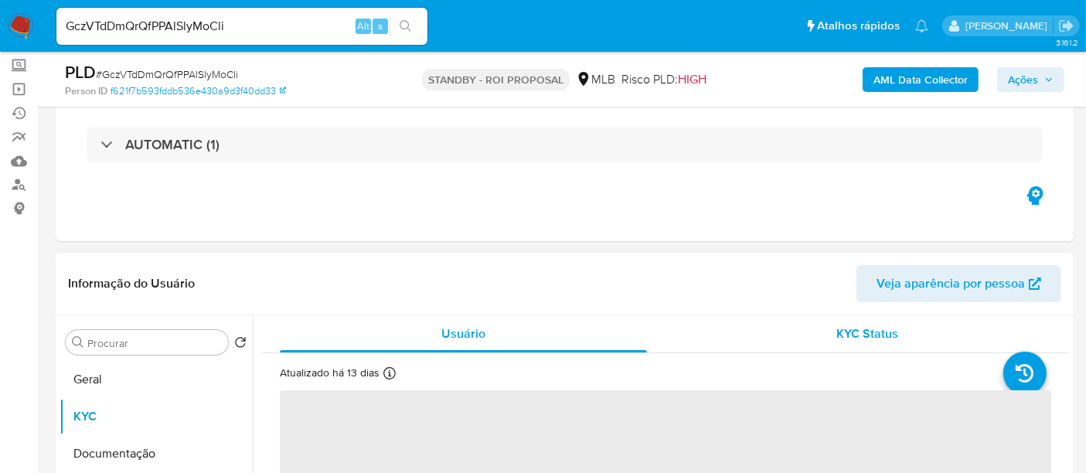
click at [847, 334] on span "KYC Status" at bounding box center [868, 334] width 62 height 18
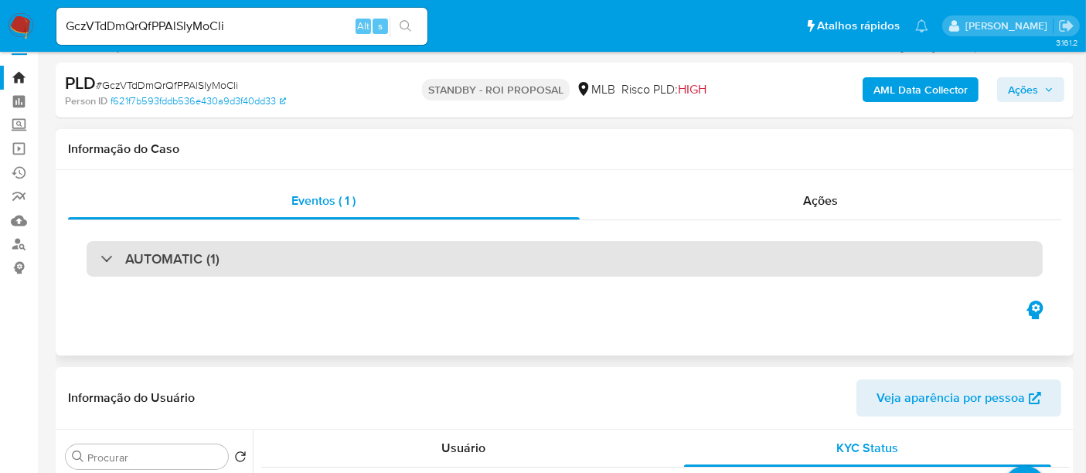
scroll to position [0, 0]
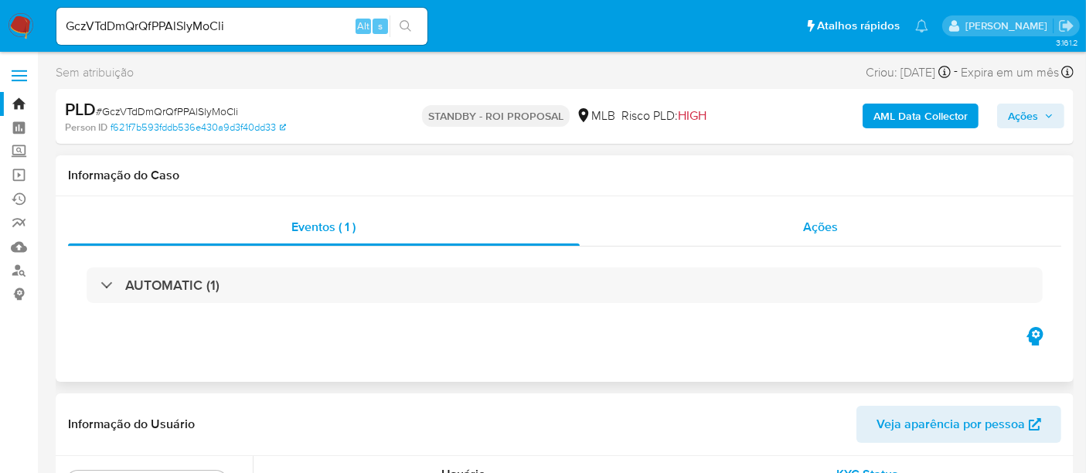
click at [831, 229] on span "Ações" at bounding box center [820, 227] width 35 height 18
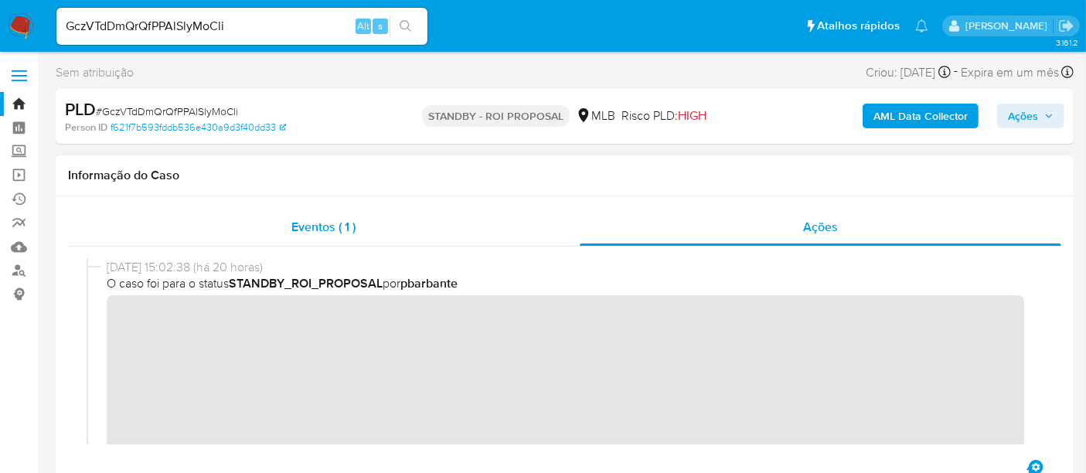
click at [314, 230] on span "Eventos ( 1 )" at bounding box center [323, 227] width 64 height 18
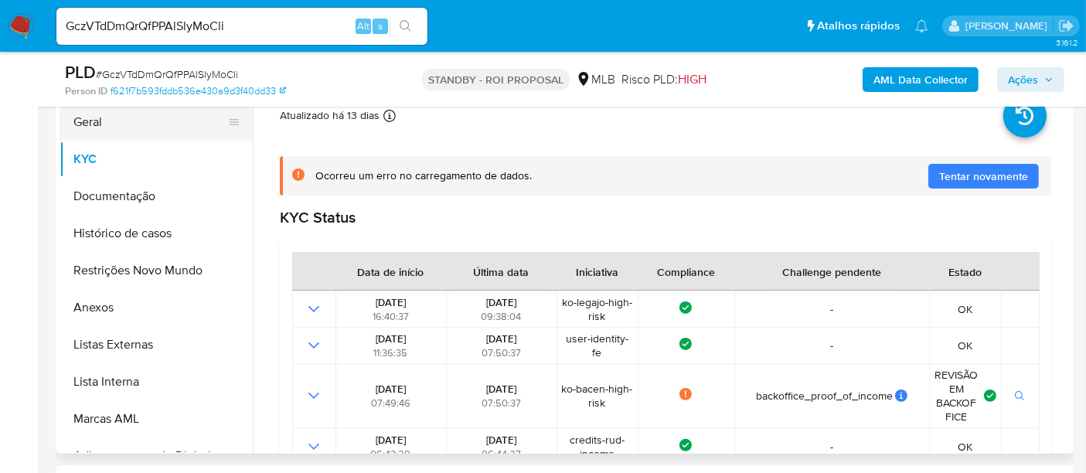
click at [88, 117] on button "Geral" at bounding box center [149, 122] width 181 height 37
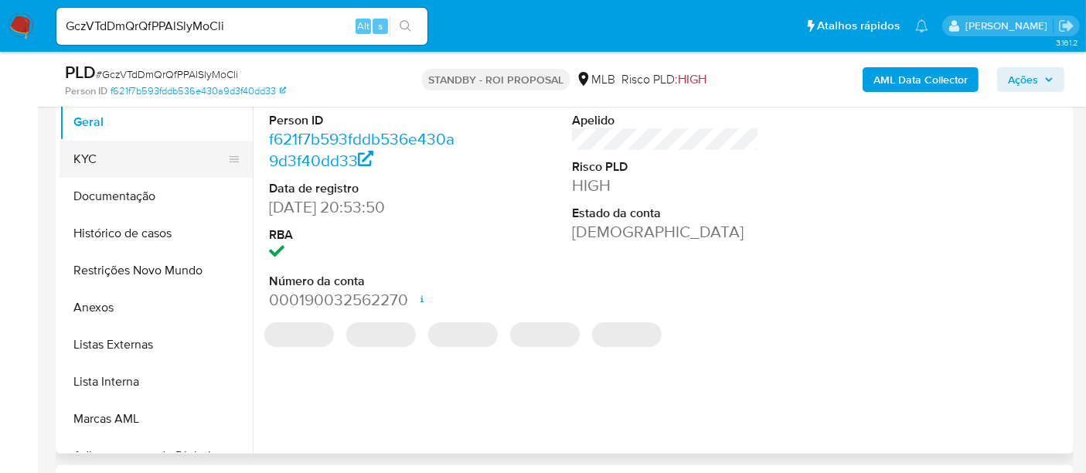
click at [97, 158] on button "KYC" at bounding box center [149, 159] width 181 height 37
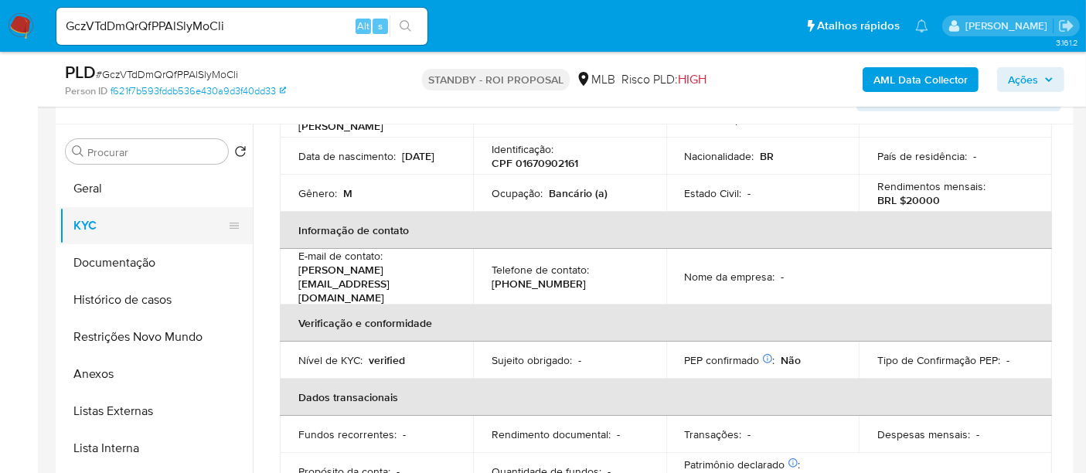
scroll to position [250, 0]
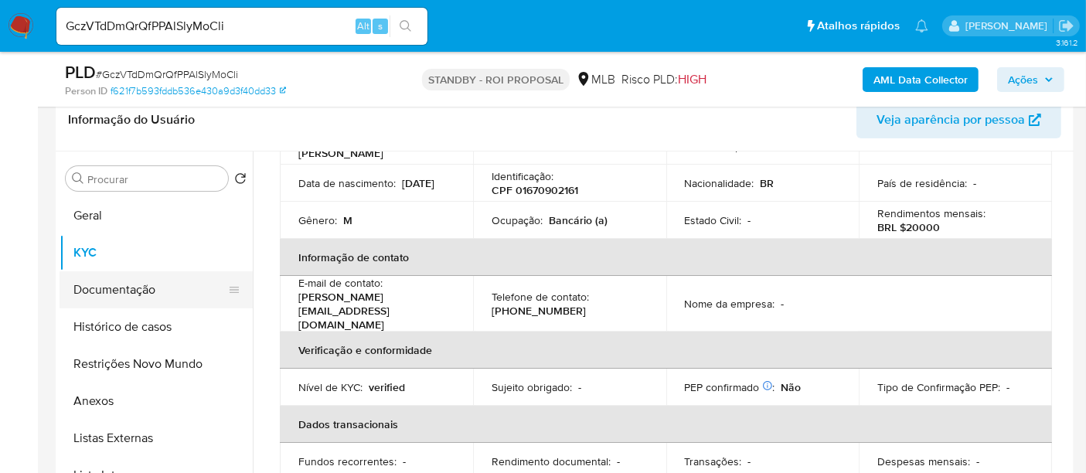
drag, startPoint x: 111, startPoint y: 284, endPoint x: 195, endPoint y: 297, distance: 85.2
click at [112, 284] on button "Documentação" at bounding box center [149, 289] width 181 height 37
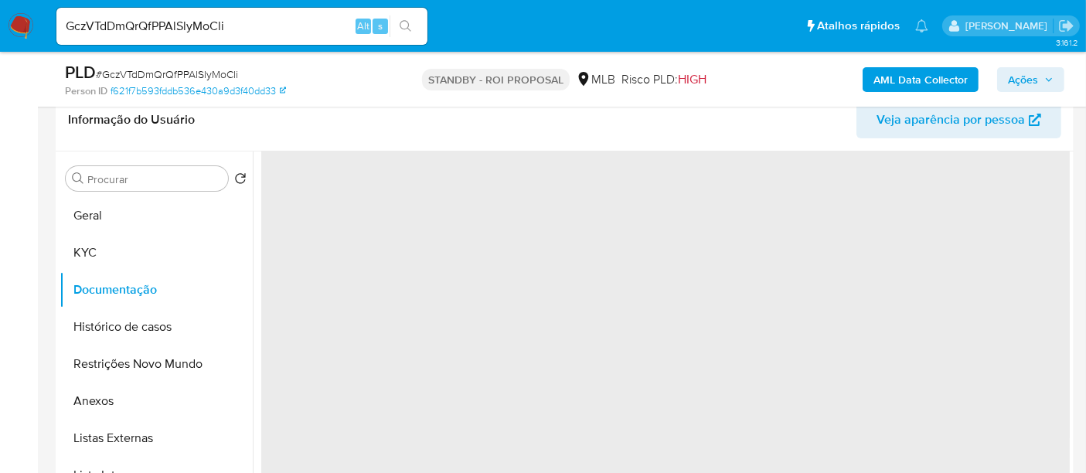
scroll to position [0, 0]
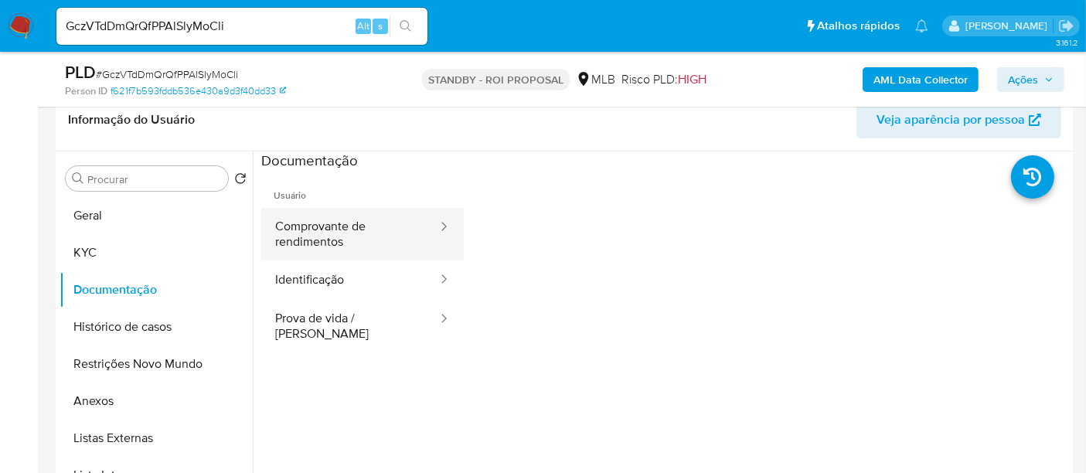
click at [360, 229] on button "Comprovante de rendimentos" at bounding box center [350, 234] width 178 height 53
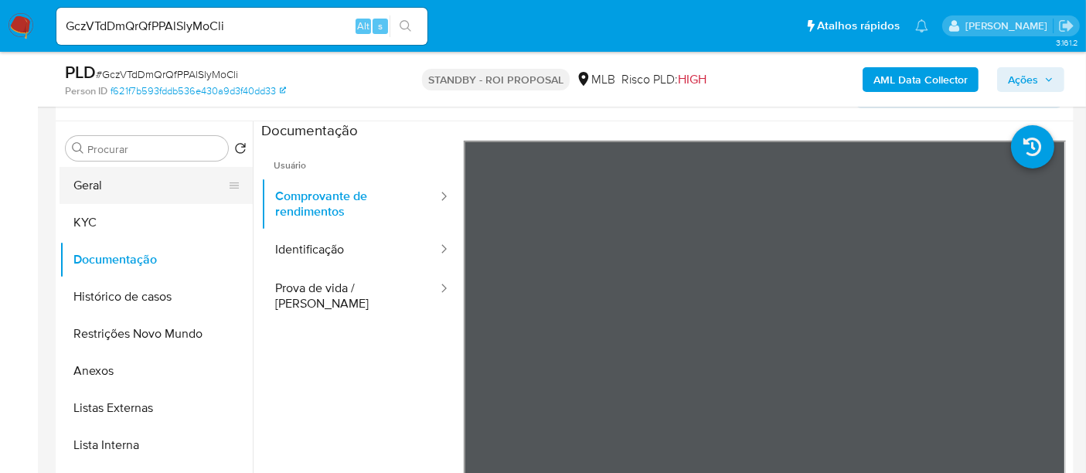
click at [96, 189] on button "Geral" at bounding box center [149, 185] width 181 height 37
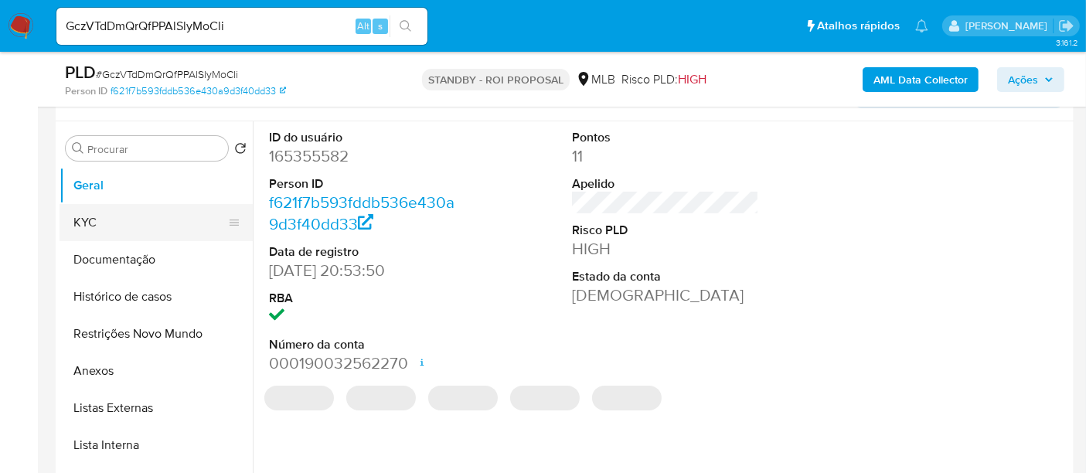
click at [103, 229] on button "KYC" at bounding box center [149, 222] width 181 height 37
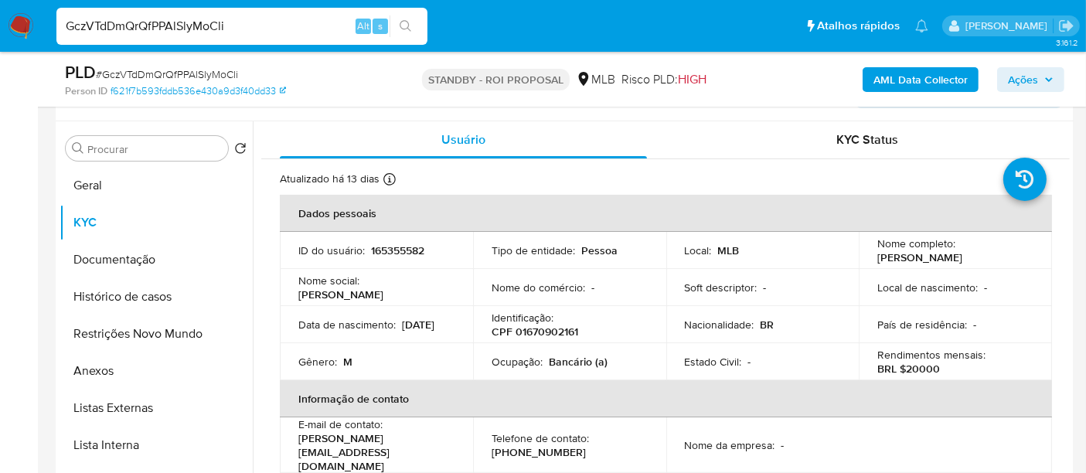
click at [0, 43] on nav "Pausado Ver notificaciones GczVTdDmQrQfPPAlSlyMoCli Alt s Atalhos rápidos Presi…" at bounding box center [543, 26] width 1086 height 52
paste input "h2jVgRaYtvL9jnQEY1xl30po"
type input "h2jVgRaYtvL9jnQEY1xl30po"
click at [406, 19] on button "search-icon" at bounding box center [405, 26] width 32 height 22
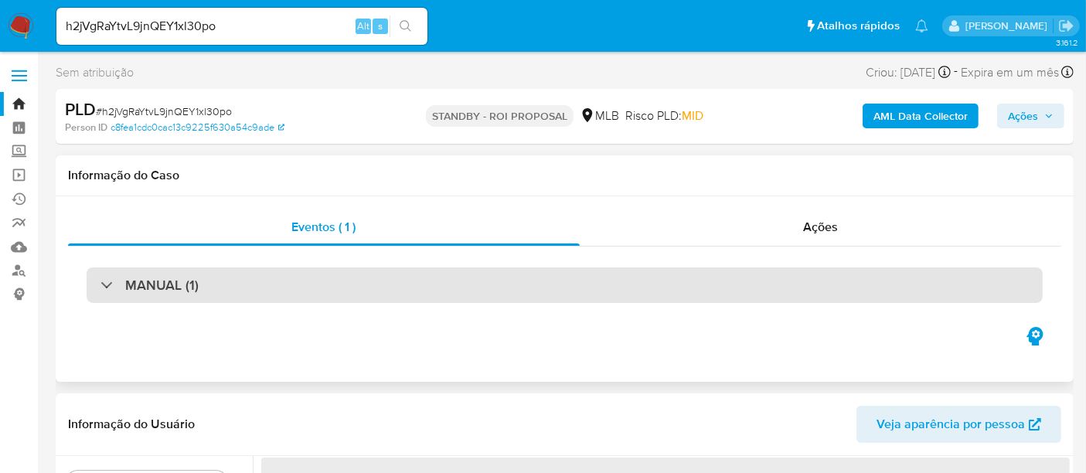
select select "10"
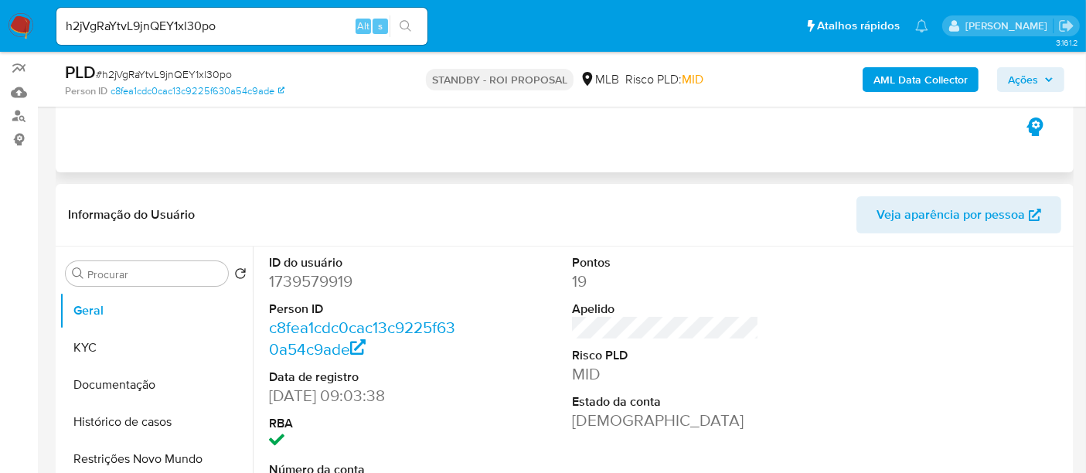
scroll to position [172, 0]
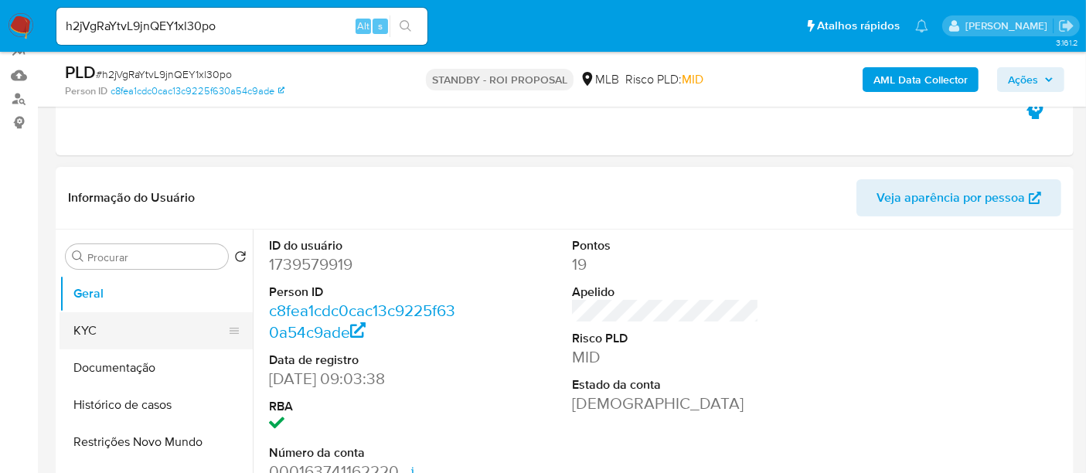
click at [69, 331] on button "KYC" at bounding box center [149, 330] width 181 height 37
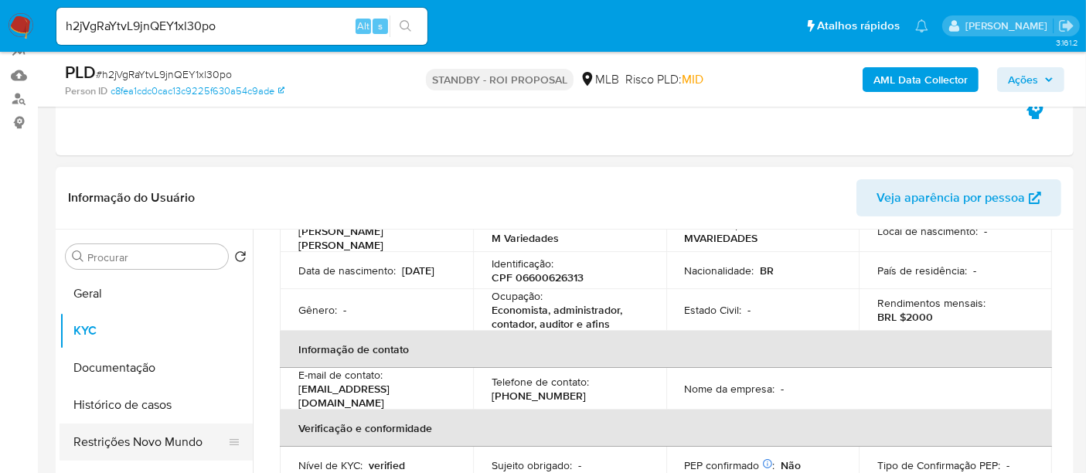
click at [144, 436] on button "Restrições Novo Mundo" at bounding box center [149, 441] width 181 height 37
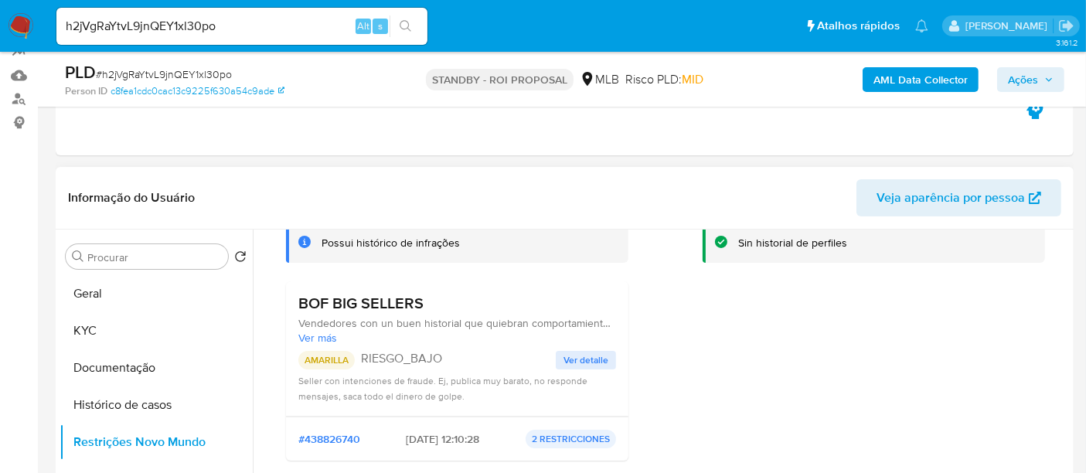
scroll to position [134, 0]
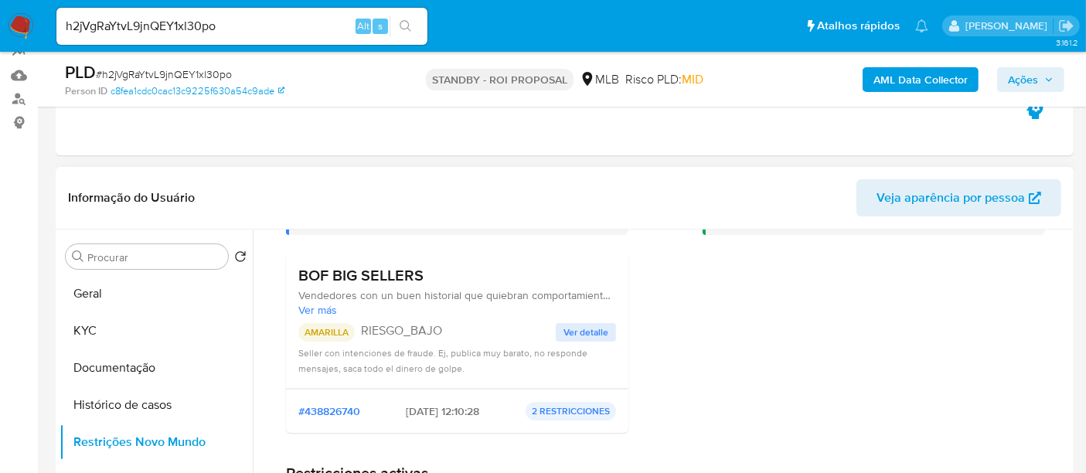
click at [593, 327] on span "Ver detalle" at bounding box center [585, 332] width 45 height 15
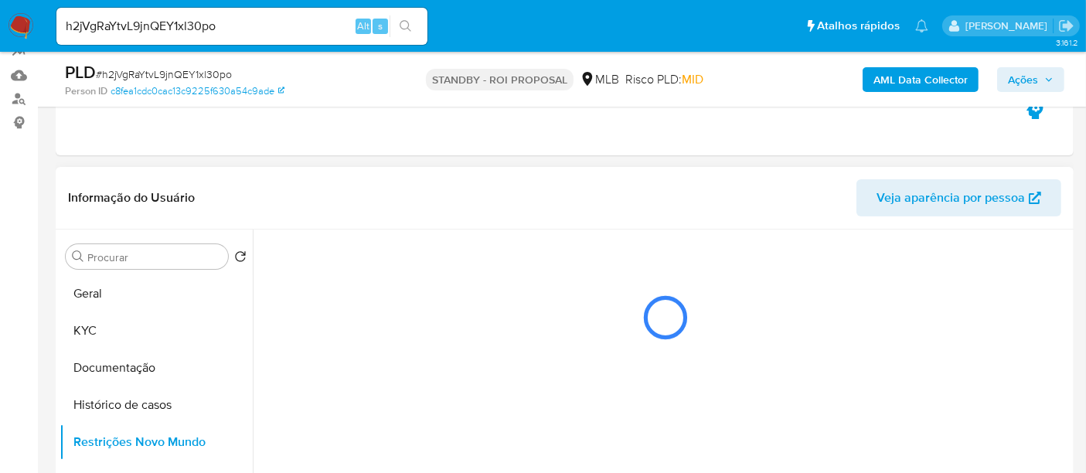
scroll to position [0, 0]
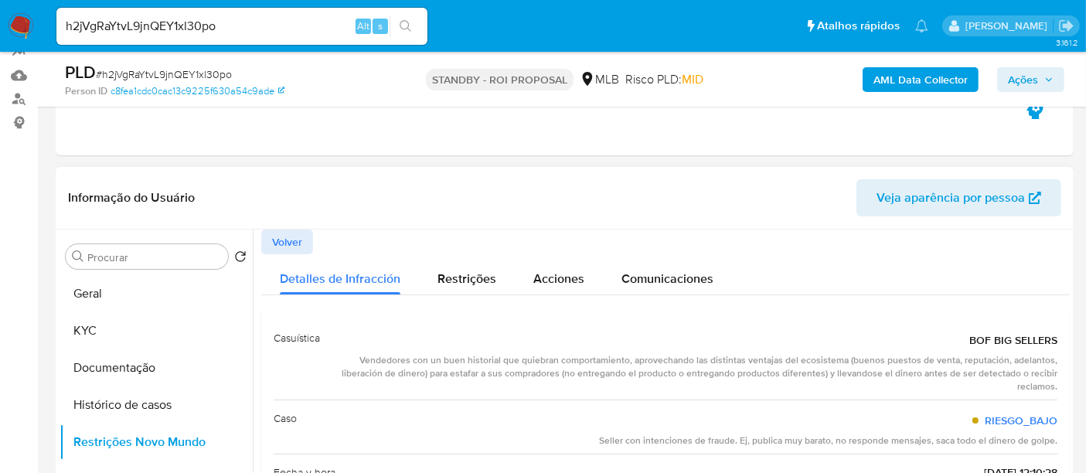
click at [287, 245] on span "Volver" at bounding box center [287, 242] width 30 height 22
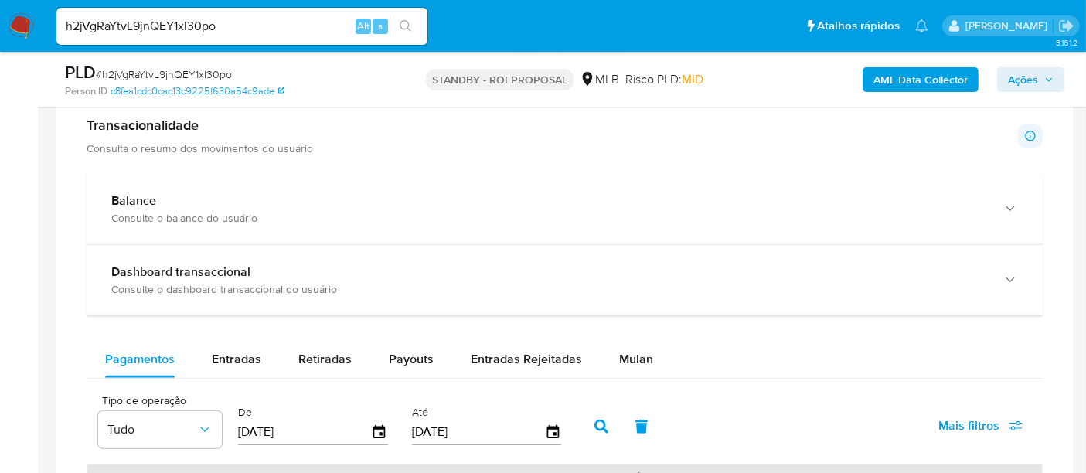
scroll to position [1201, 0]
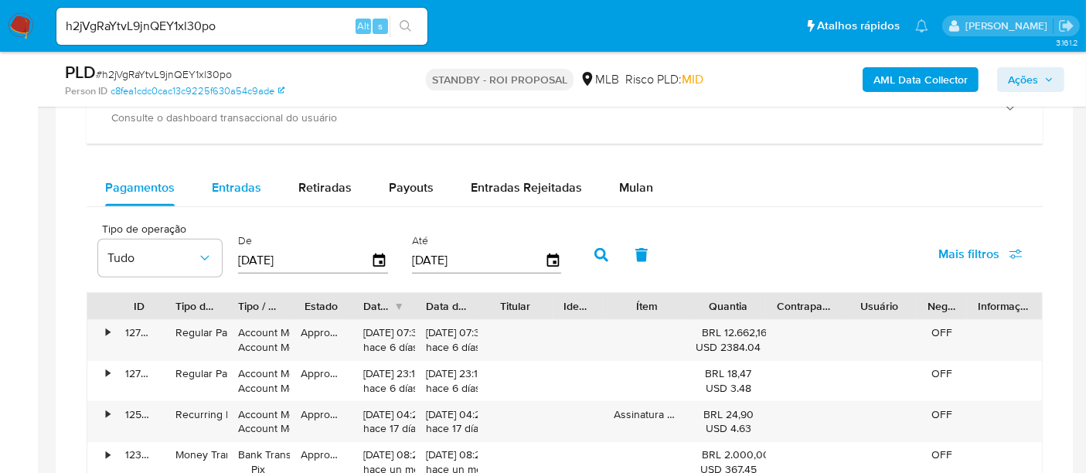
click at [240, 181] on span "Entradas" at bounding box center [236, 187] width 49 height 18
select select "10"
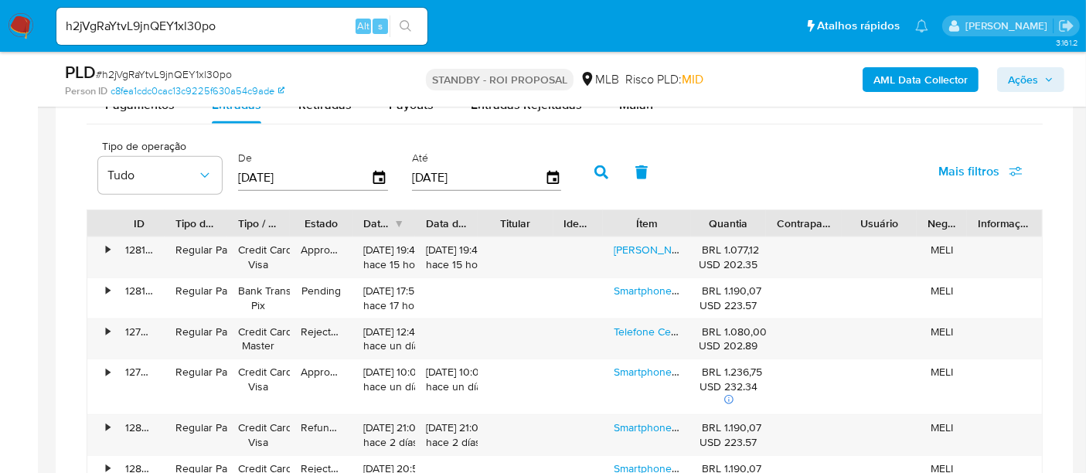
scroll to position [1296, 0]
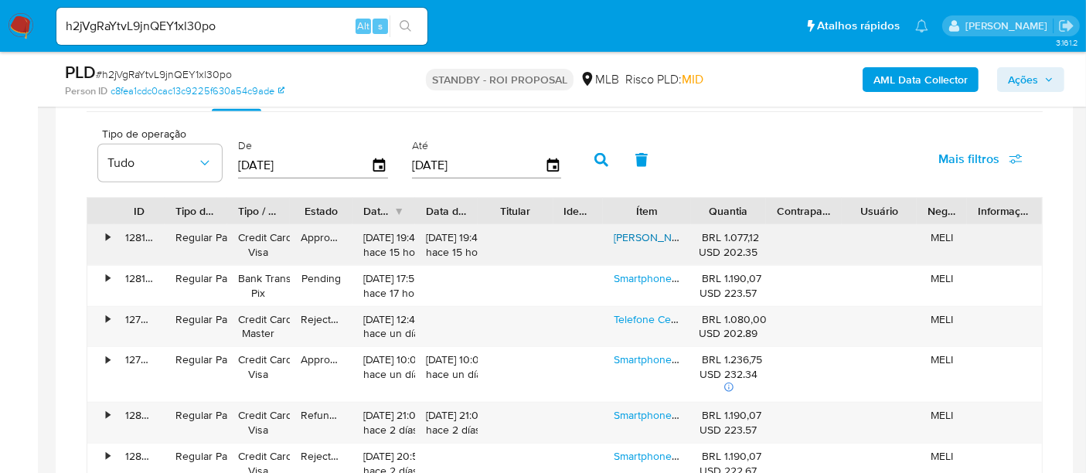
click at [654, 233] on link "Xiaomi Redmi 13 4g 8gb Ram 256gb Lançamento Brinde" at bounding box center [756, 236] width 286 height 15
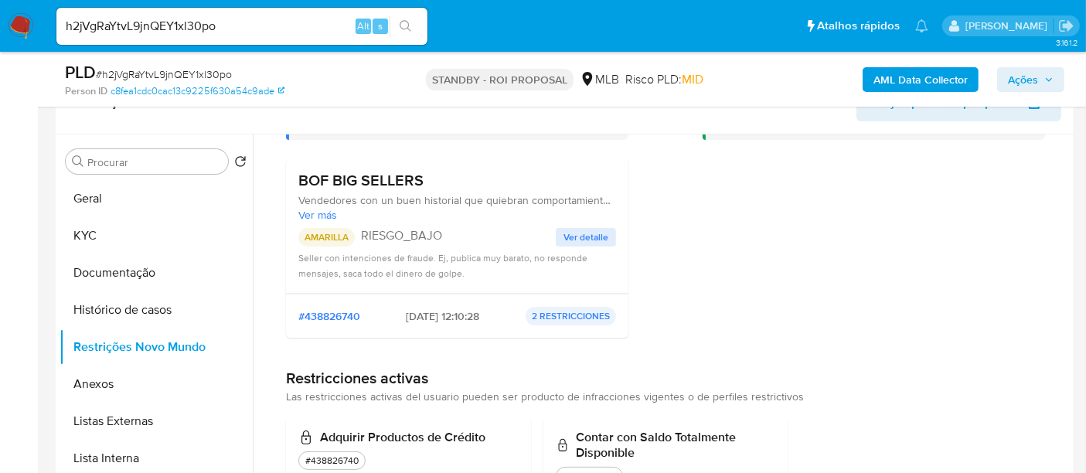
scroll to position [0, 0]
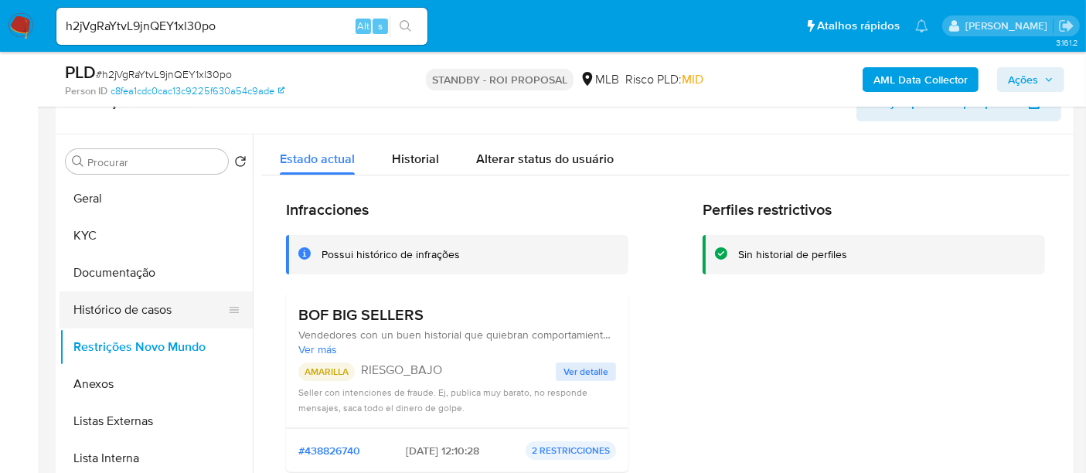
drag, startPoint x: 88, startPoint y: 267, endPoint x: 212, endPoint y: 292, distance: 126.8
click at [93, 268] on button "Documentação" at bounding box center [155, 272] width 193 height 37
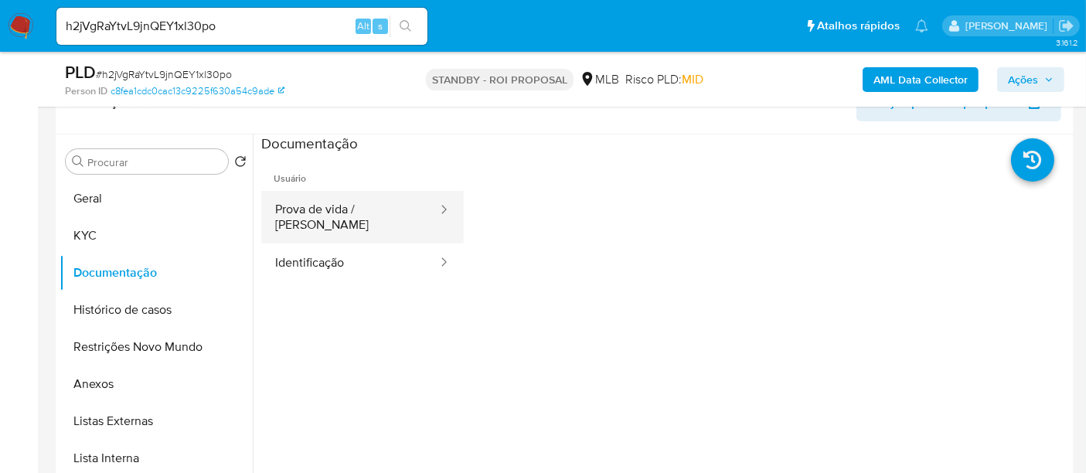
click at [355, 212] on button "Prova de vida / [PERSON_NAME]" at bounding box center [350, 217] width 178 height 53
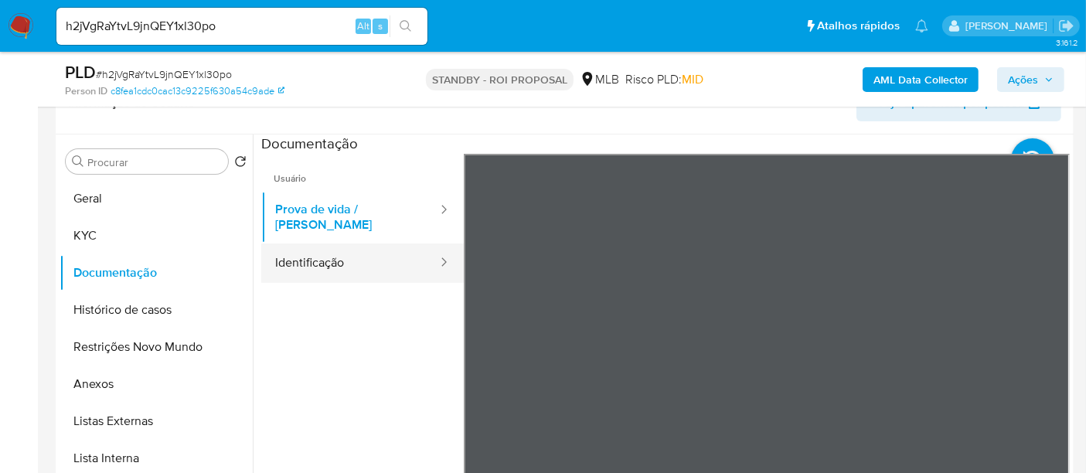
click at [306, 244] on button "Identificação" at bounding box center [350, 262] width 178 height 39
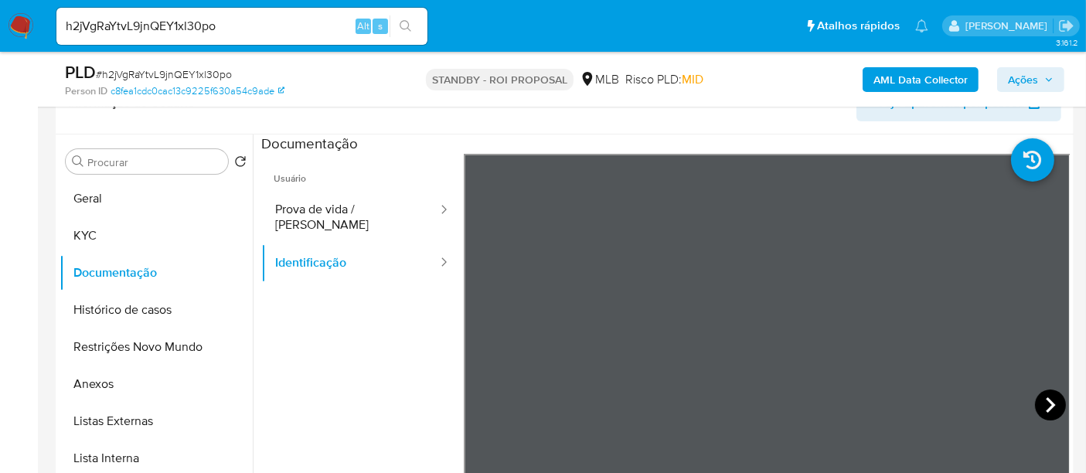
click at [1035, 401] on icon at bounding box center [1050, 404] width 31 height 31
click at [92, 231] on button "KYC" at bounding box center [149, 235] width 181 height 37
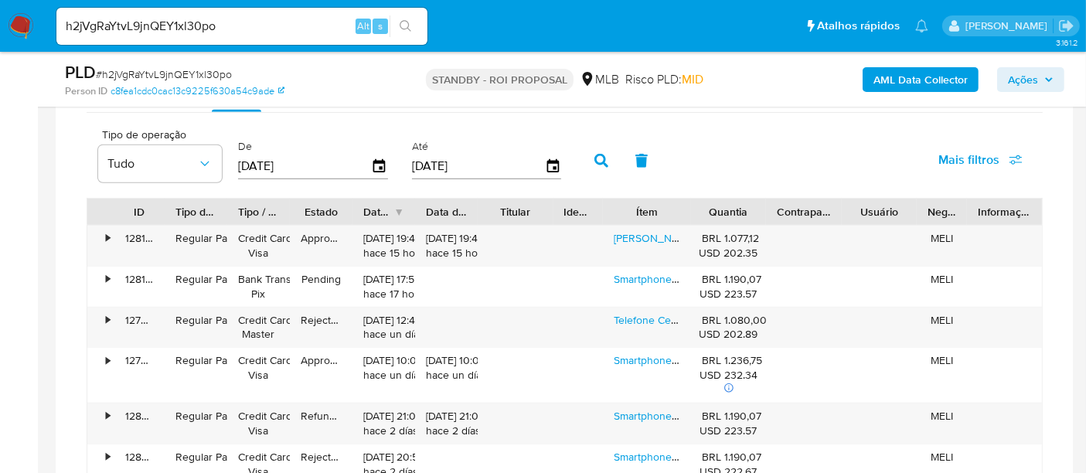
scroll to position [1296, 0]
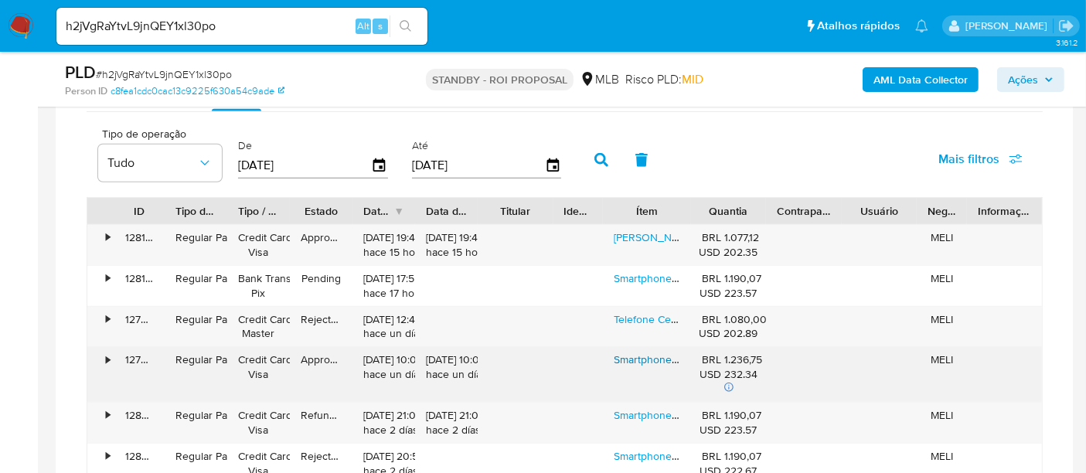
click at [664, 356] on link "Smartphone Xiaomi Redmi Note 14 Dual Sim 128gb 6gb Global" at bounding box center [761, 359] width 297 height 15
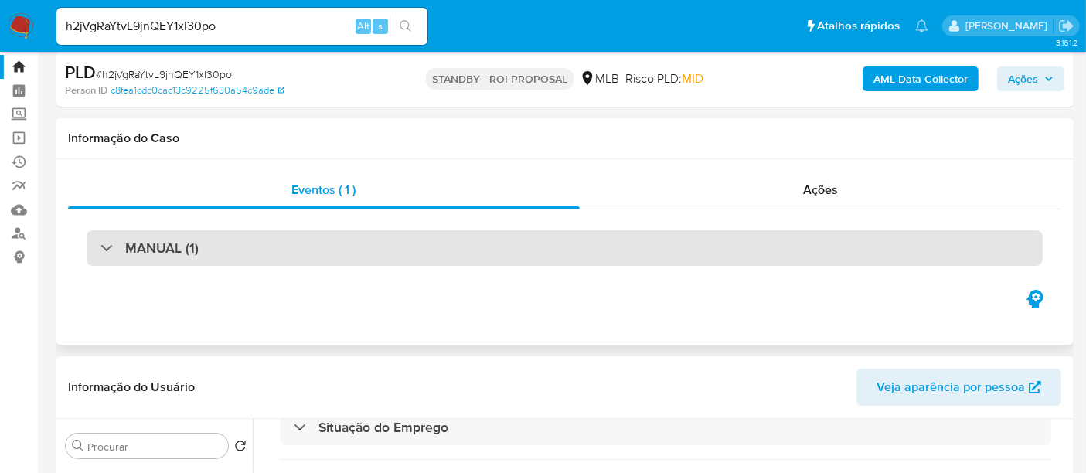
scroll to position [352, 0]
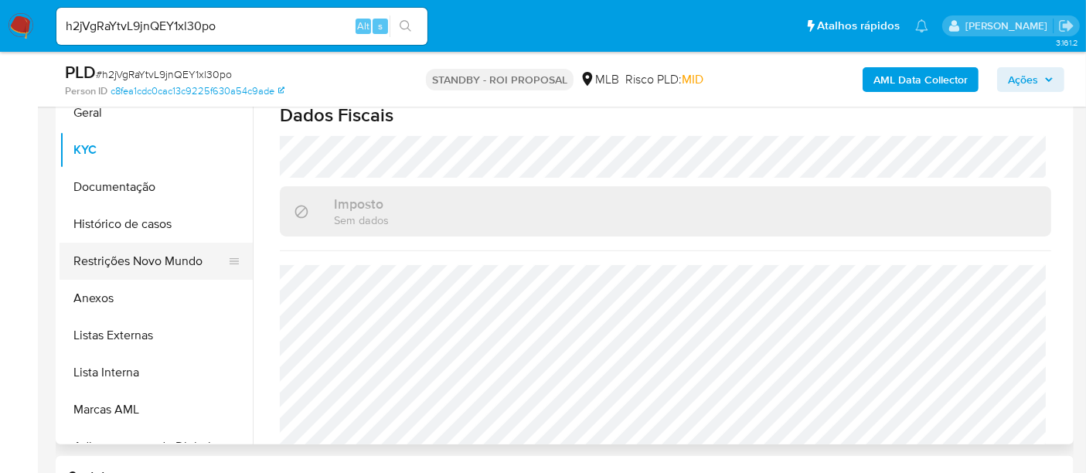
drag, startPoint x: 124, startPoint y: 263, endPoint x: 150, endPoint y: 261, distance: 25.5
click at [124, 263] on button "Restrições Novo Mundo" at bounding box center [149, 261] width 181 height 37
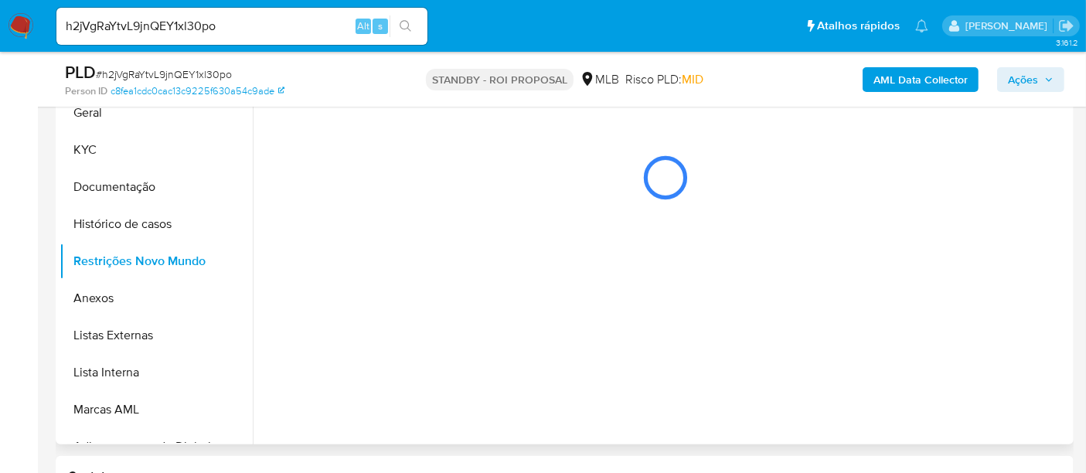
scroll to position [0, 0]
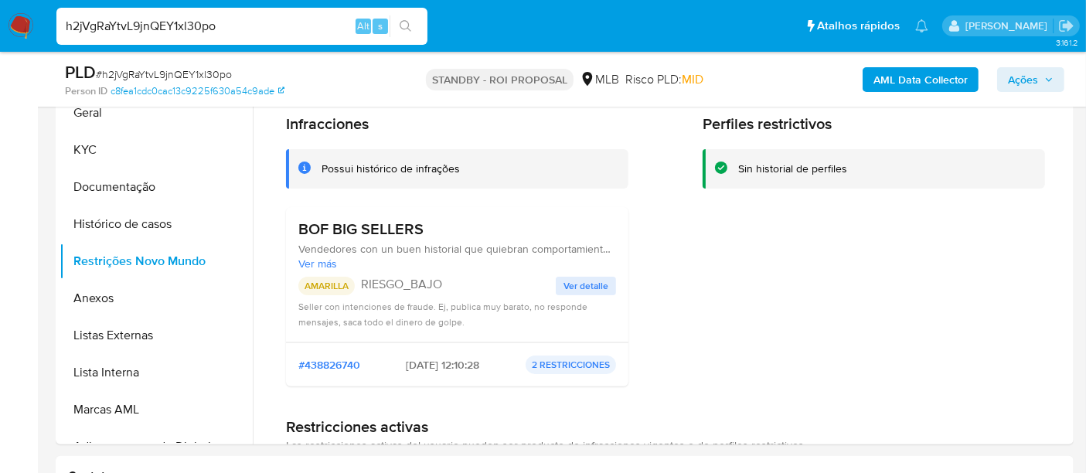
drag, startPoint x: 223, startPoint y: 19, endPoint x: 0, endPoint y: 14, distance: 223.4
click at [0, 14] on nav "Pausado Ver notificaciones h2jVgRaYtvL9jnQEY1xl30po Alt s Atalhos rápidos Presi…" at bounding box center [543, 26] width 1086 height 52
paste input "pz3qeIdWzKPUvWb2jSRngfJz"
type input "pz3qeIdWzKPUvWb2jSRngfJz"
click at [407, 24] on icon "search-icon" at bounding box center [405, 26] width 12 height 12
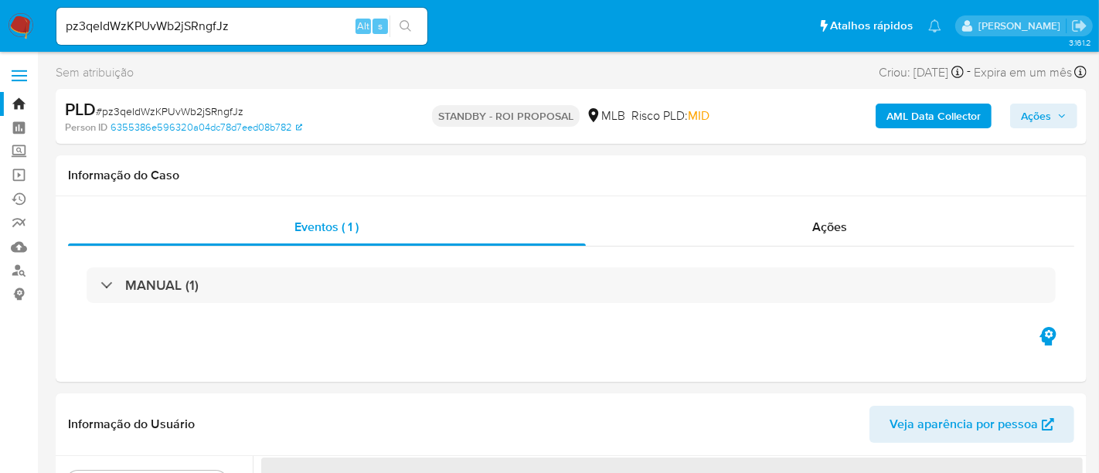
select select "10"
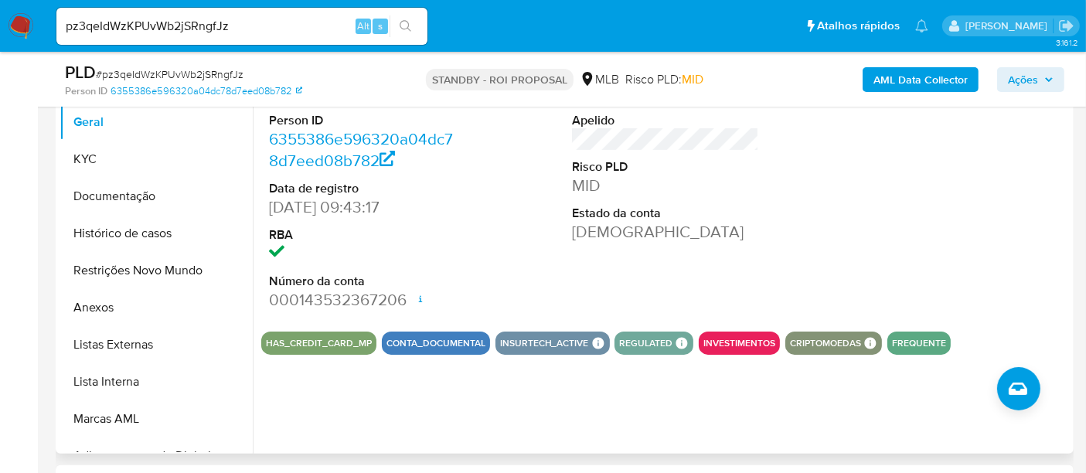
scroll to position [257, 0]
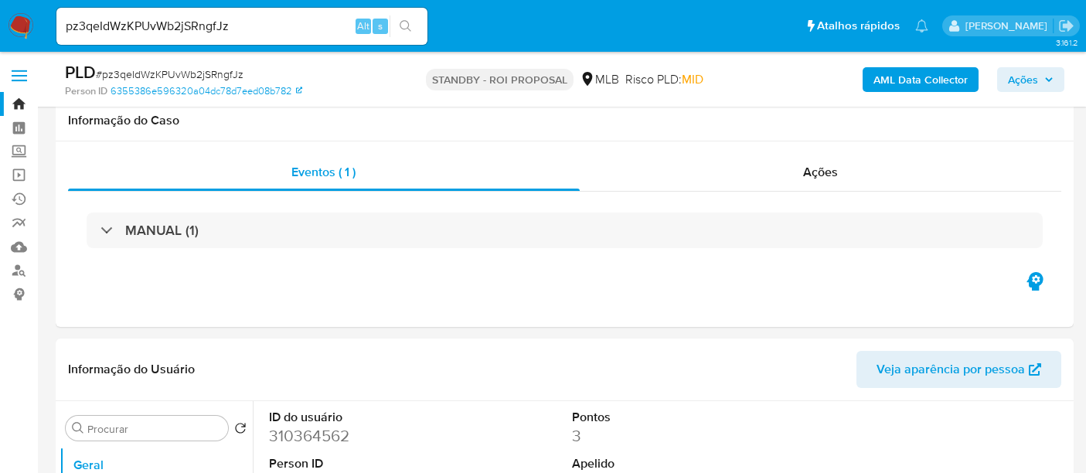
select select "10"
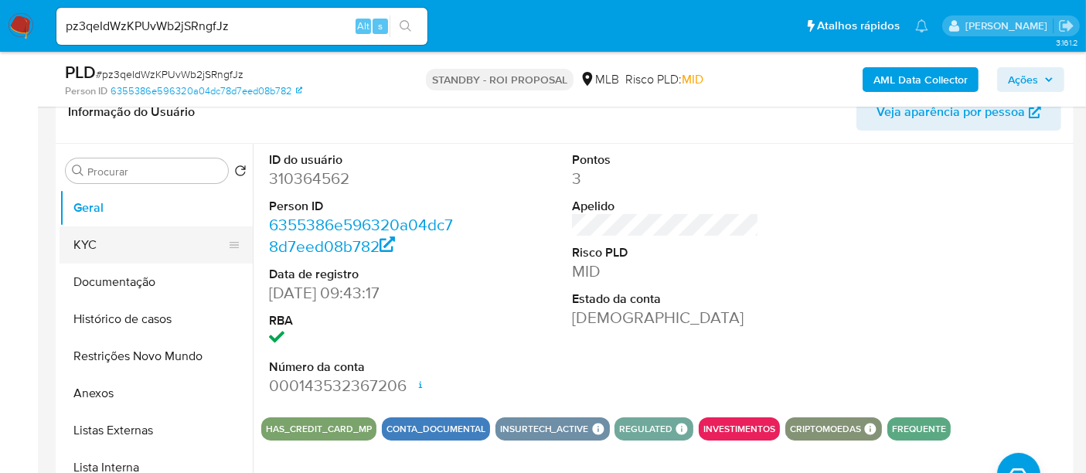
click at [103, 241] on button "KYC" at bounding box center [149, 244] width 181 height 37
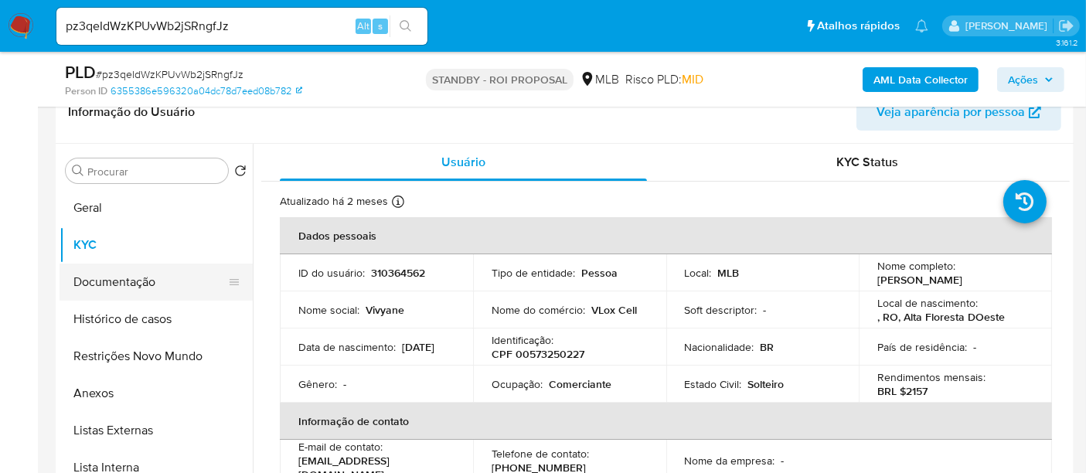
click at [119, 280] on button "Documentação" at bounding box center [149, 281] width 181 height 37
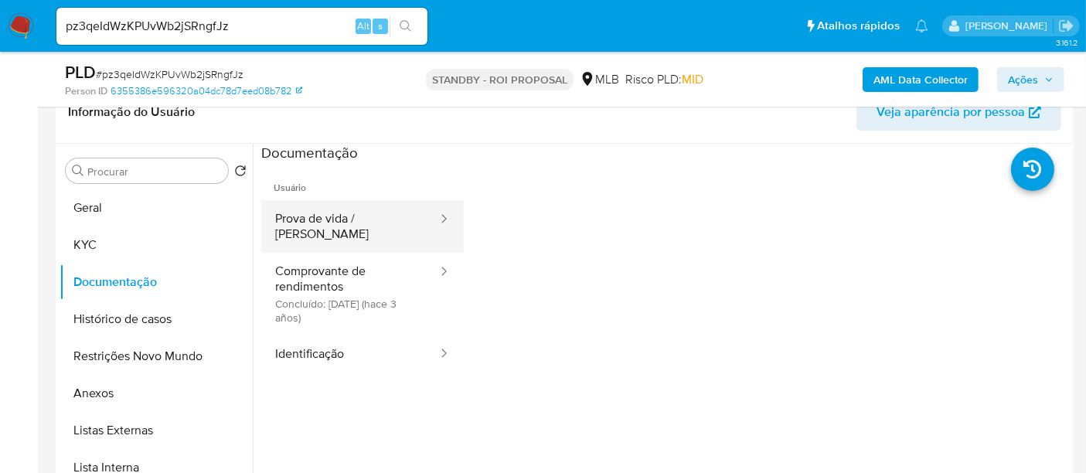
drag, startPoint x: 309, startPoint y: 217, endPoint x: 419, endPoint y: 269, distance: 121.3
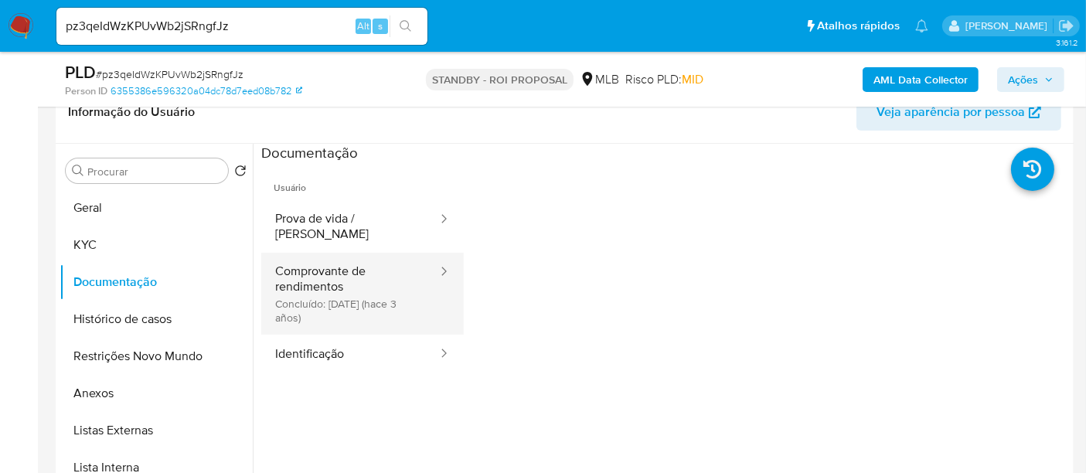
click at [309, 217] on button "Prova de vida / [PERSON_NAME]" at bounding box center [350, 226] width 178 height 53
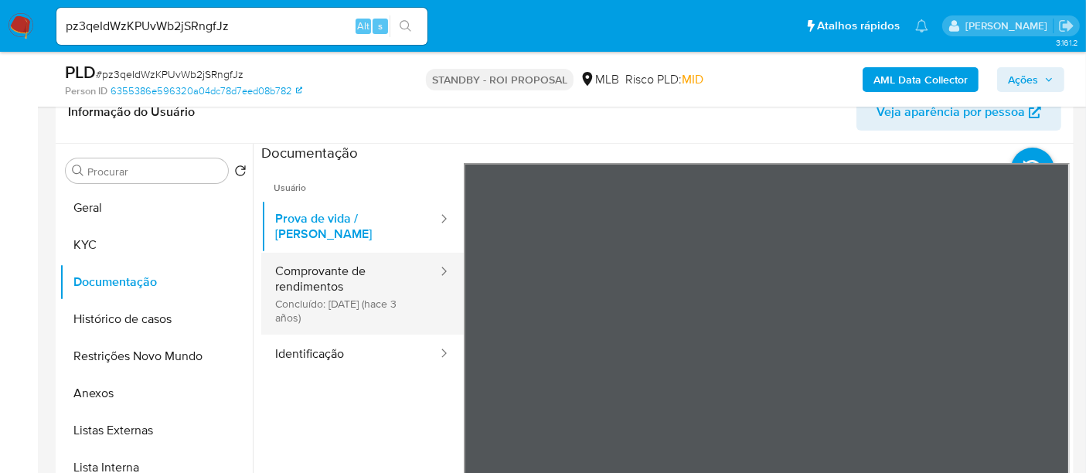
click at [323, 263] on button "Comprovante de rendimentos Concluído: 29/11/2022 (hace 3 años)" at bounding box center [350, 294] width 178 height 82
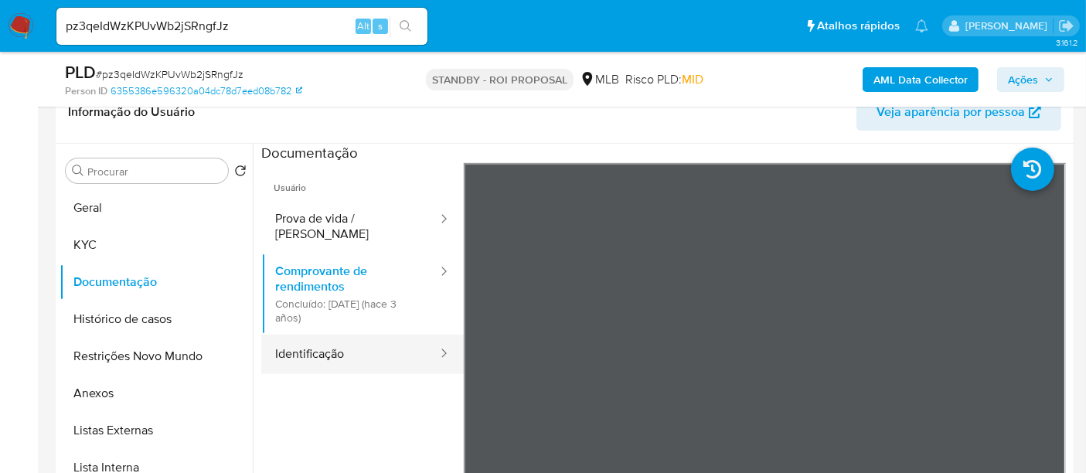
click at [312, 335] on button "Identificação" at bounding box center [350, 354] width 178 height 39
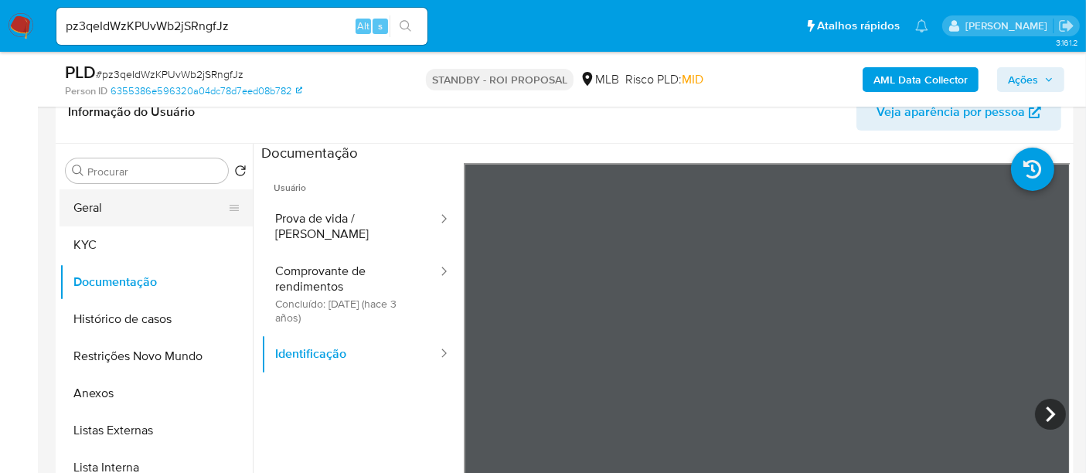
click at [104, 212] on button "Geral" at bounding box center [149, 207] width 181 height 37
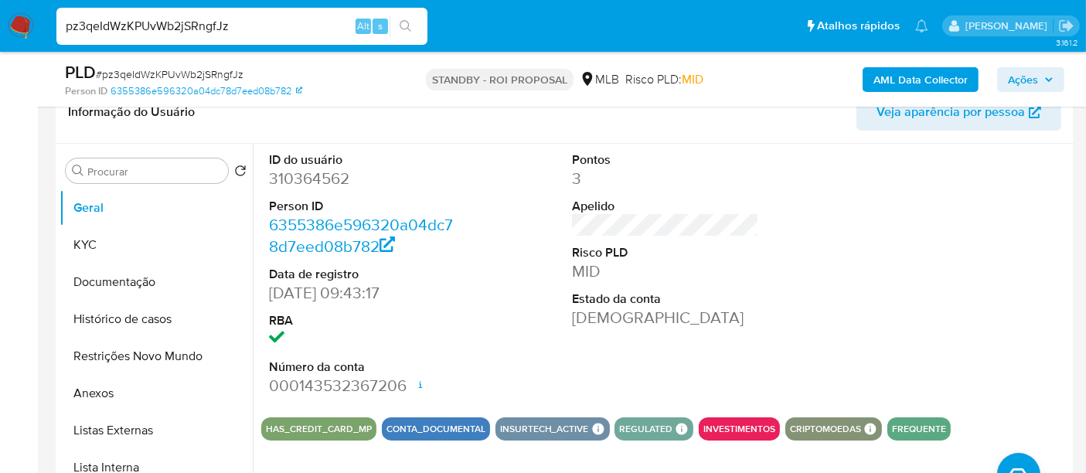
drag, startPoint x: 233, startPoint y: 31, endPoint x: 0, endPoint y: 29, distance: 232.6
click at [0, 29] on nav "Pausado Ver notificaciones pz3qeIdWzKPUvWb2jSRngfJz Alt s Atalhos rápidos Presi…" at bounding box center [543, 26] width 1086 height 52
paste input "yzx5ifC5GbXA3gxiZLxd0nu6"
type input "yzx5ifC5GbXA3gxiZLxd0nu6"
click at [402, 29] on icon "search-icon" at bounding box center [405, 26] width 12 height 12
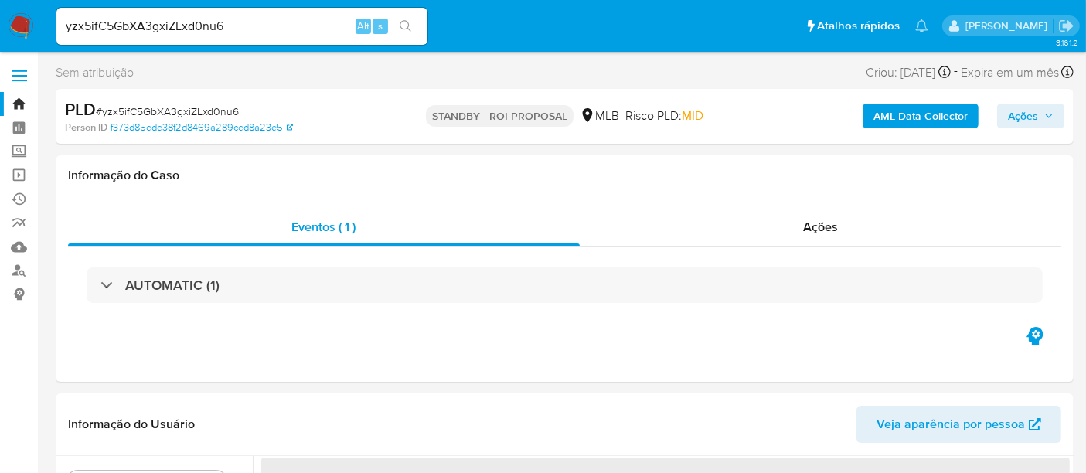
select select "10"
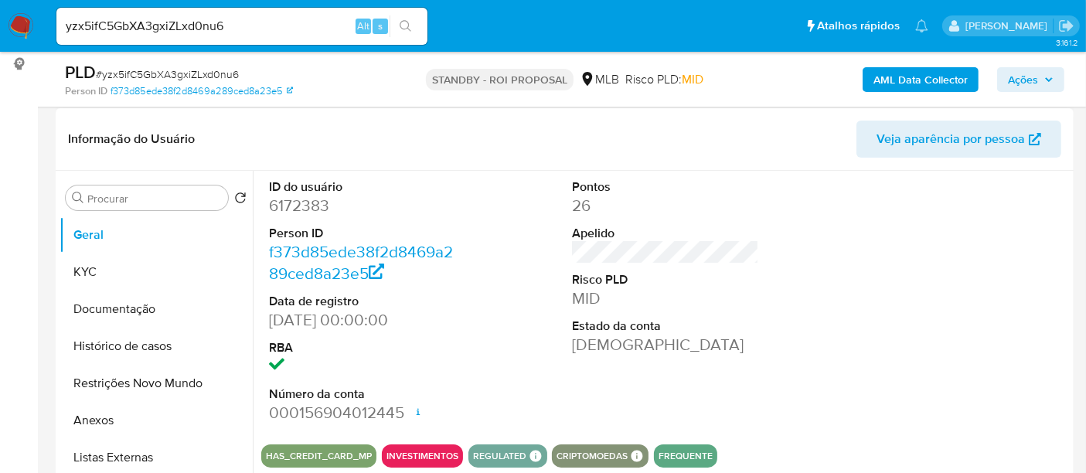
scroll to position [257, 0]
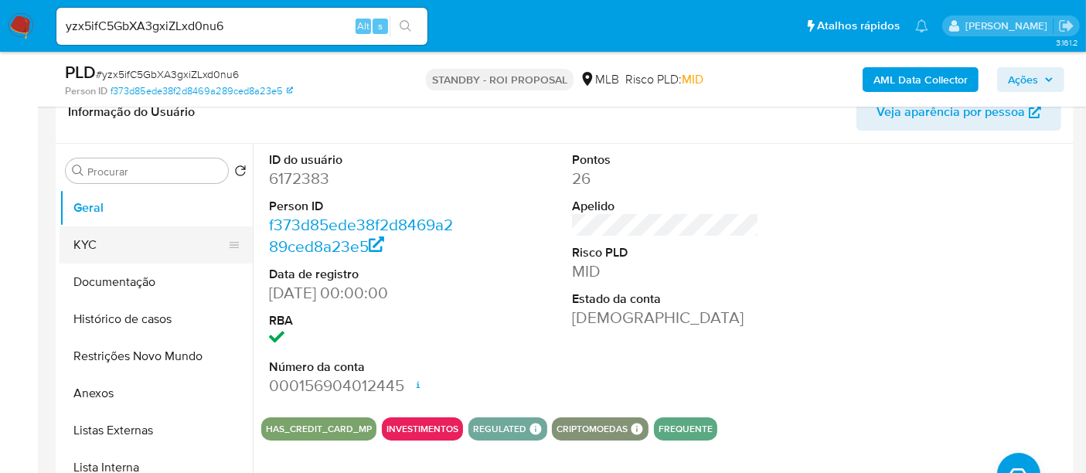
drag, startPoint x: 114, startPoint y: 246, endPoint x: 181, endPoint y: 246, distance: 67.2
click at [114, 246] on button "KYC" at bounding box center [149, 244] width 181 height 37
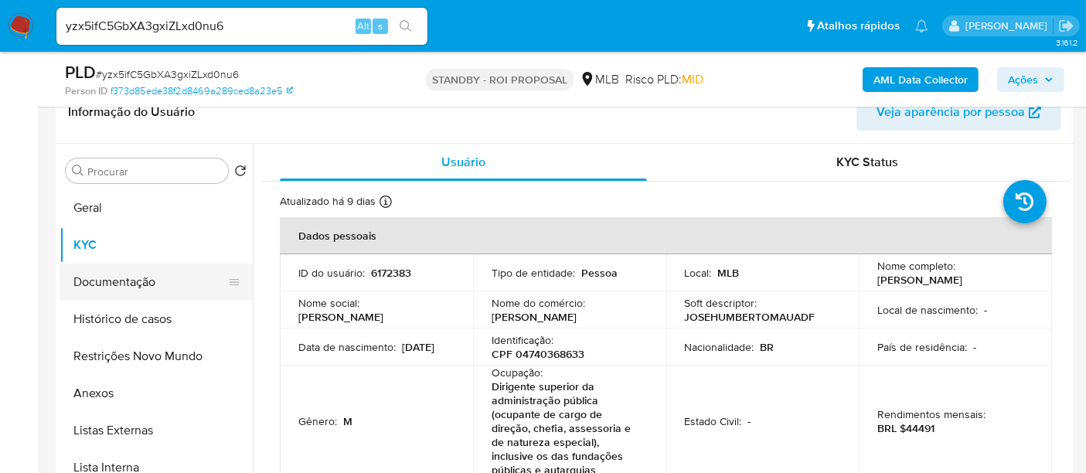
drag, startPoint x: 85, startPoint y: 273, endPoint x: 174, endPoint y: 279, distance: 89.1
click at [88, 273] on button "Documentação" at bounding box center [149, 281] width 181 height 37
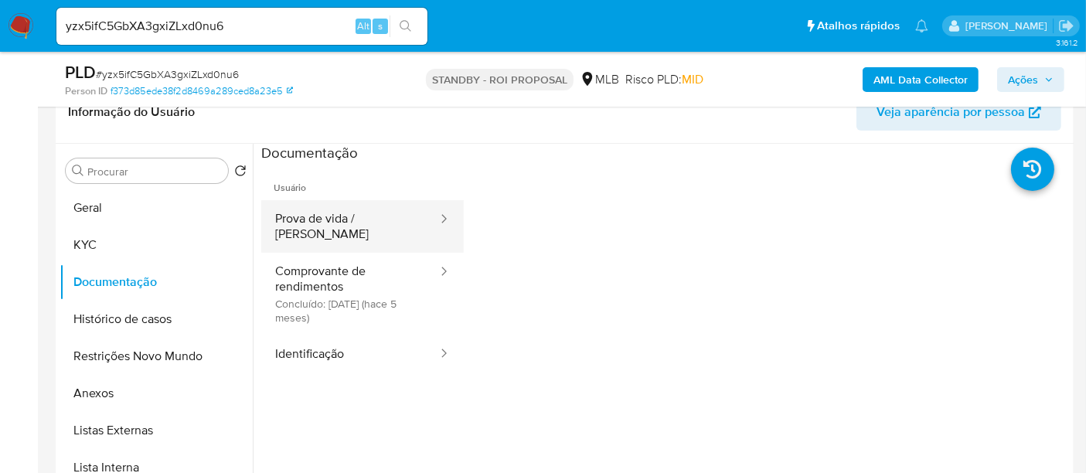
click at [362, 217] on button "Prova de vida / [PERSON_NAME]" at bounding box center [350, 226] width 178 height 53
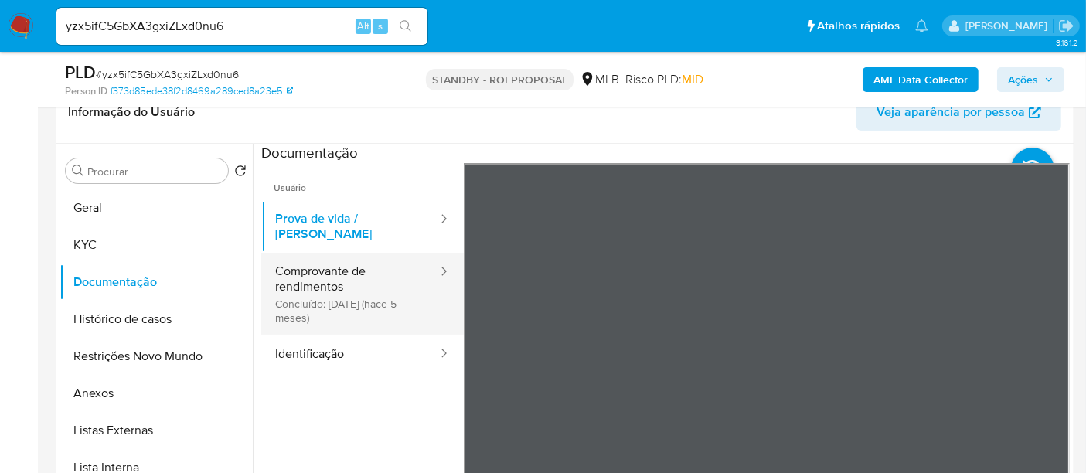
click at [297, 264] on button "Comprovante de rendimentos Concluído: 21/04/2025 (hace 5 meses)" at bounding box center [350, 294] width 178 height 82
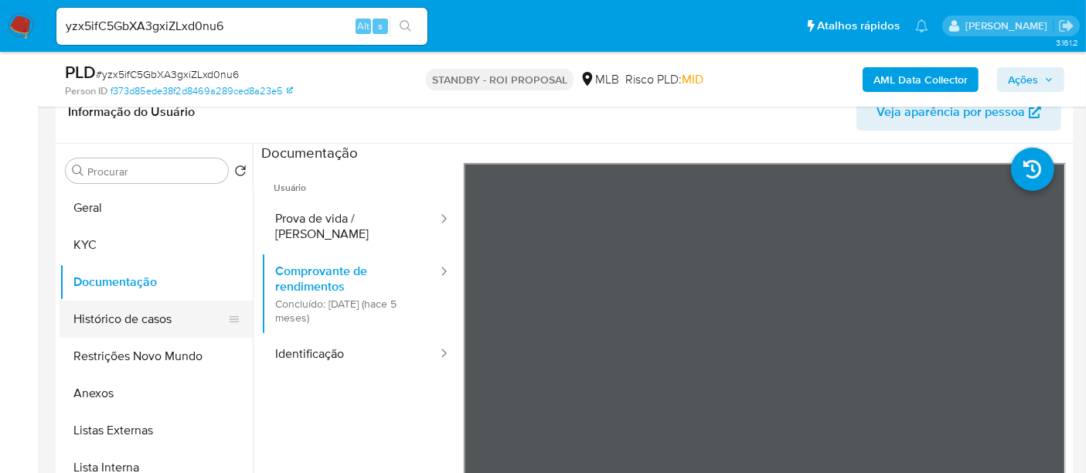
click at [109, 310] on button "Histórico de casos" at bounding box center [149, 319] width 181 height 37
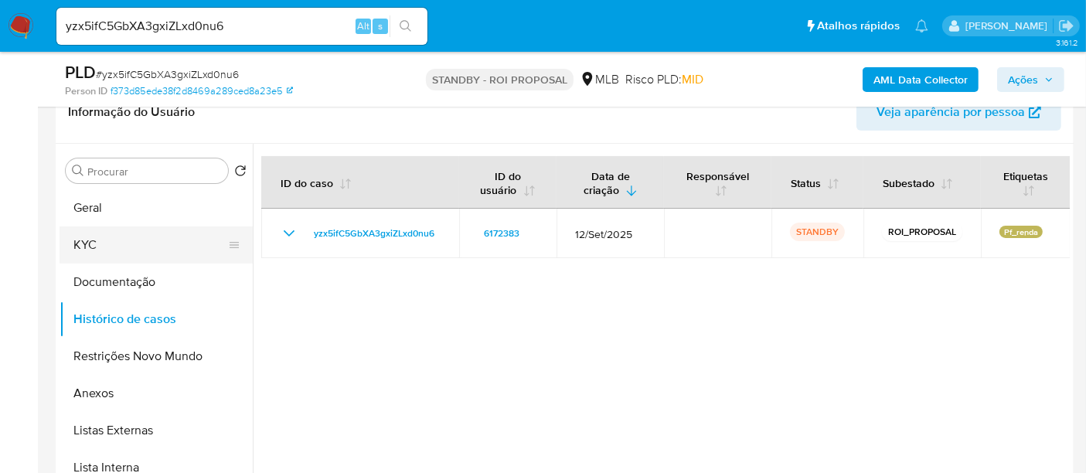
drag, startPoint x: 97, startPoint y: 247, endPoint x: 185, endPoint y: 247, distance: 88.1
click at [97, 247] on button "KYC" at bounding box center [149, 244] width 181 height 37
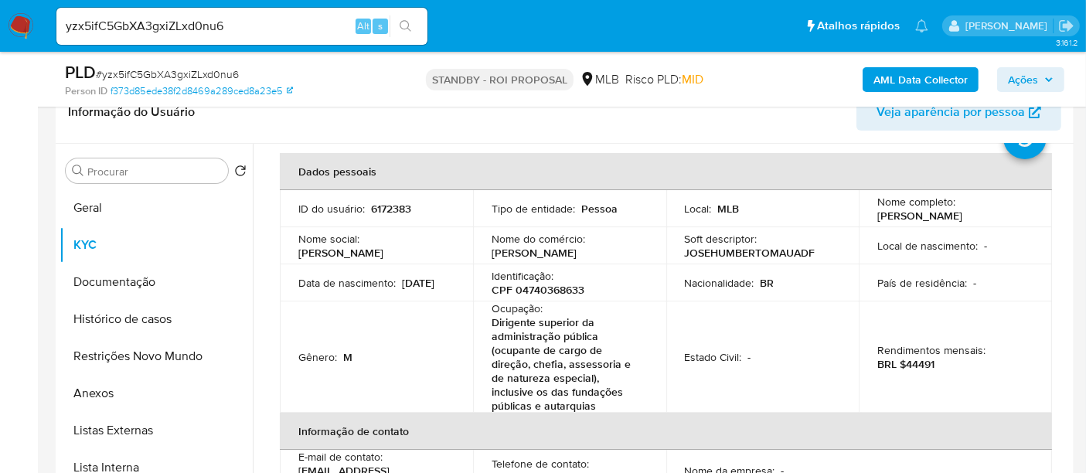
scroll to position [86, 0]
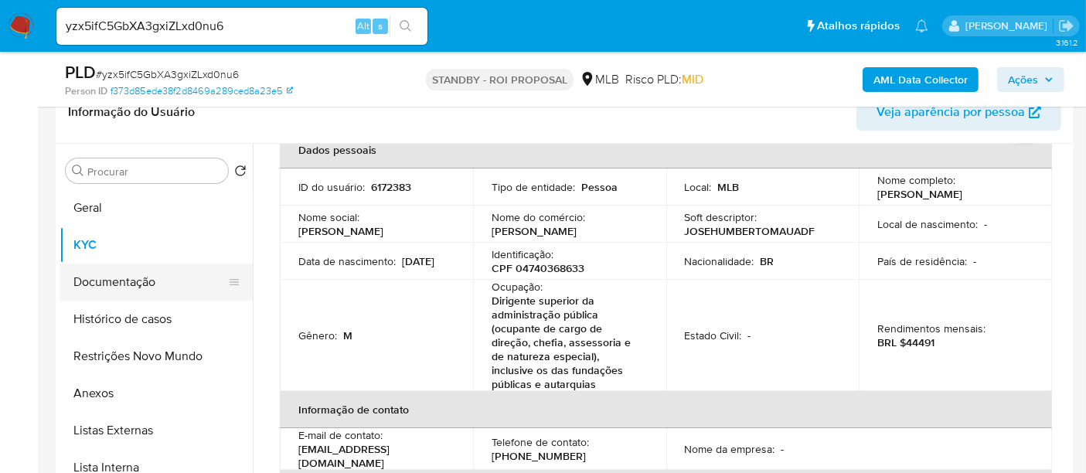
click at [89, 288] on button "Documentação" at bounding box center [149, 281] width 181 height 37
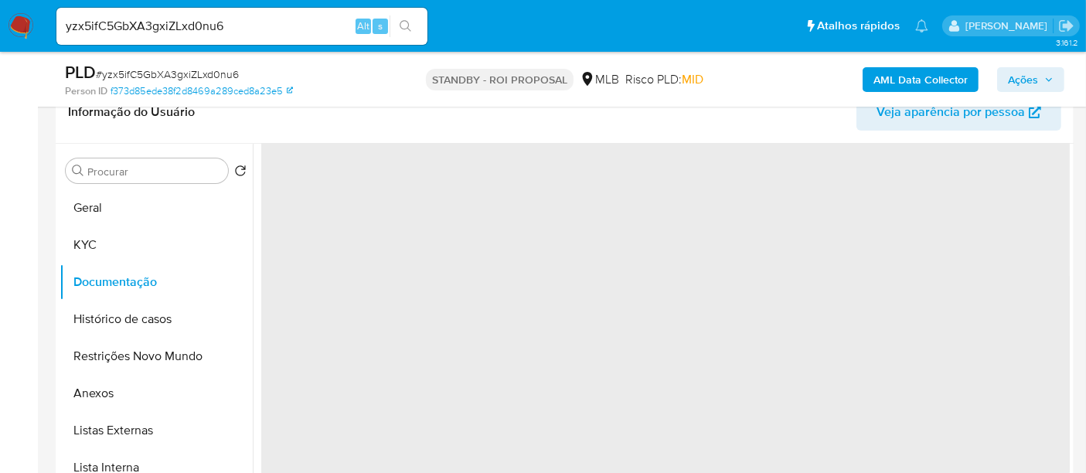
scroll to position [0, 0]
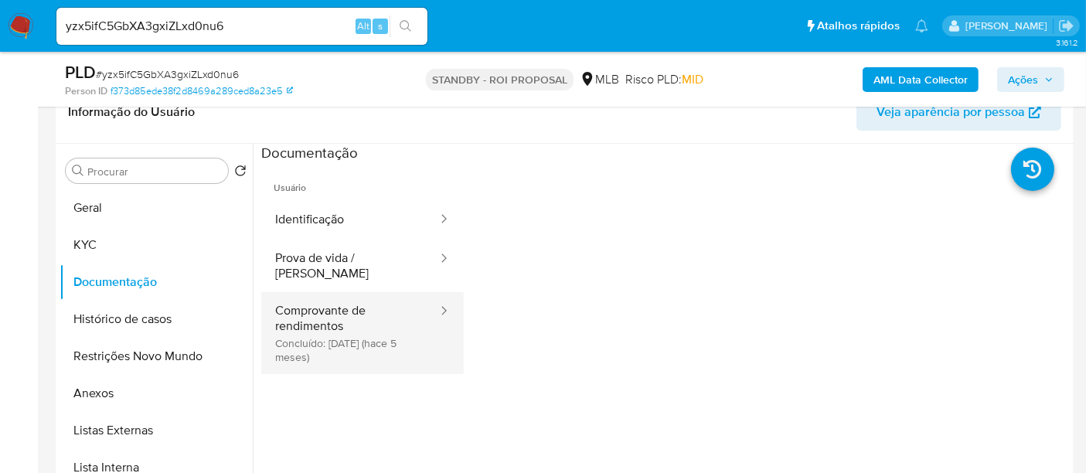
drag, startPoint x: 325, startPoint y: 299, endPoint x: 423, endPoint y: 301, distance: 98.9
click at [331, 299] on button "Comprovante de rendimentos Concluído: 21/04/2025 (hace 5 meses)" at bounding box center [350, 333] width 178 height 82
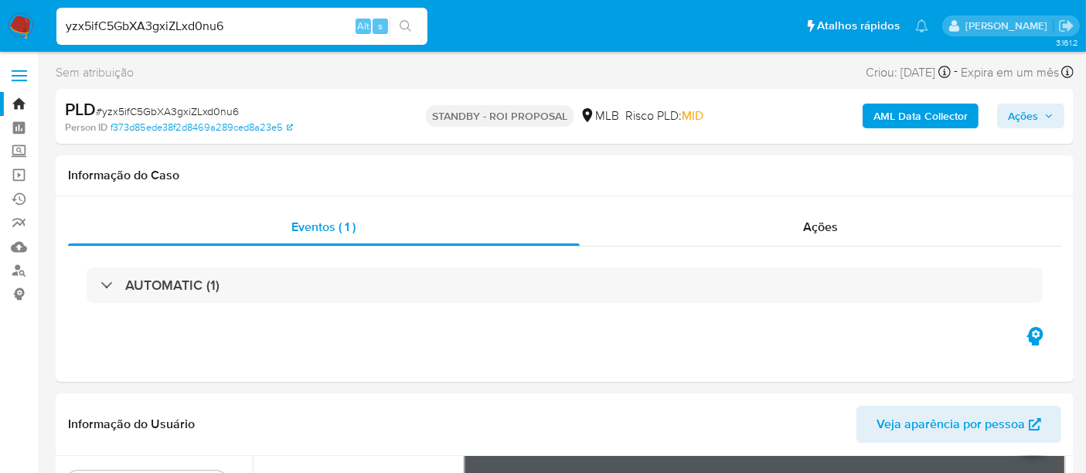
click at [0, 25] on nav "Pausado Ver notificaciones yzx5ifC5GbXA3gxiZLxd0nu6 Alt s Atalhos rápidos Presi…" at bounding box center [543, 26] width 1086 height 52
paste input "3kIgRFZRKdsvRPegc1Oqronq"
type input "3kIgRFZRKdsvRPegc1Oqronq"
click at [411, 19] on button "search-icon" at bounding box center [405, 26] width 32 height 22
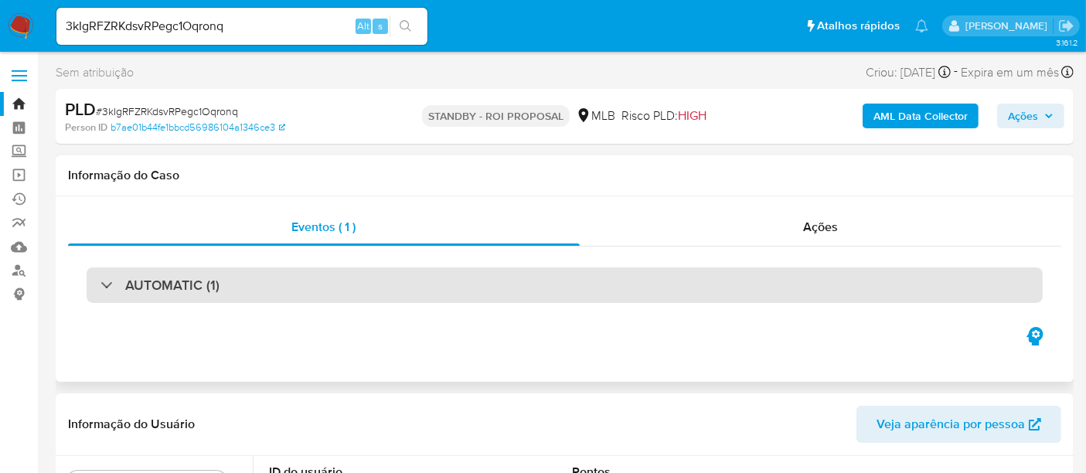
select select "10"
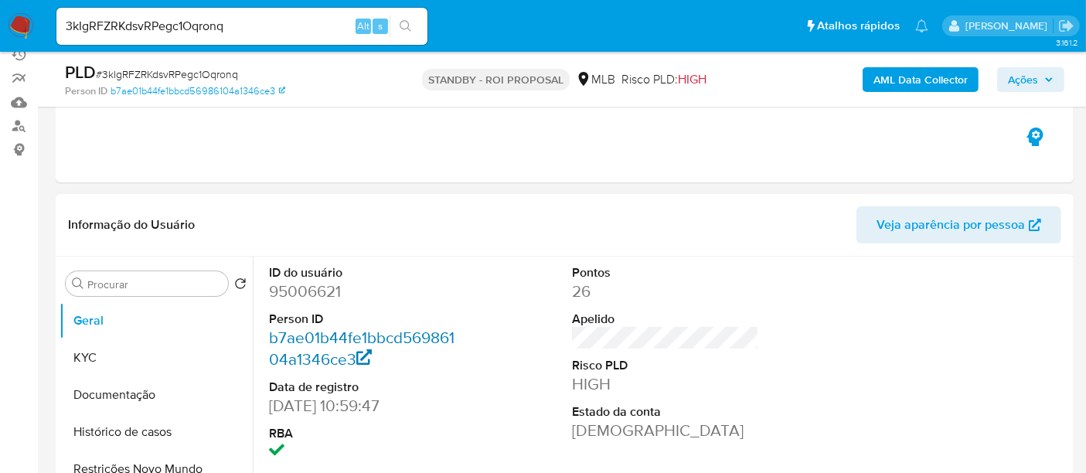
scroll to position [172, 0]
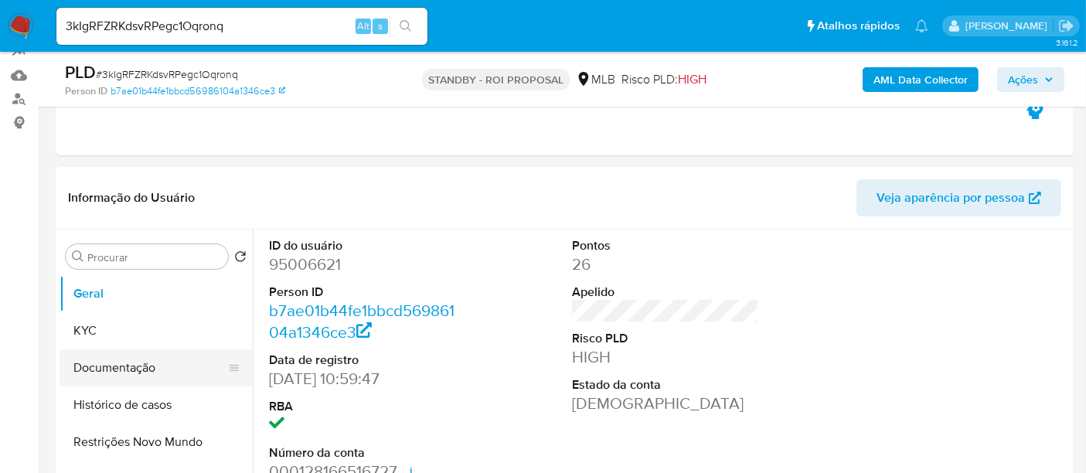
drag, startPoint x: 99, startPoint y: 361, endPoint x: 187, endPoint y: 372, distance: 88.8
click at [99, 361] on button "Documentação" at bounding box center [149, 367] width 181 height 37
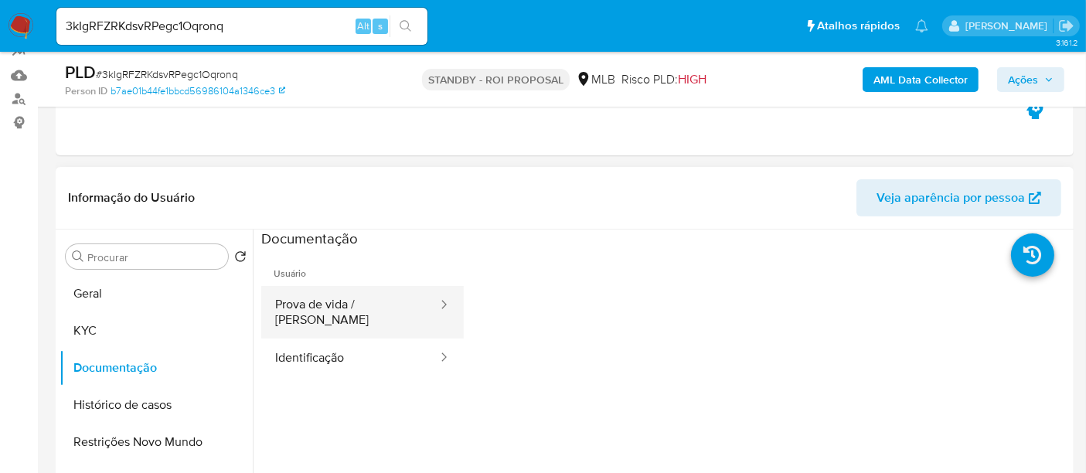
drag, startPoint x: 335, startPoint y: 317, endPoint x: 426, endPoint y: 316, distance: 90.4
click at [337, 317] on button "Prova de vida / [PERSON_NAME]" at bounding box center [350, 312] width 178 height 53
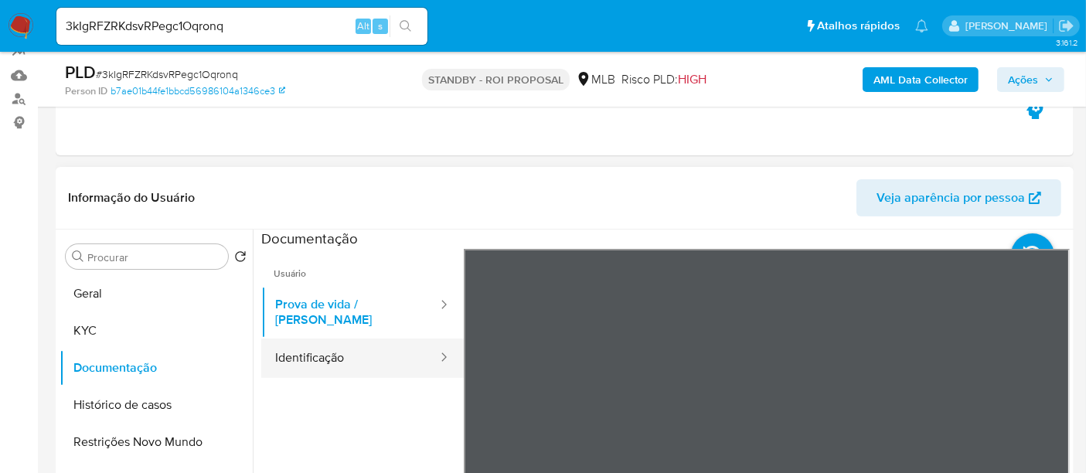
click at [309, 344] on button "Identificação" at bounding box center [350, 357] width 178 height 39
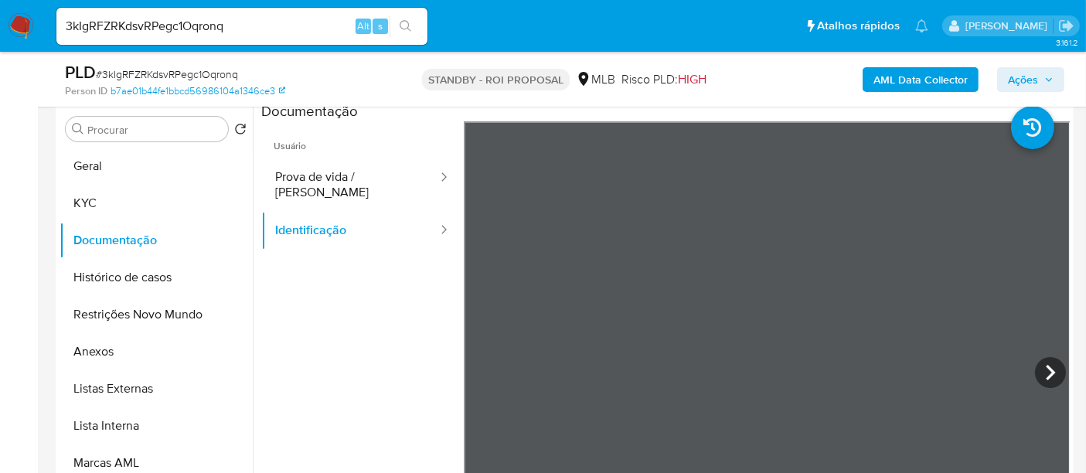
scroll to position [302, 0]
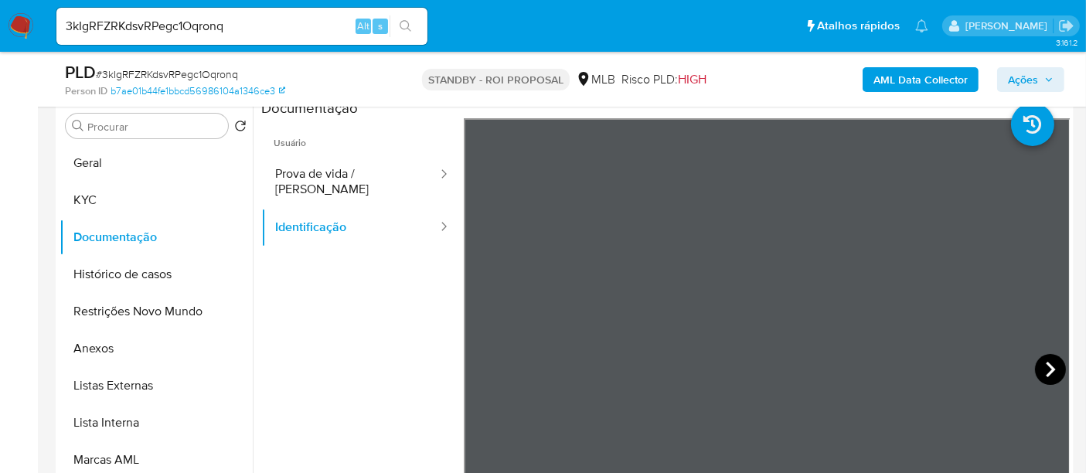
click at [1048, 365] on icon at bounding box center [1050, 369] width 31 height 31
click at [480, 368] on icon at bounding box center [482, 369] width 31 height 31
click at [109, 202] on button "KYC" at bounding box center [149, 200] width 181 height 37
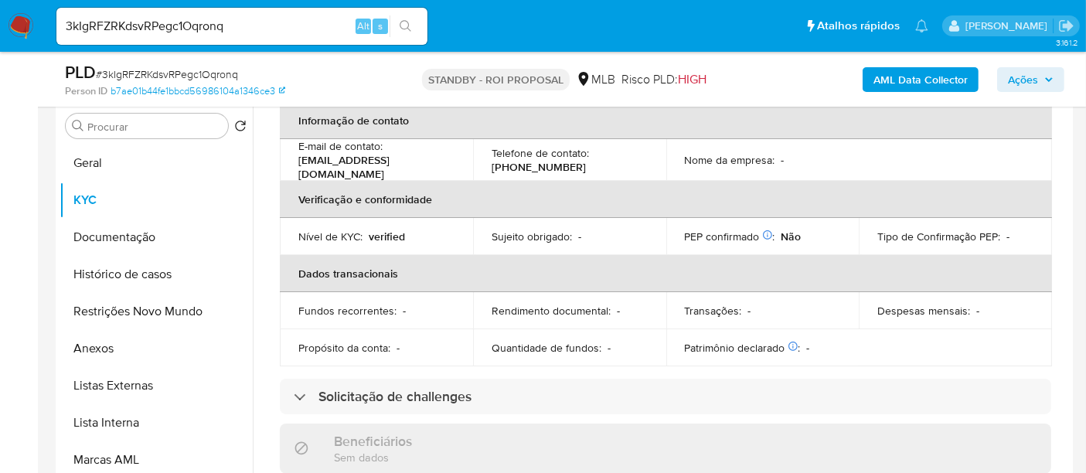
scroll to position [343, 0]
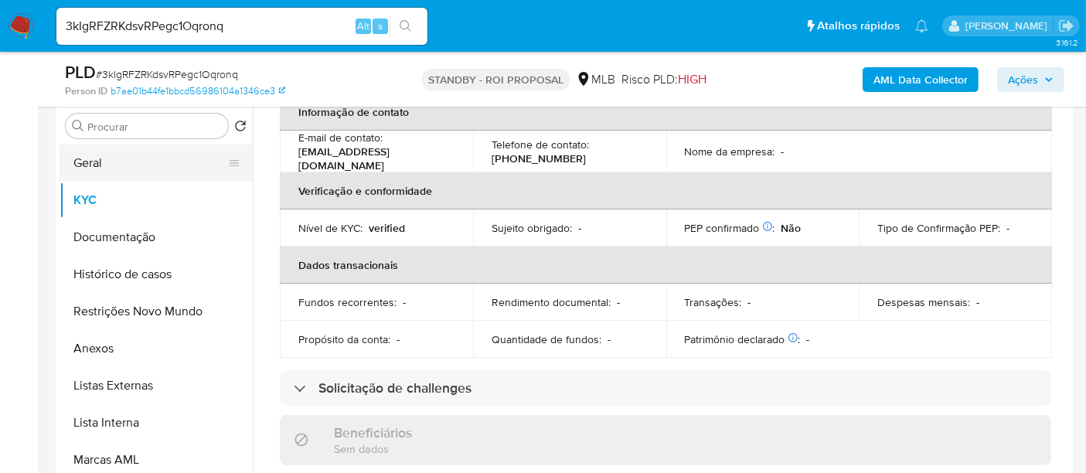
click at [95, 164] on button "Geral" at bounding box center [149, 162] width 181 height 37
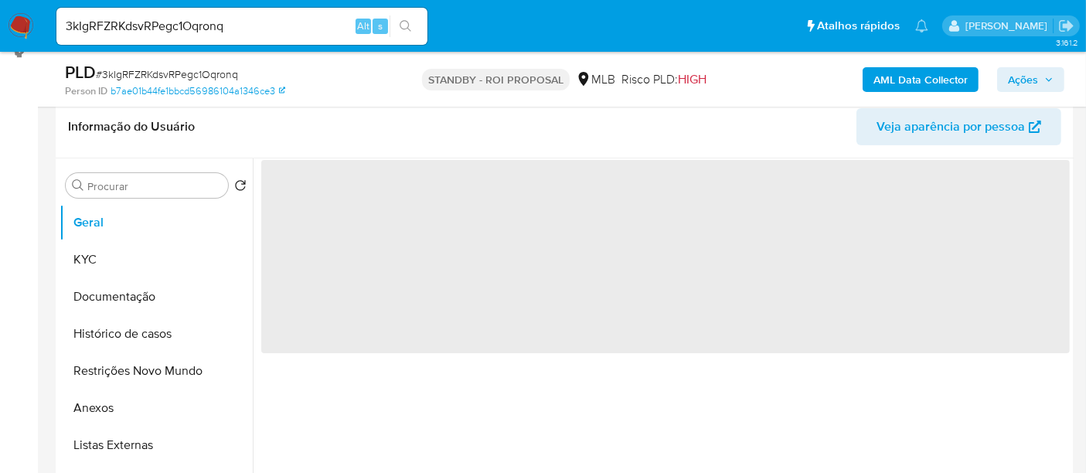
scroll to position [216, 0]
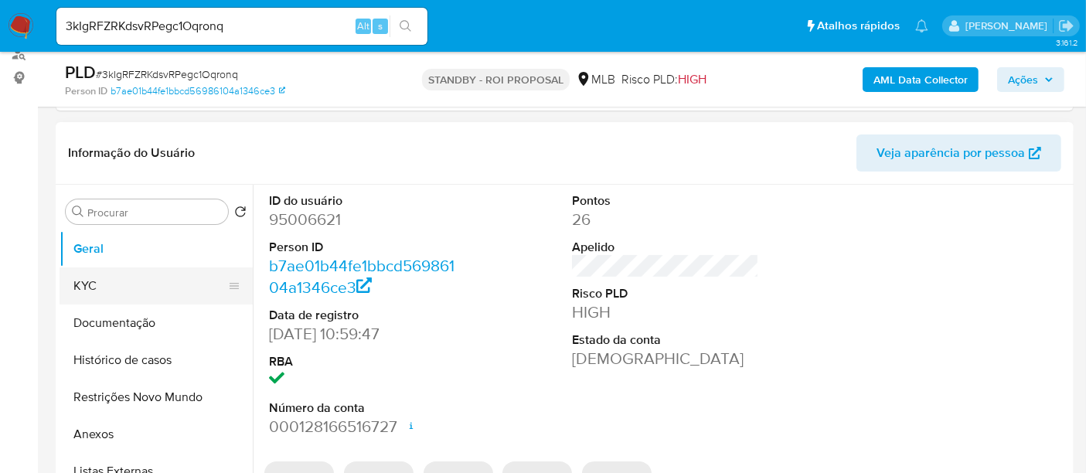
click at [110, 294] on button "KYC" at bounding box center [149, 285] width 181 height 37
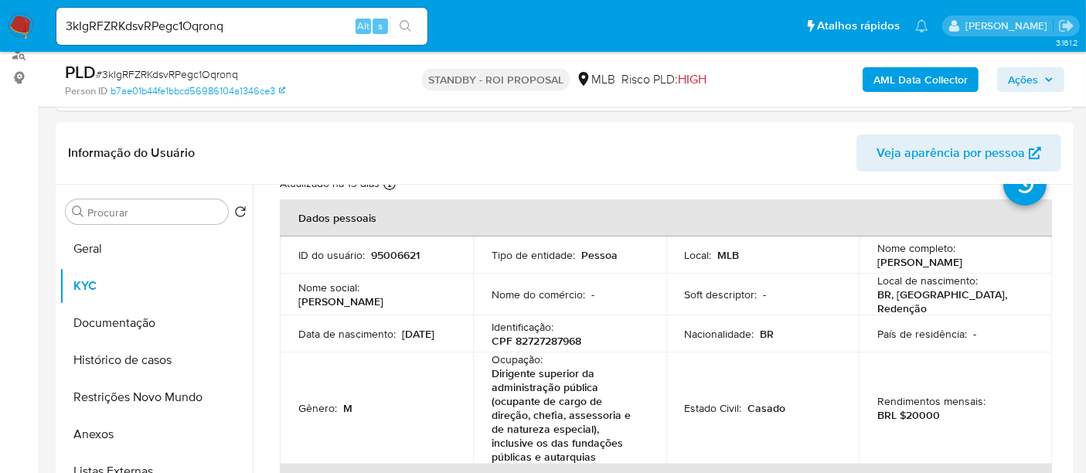
scroll to position [86, 0]
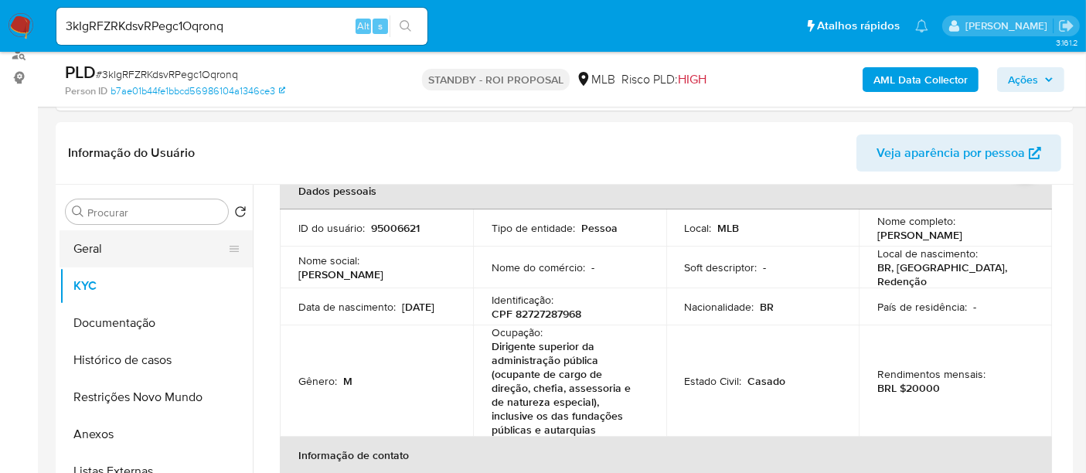
click at [99, 248] on button "Geral" at bounding box center [149, 248] width 181 height 37
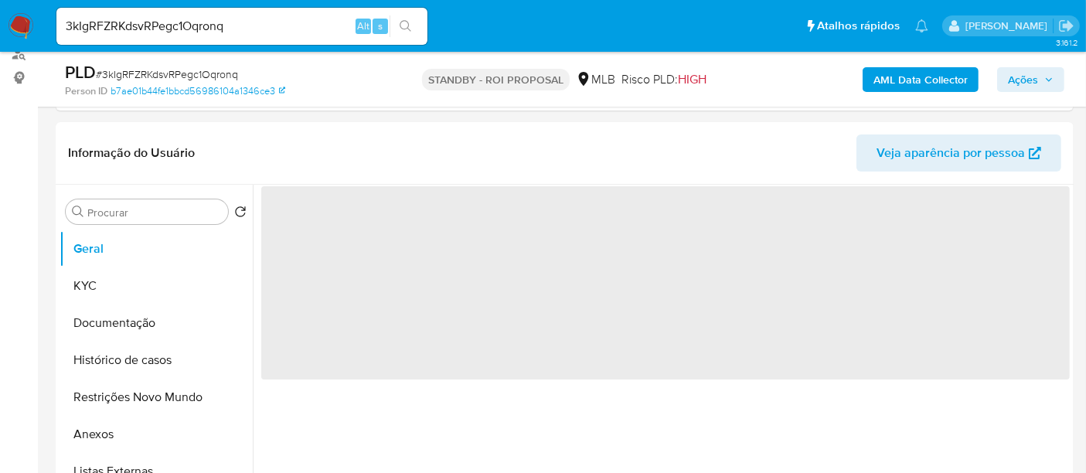
scroll to position [0, 0]
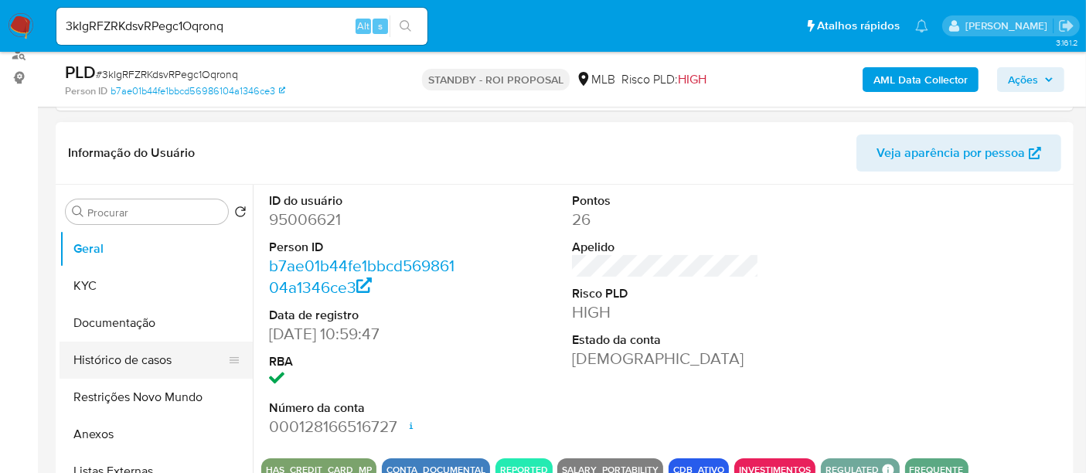
click at [141, 358] on button "Histórico de casos" at bounding box center [149, 360] width 181 height 37
